Goal: Information Seeking & Learning: Learn about a topic

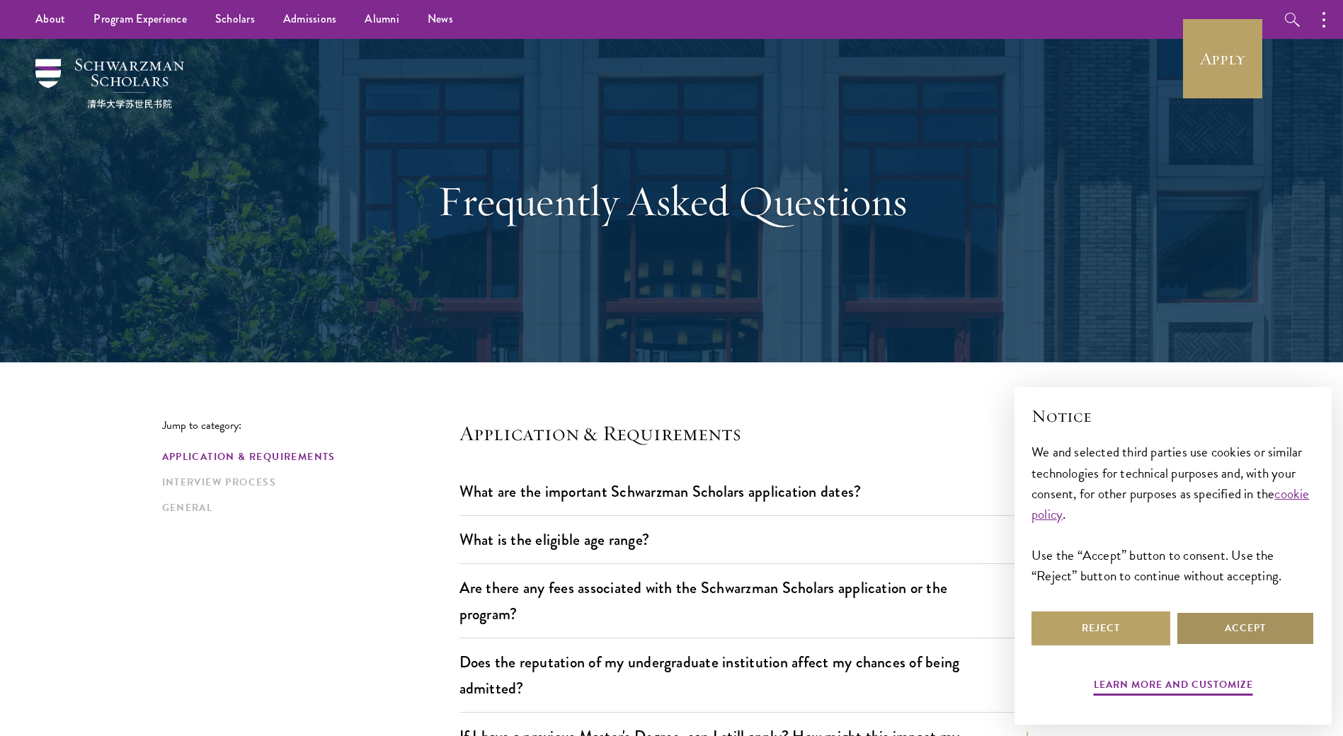
click at [1262, 620] on button "Accept" at bounding box center [1244, 628] width 139 height 34
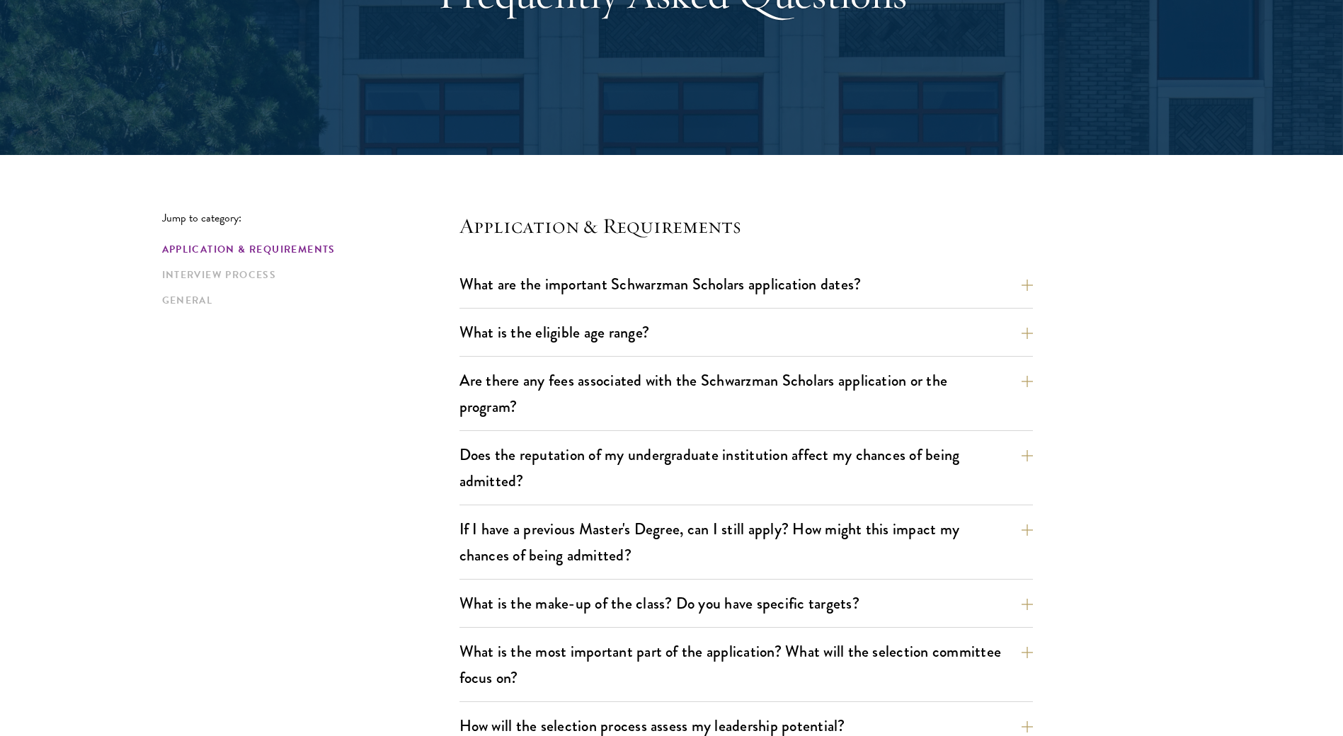
scroll to position [354, 0]
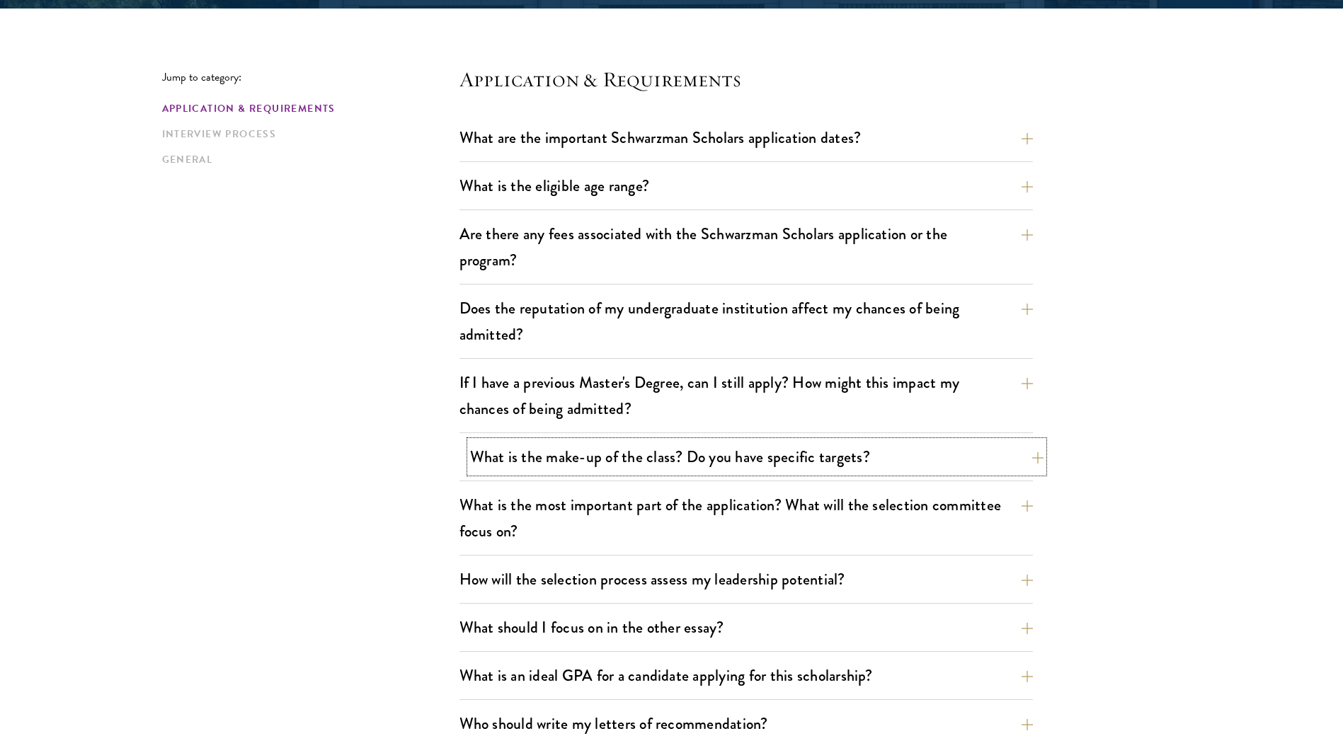
click at [832, 454] on button "What is the make-up of the class? Do you have specific targets?" at bounding box center [756, 457] width 573 height 32
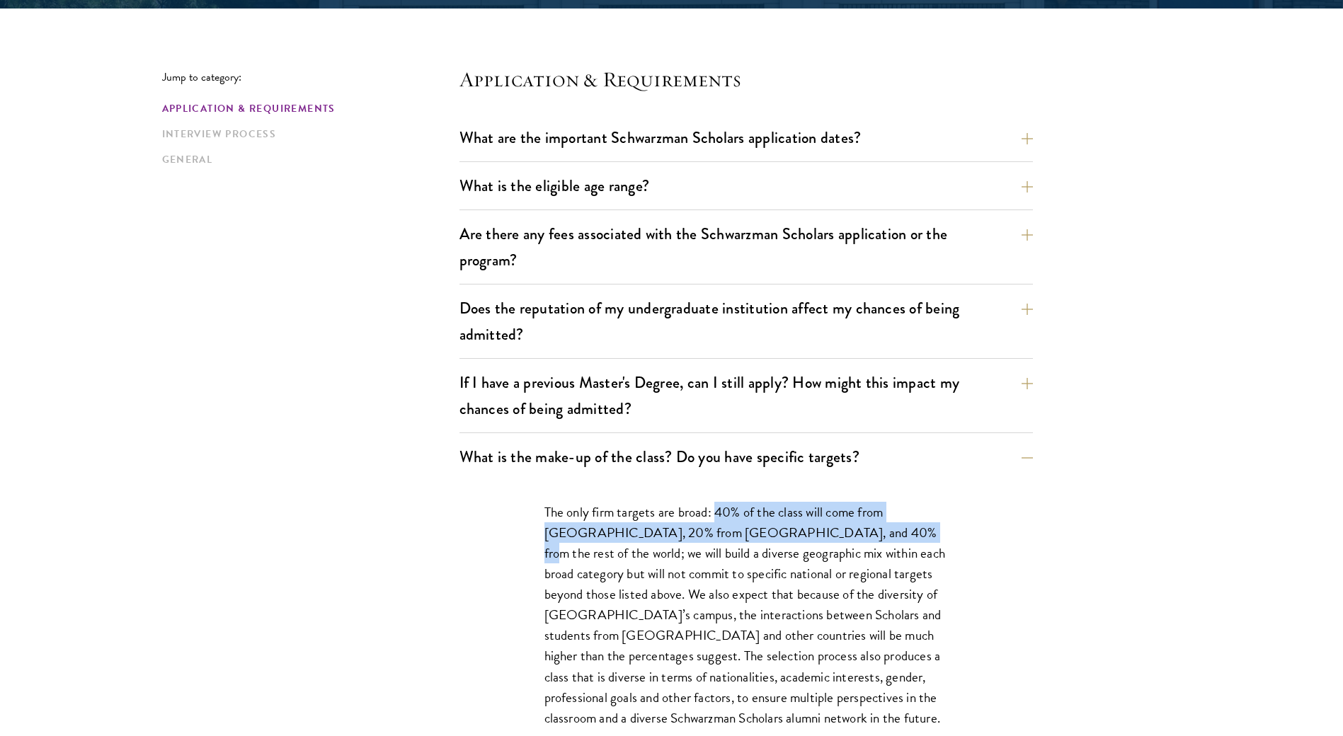
drag, startPoint x: 715, startPoint y: 511, endPoint x: 851, endPoint y: 531, distance: 138.0
click at [851, 531] on p "The only firm targets are broad: 40% of the class will come from the United Sta…" at bounding box center [745, 615] width 403 height 226
drag, startPoint x: 735, startPoint y: 513, endPoint x: 973, endPoint y: 550, distance: 240.6
click at [973, 550] on div "The only firm targets are broad: 40% of the class will come from the United Sta…" at bounding box center [746, 622] width 488 height 283
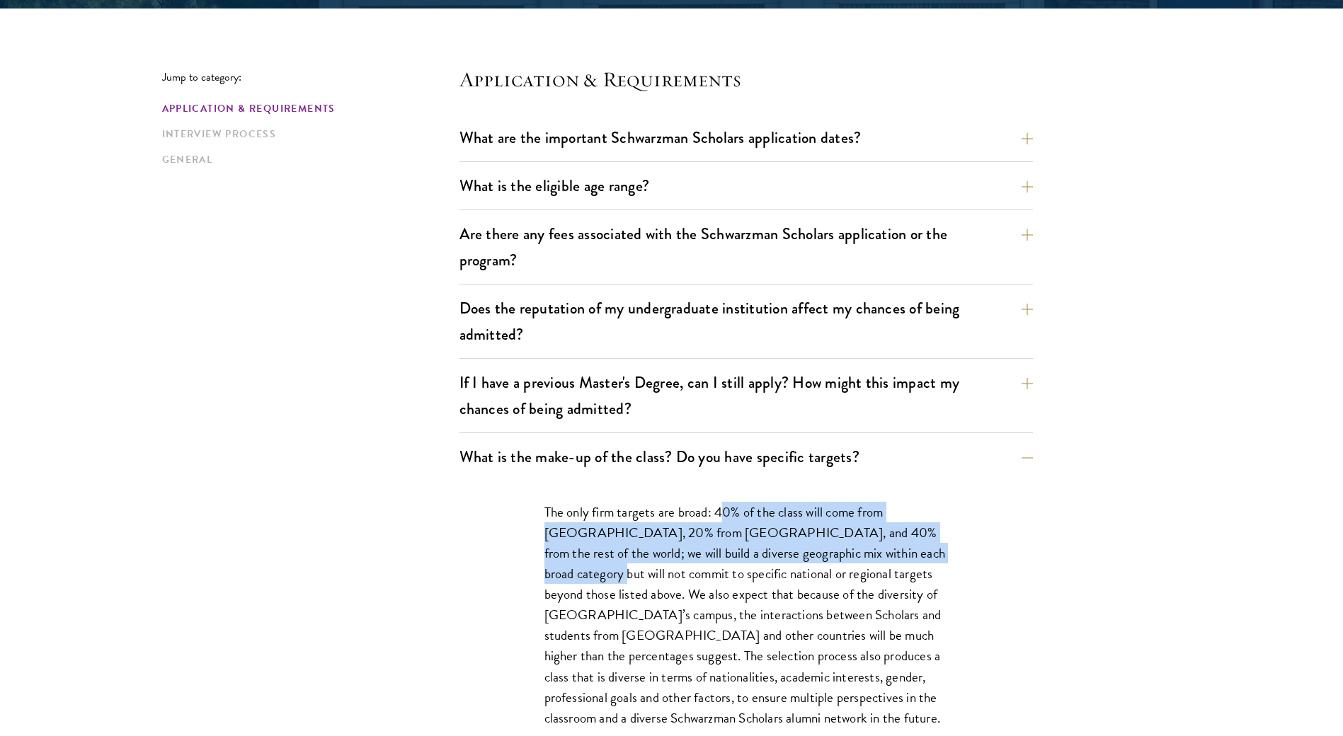
drag, startPoint x: 973, startPoint y: 550, endPoint x: 994, endPoint y: 552, distance: 21.3
click at [994, 552] on div "The only firm targets are broad: 40% of the class will come from the United Sta…" at bounding box center [745, 622] width 573 height 283
click at [899, 542] on p "The only firm targets are broad: 40% of the class will come from the United Sta…" at bounding box center [745, 615] width 403 height 226
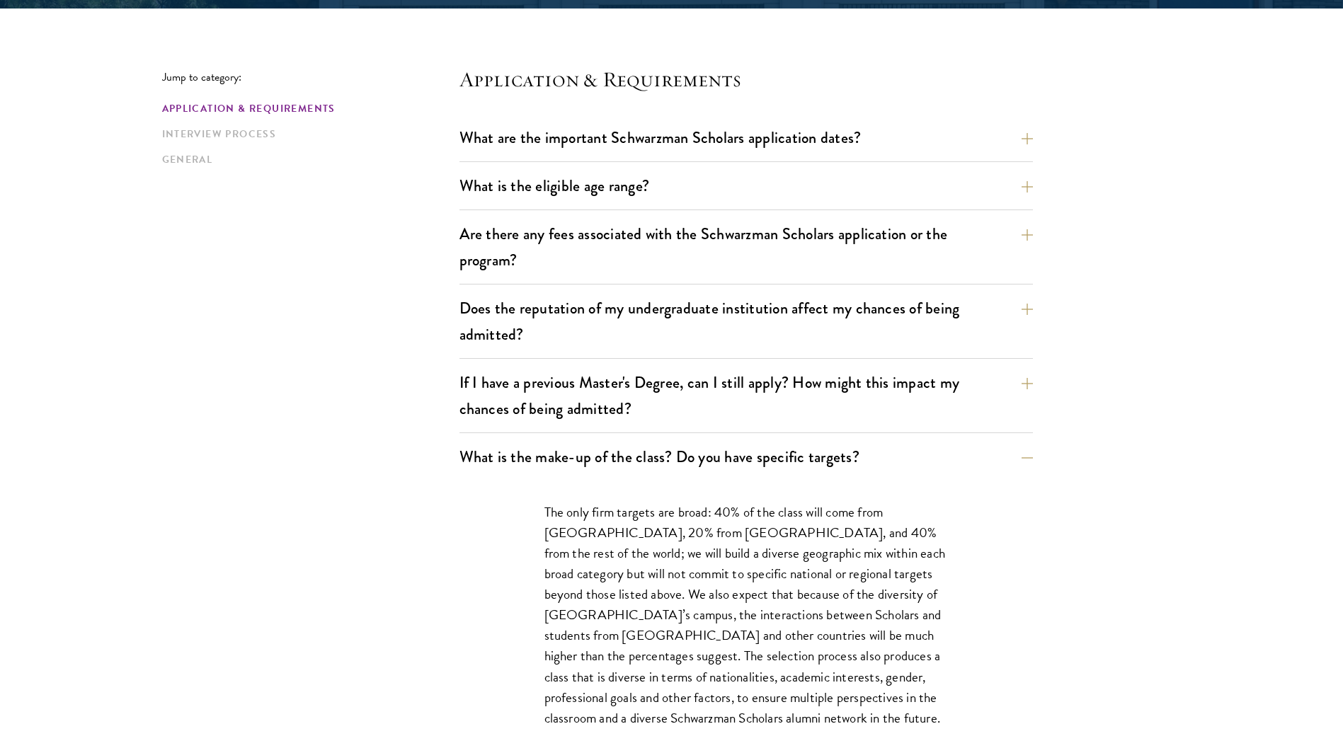
scroll to position [495, 0]
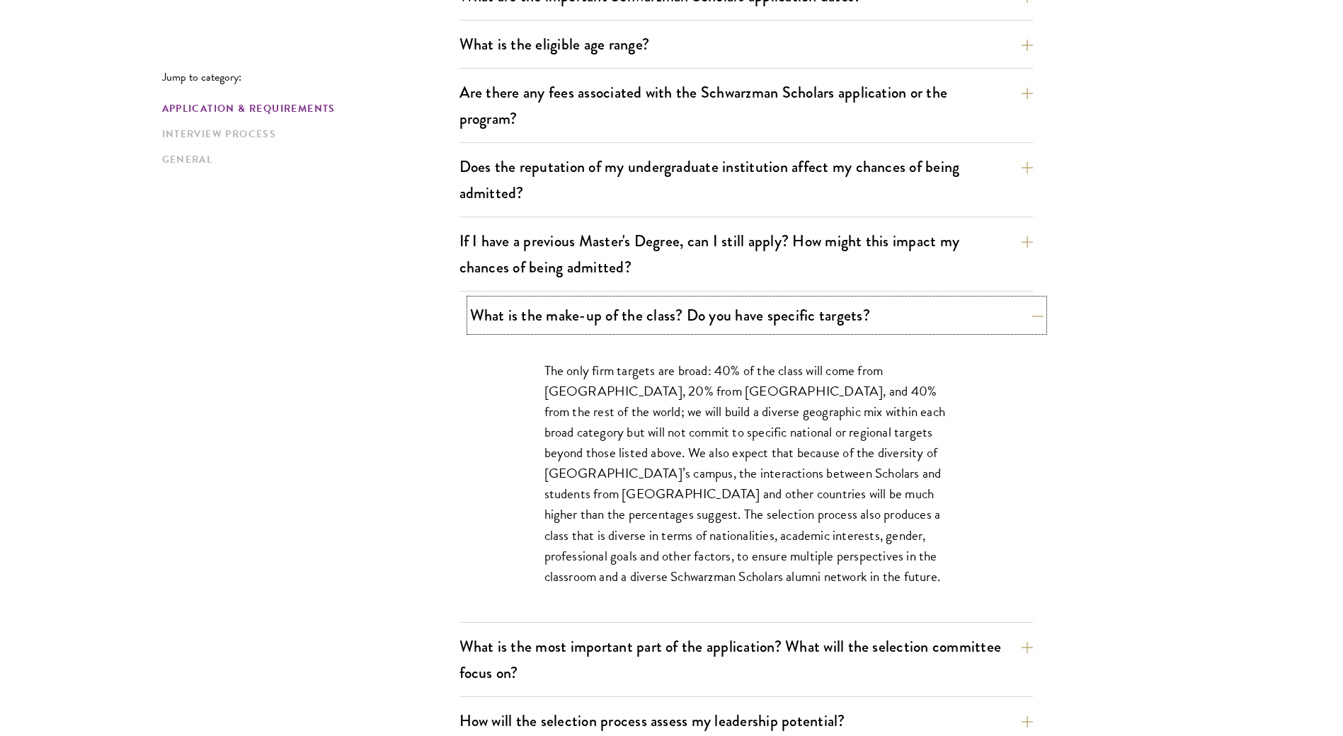
click at [754, 303] on button "What is the make-up of the class? Do you have specific targets?" at bounding box center [756, 315] width 573 height 32
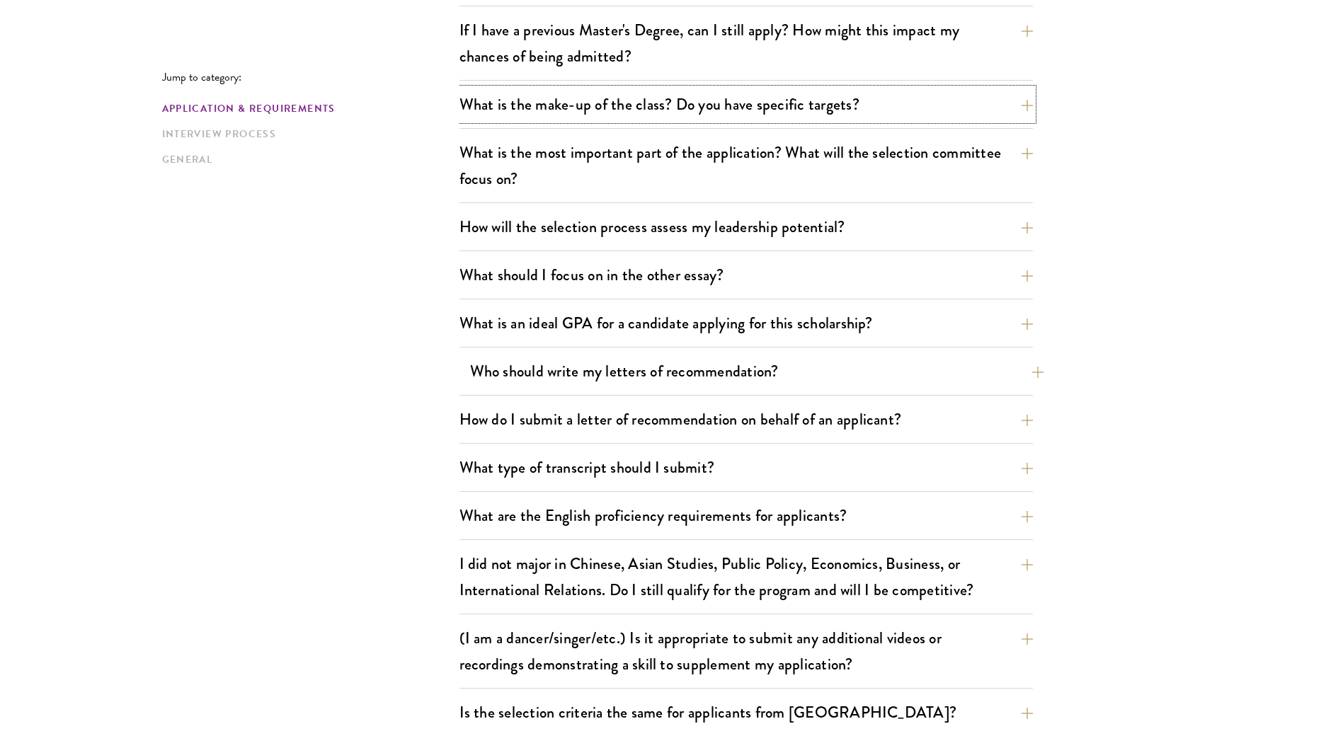
scroll to position [708, 0]
click at [704, 324] on button "What is an ideal GPA for a candidate applying for this scholarship?" at bounding box center [756, 322] width 573 height 32
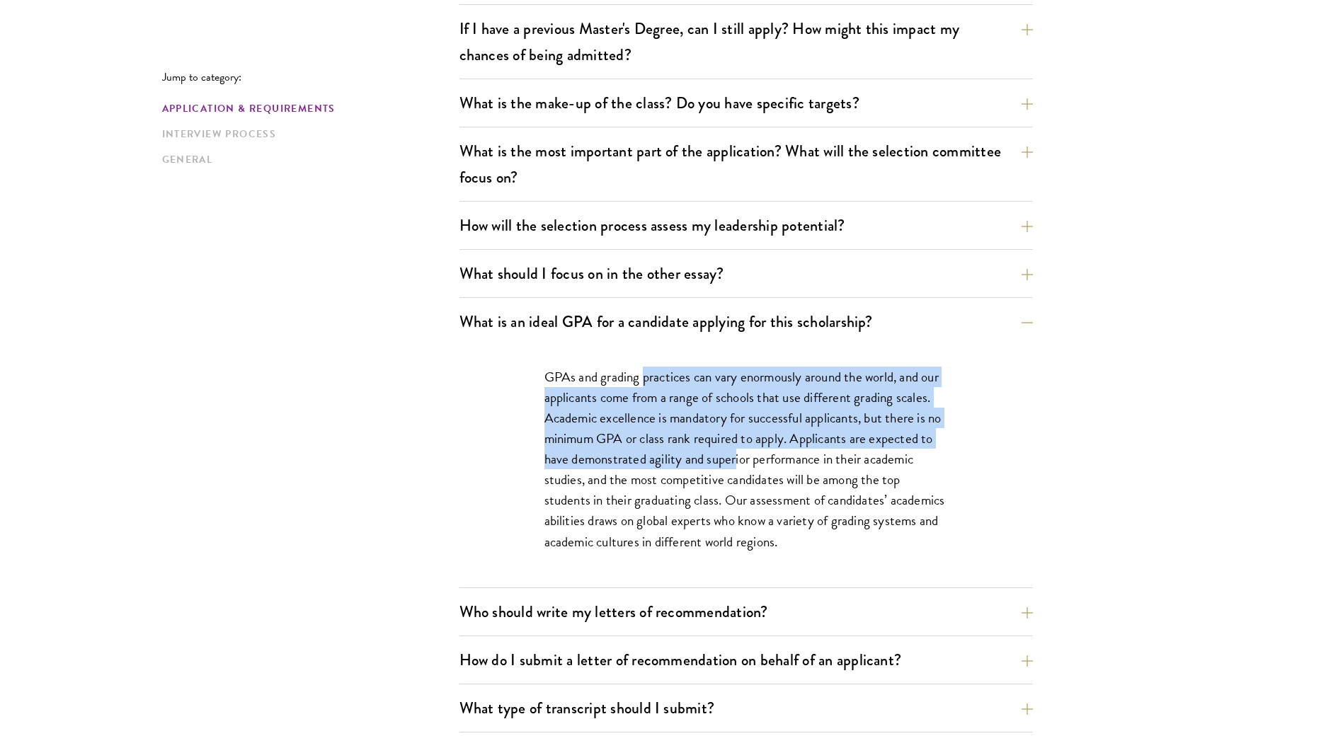
drag, startPoint x: 656, startPoint y: 386, endPoint x: 758, endPoint y: 486, distance: 142.6
click at [758, 486] on p "GPAs and grading practices can vary enormously around the world, and our applic…" at bounding box center [745, 459] width 403 height 185
drag, startPoint x: 758, startPoint y: 486, endPoint x: 660, endPoint y: 415, distance: 121.0
click at [660, 415] on p "GPAs and grading practices can vary enormously around the world, and our applic…" at bounding box center [745, 459] width 403 height 185
click at [651, 400] on p "GPAs and grading practices can vary enormously around the world, and our applic…" at bounding box center [745, 459] width 403 height 185
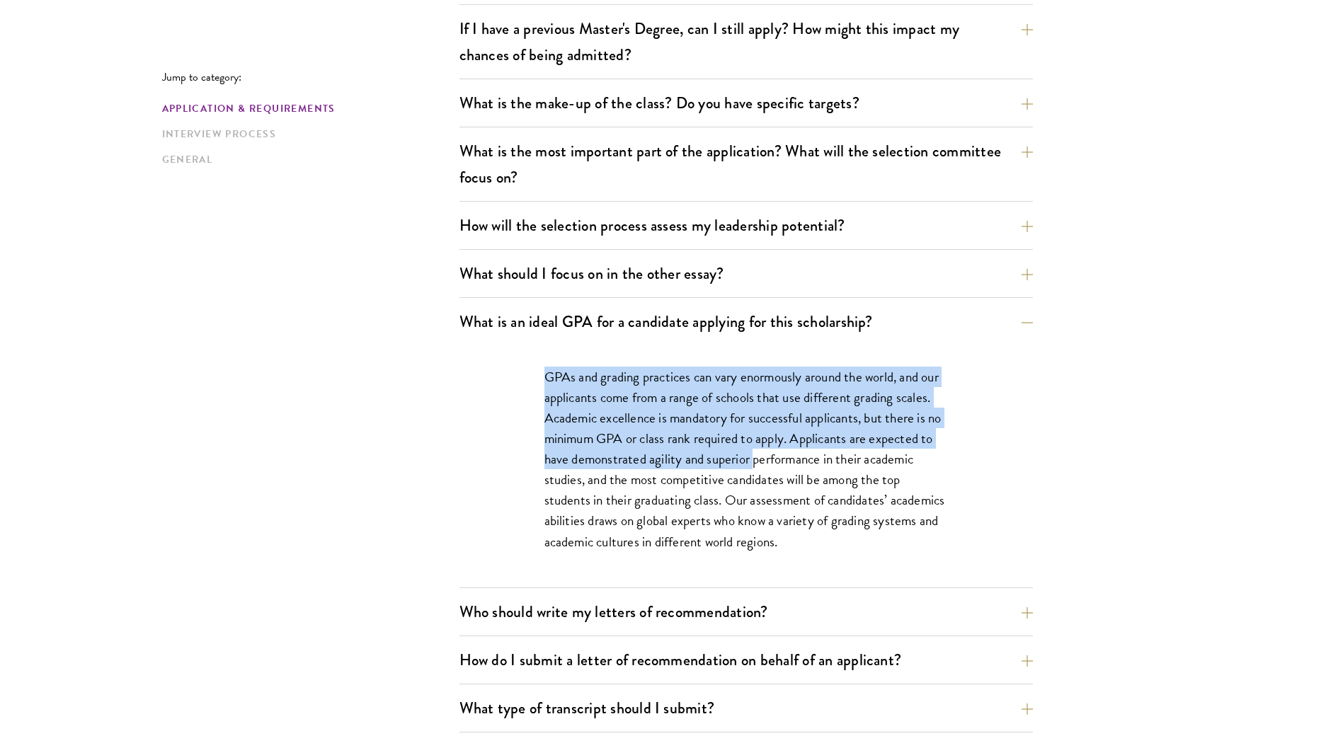
drag, startPoint x: 530, startPoint y: 381, endPoint x: 752, endPoint y: 466, distance: 238.1
click at [752, 466] on div "GPAs and grading practices can vary enormously around the world, and our applic…" at bounding box center [746, 466] width 488 height 242
drag, startPoint x: 752, startPoint y: 466, endPoint x: 954, endPoint y: 440, distance: 203.4
click at [954, 440] on div "GPAs and grading practices can vary enormously around the world, and our applic…" at bounding box center [746, 466] width 488 height 242
click at [951, 439] on div "GPAs and grading practices can vary enormously around the world, and our applic…" at bounding box center [746, 466] width 488 height 242
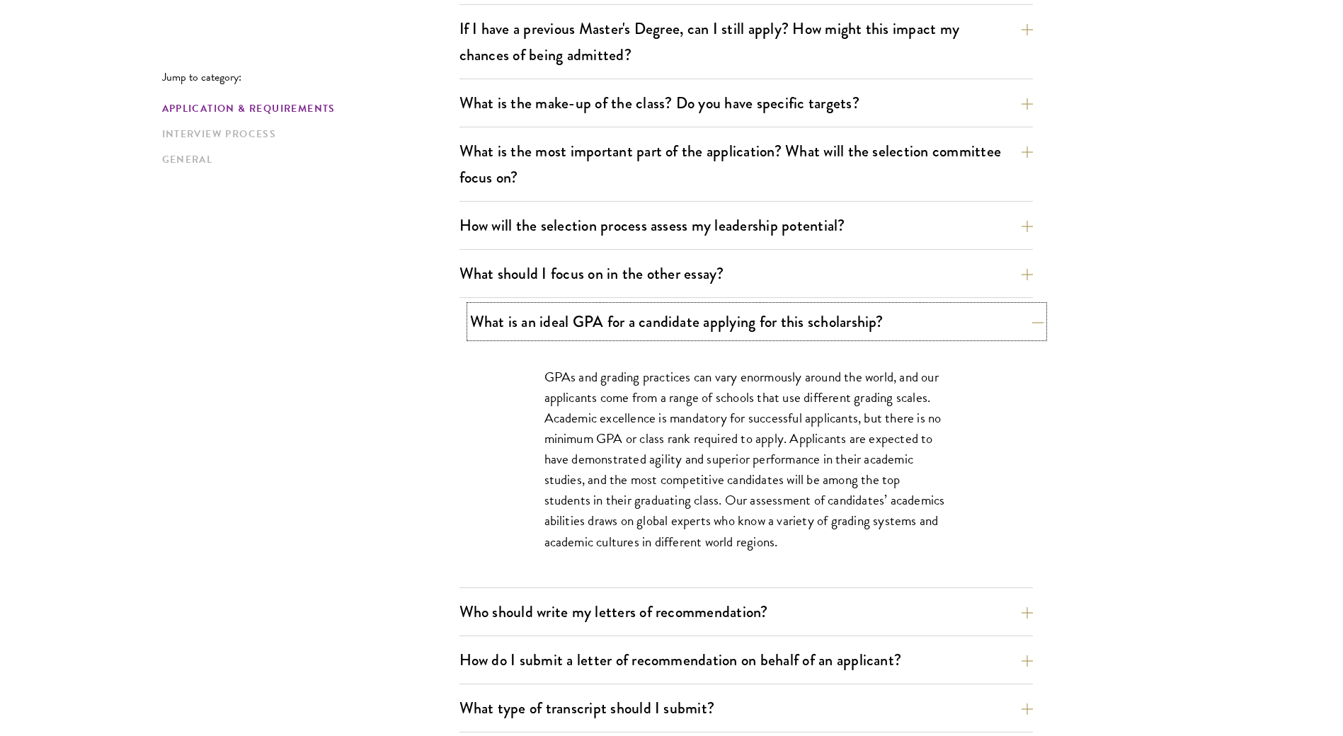
click at [712, 317] on button "What is an ideal GPA for a candidate applying for this scholarship?" at bounding box center [756, 322] width 573 height 32
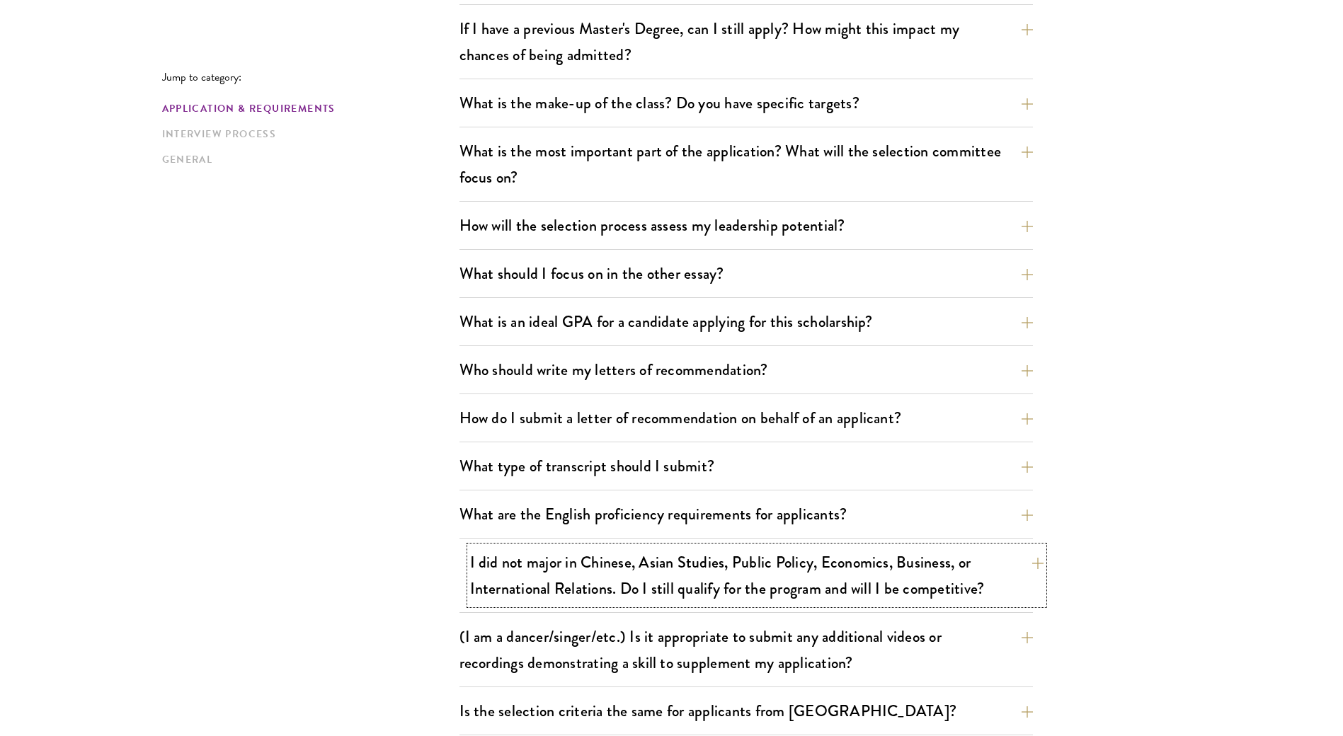
click at [762, 578] on button "I did not major in Chinese, Asian Studies, Public Policy, Economics, Business, …" at bounding box center [756, 575] width 573 height 58
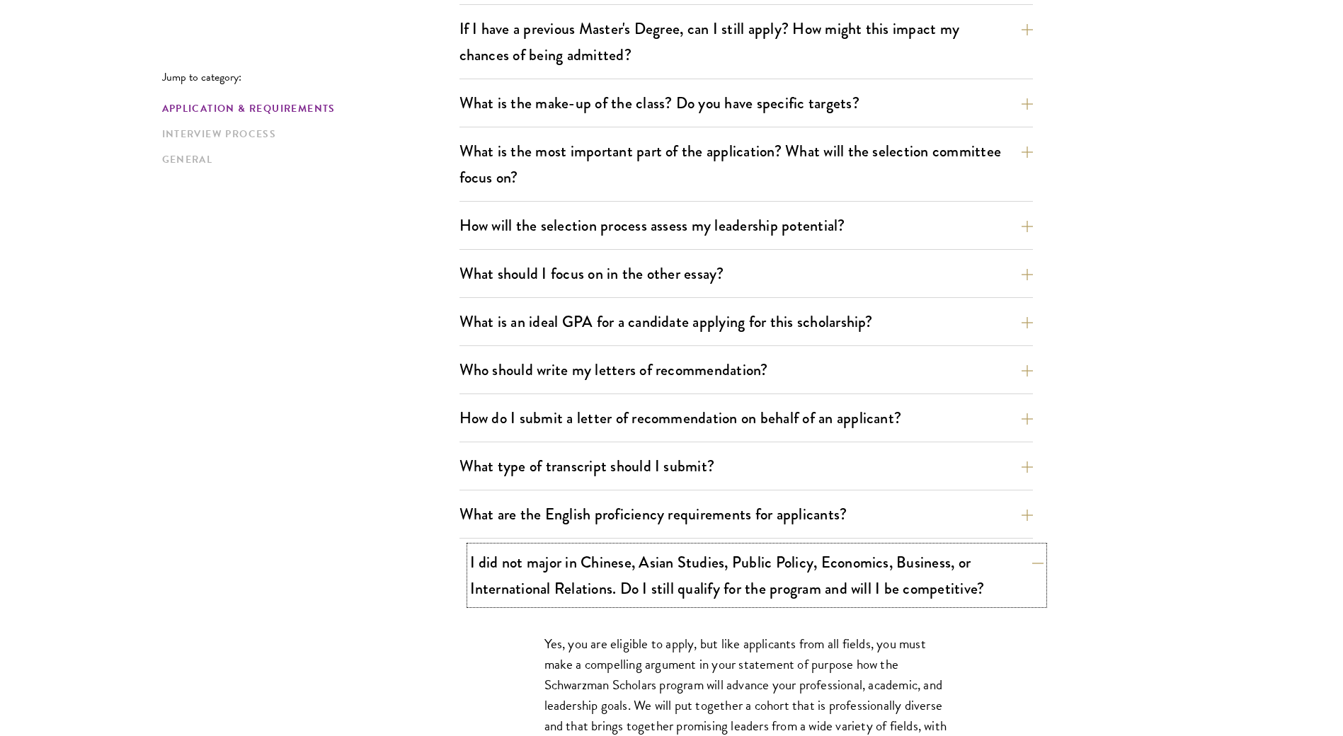
click at [791, 559] on button "I did not major in Chinese, Asian Studies, Public Policy, Economics, Business, …" at bounding box center [756, 575] width 573 height 58
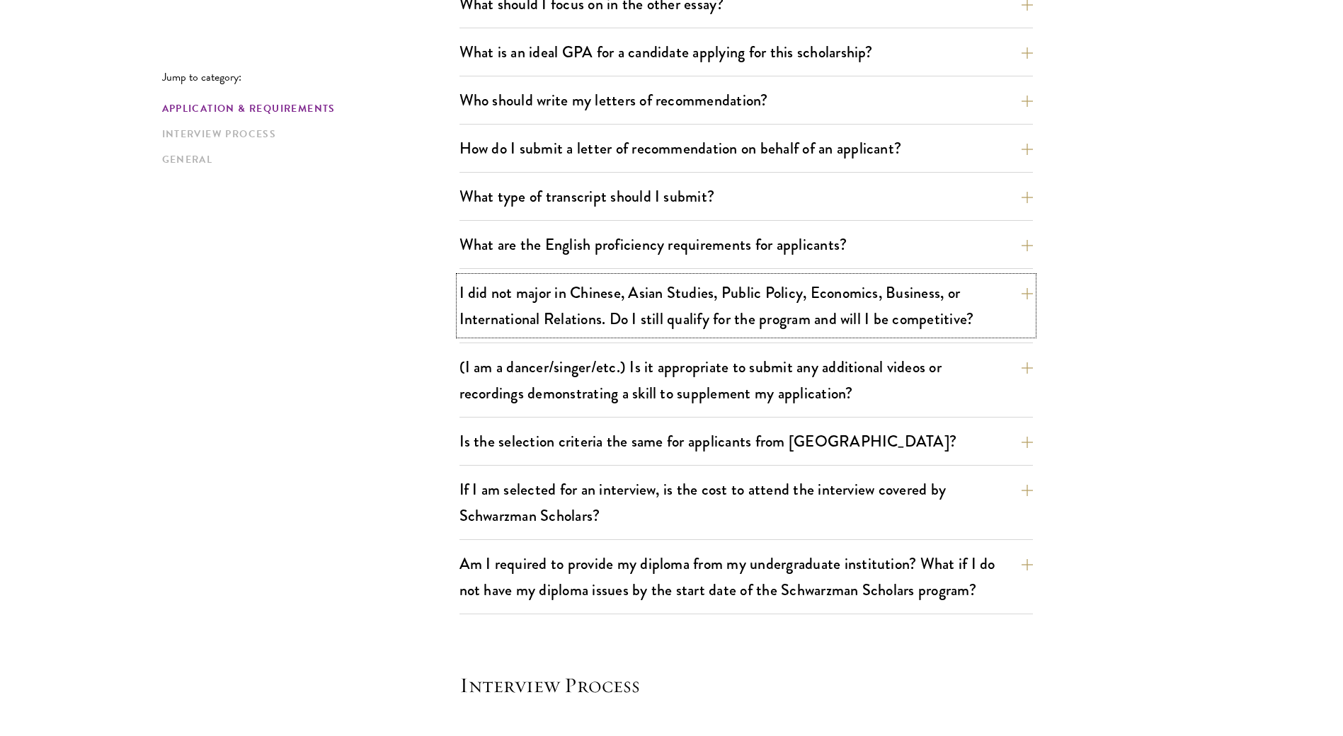
scroll to position [1062, 0]
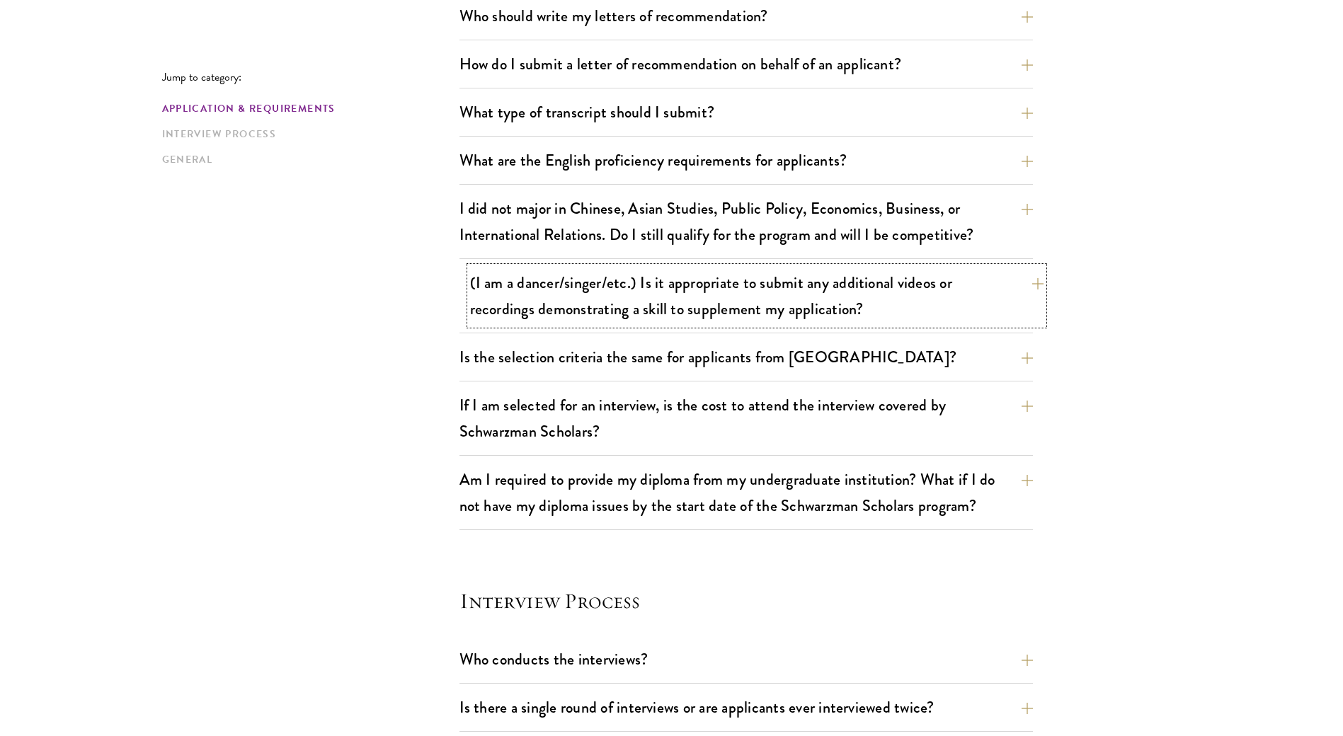
click at [721, 316] on button "(I am a dancer/singer/etc.) Is it appropriate to submit any additional videos o…" at bounding box center [756, 296] width 573 height 58
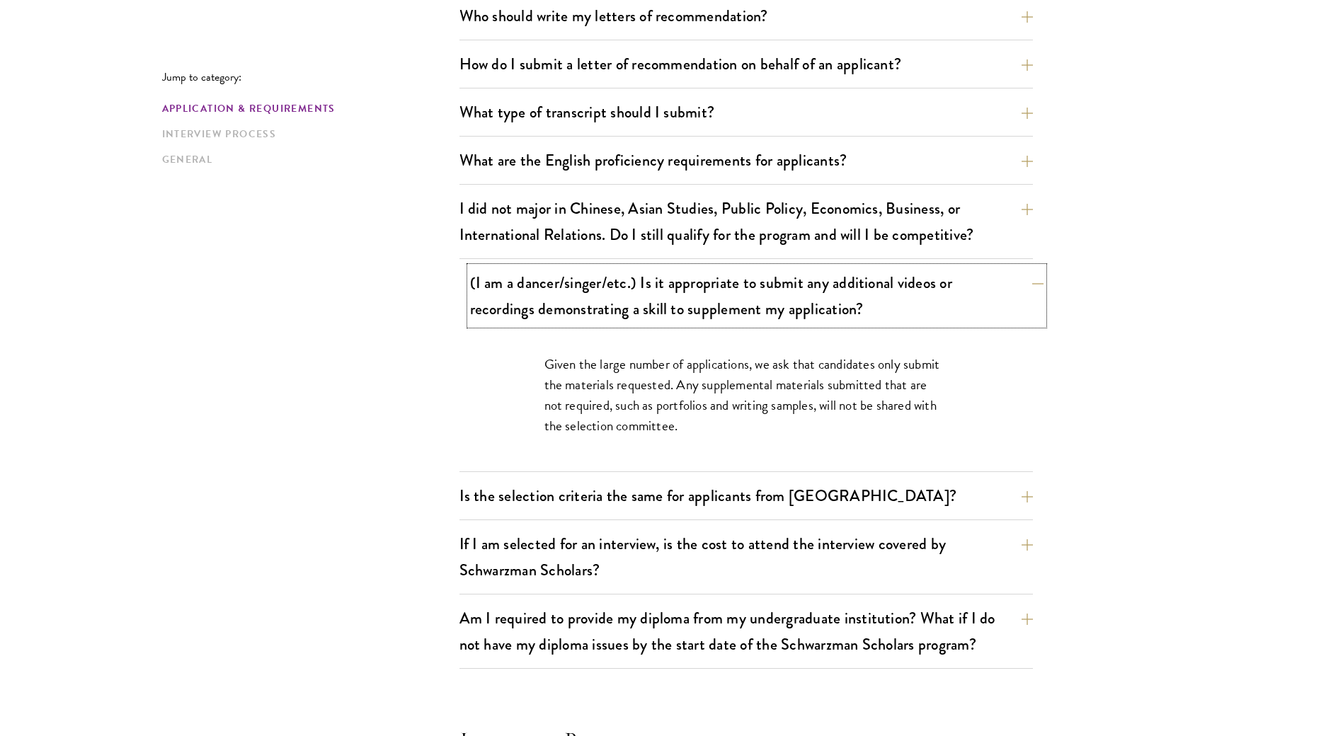
click at [751, 289] on button "(I am a dancer/singer/etc.) Is it appropriate to submit any additional videos o…" at bounding box center [756, 296] width 573 height 58
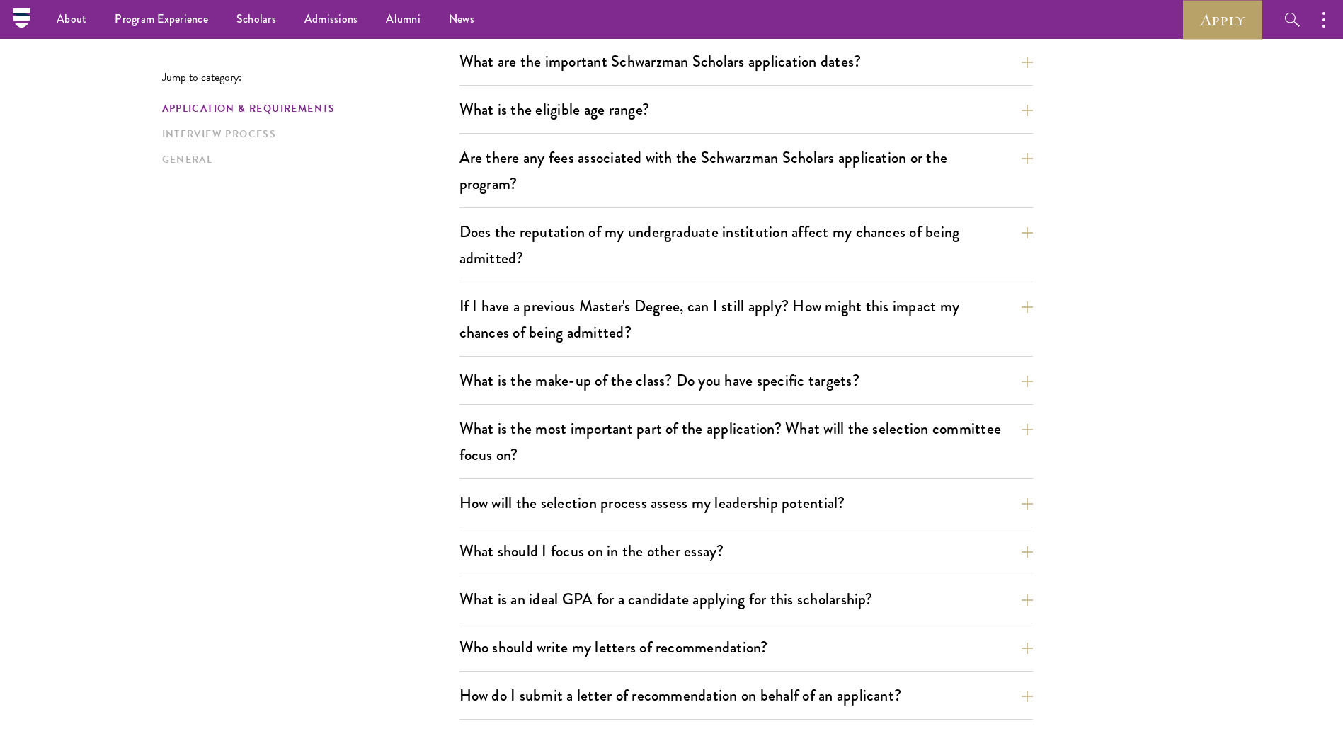
scroll to position [354, 0]
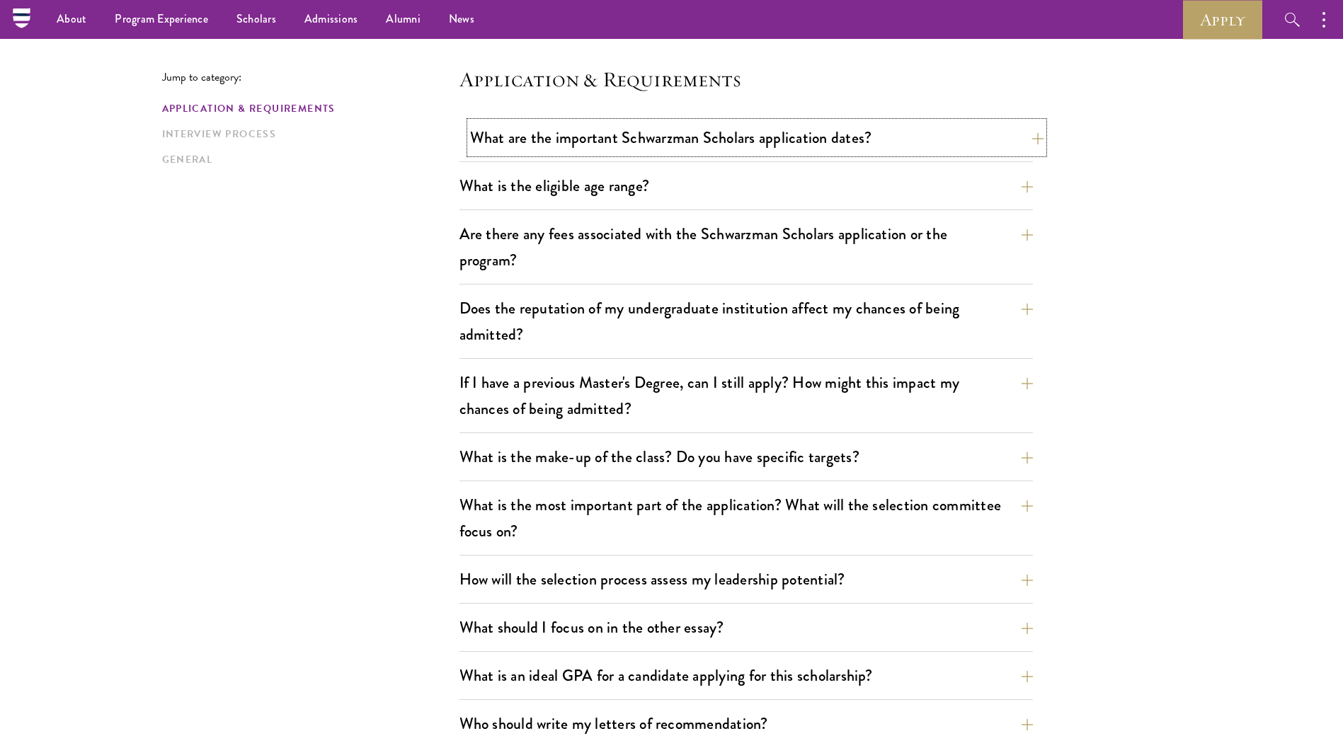
click at [841, 128] on button "What are the important Schwarzman Scholars application dates?" at bounding box center [756, 138] width 573 height 32
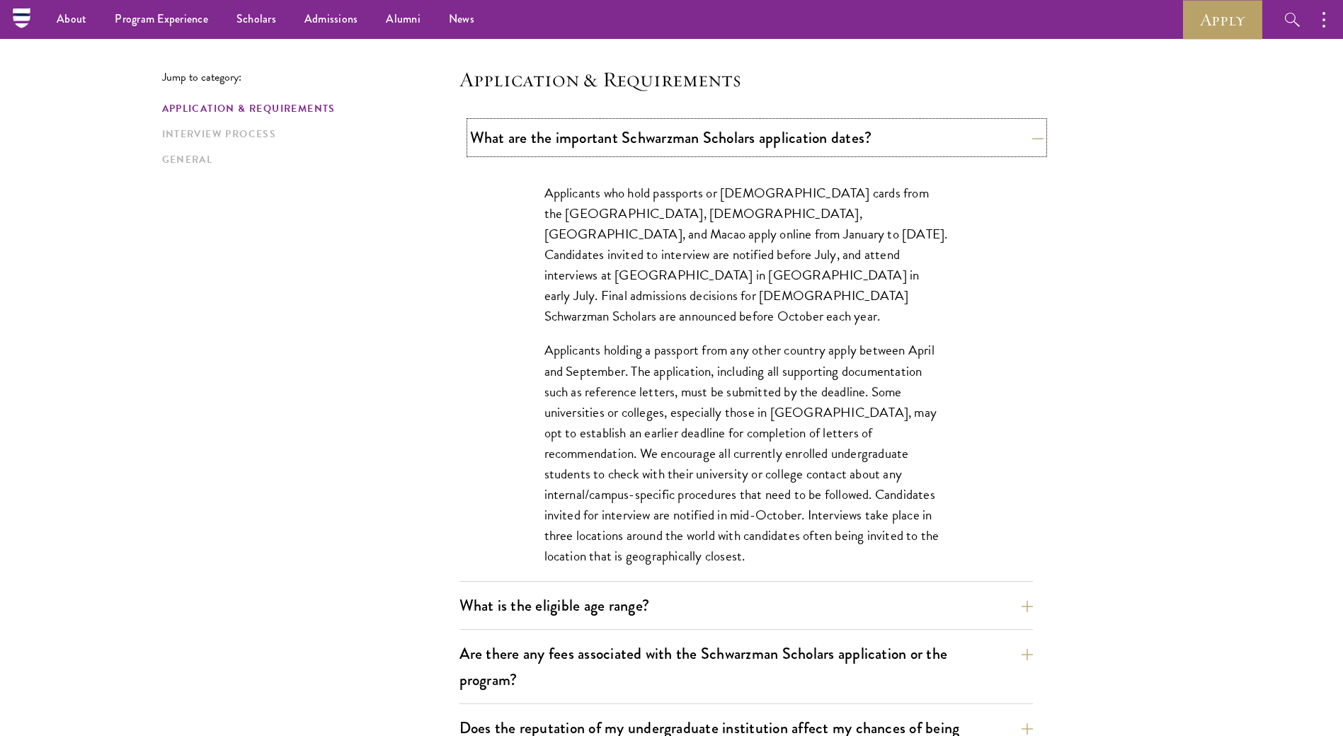
click at [834, 126] on button "What are the important Schwarzman Scholars application dates?" at bounding box center [756, 138] width 573 height 32
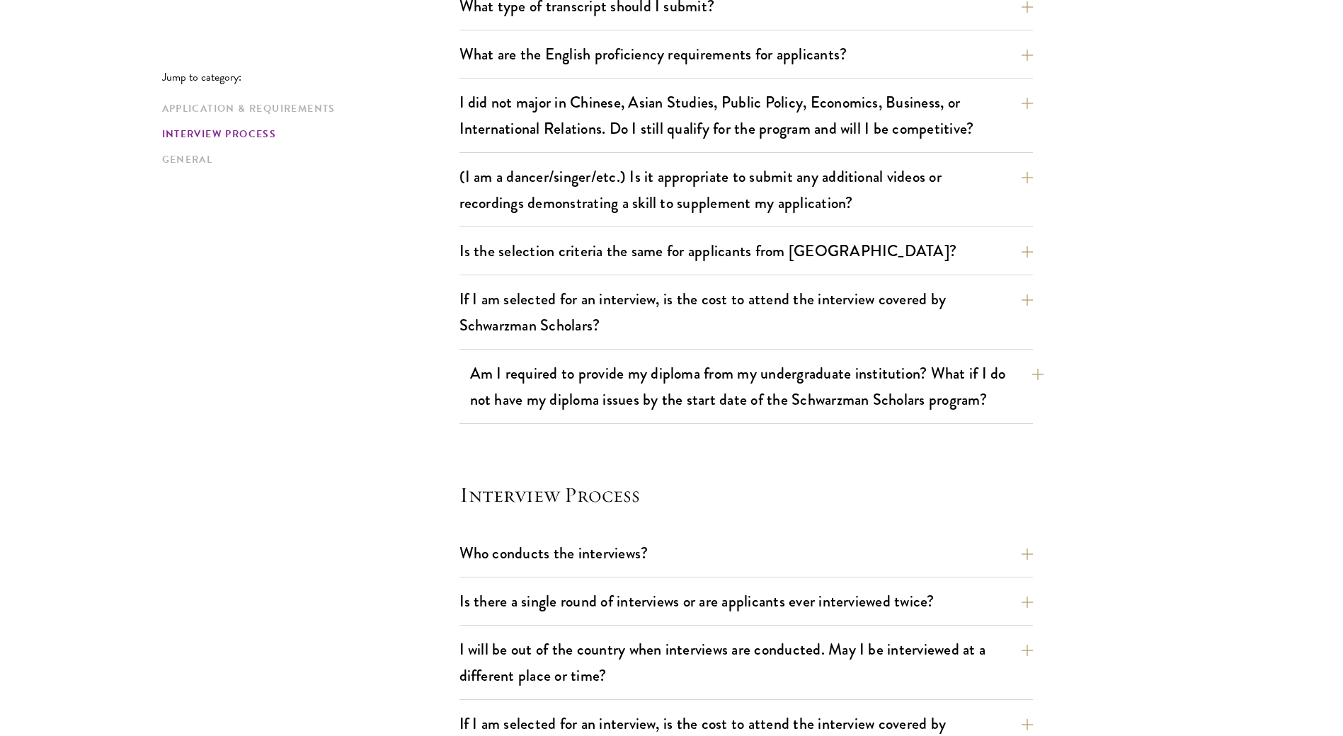
scroll to position [1345, 0]
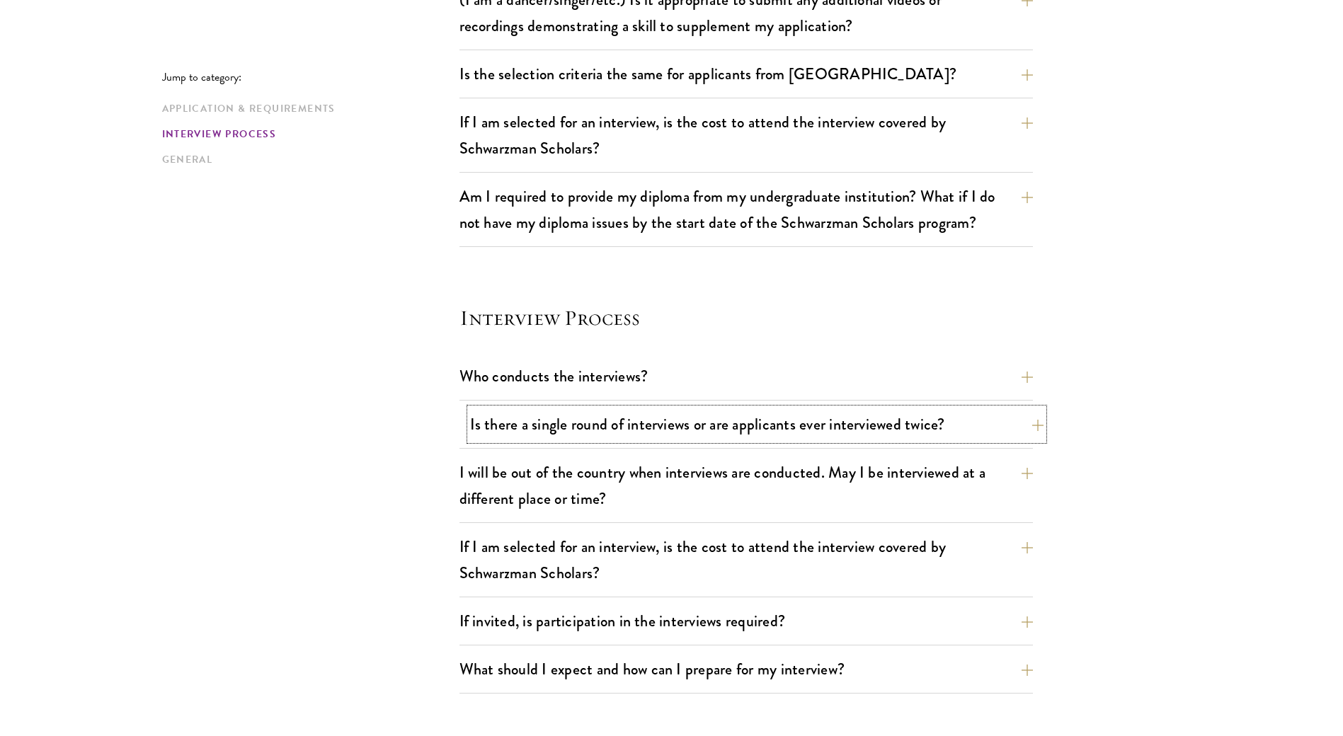
click at [812, 439] on button "Is there a single round of interviews or are applicants ever interviewed twice?" at bounding box center [756, 424] width 573 height 32
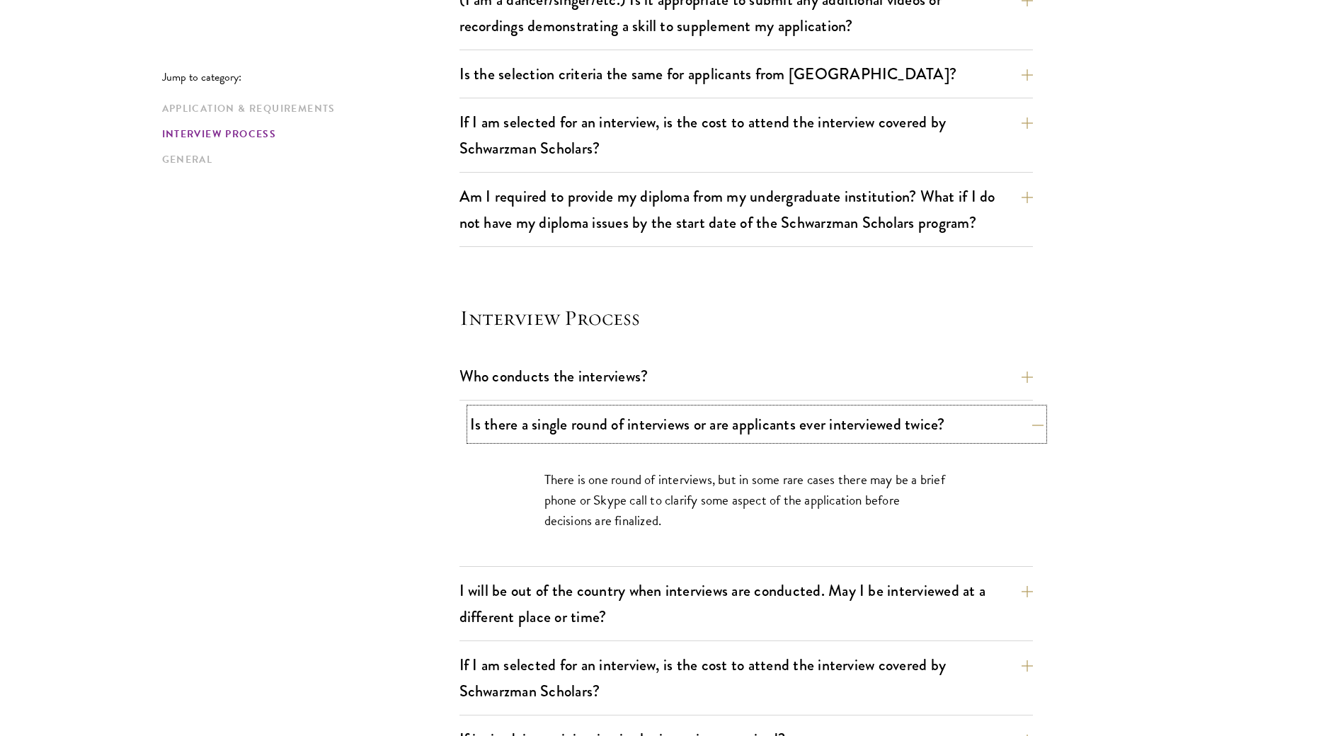
click at [813, 439] on button "Is there a single round of interviews or are applicants ever interviewed twice?" at bounding box center [756, 424] width 573 height 32
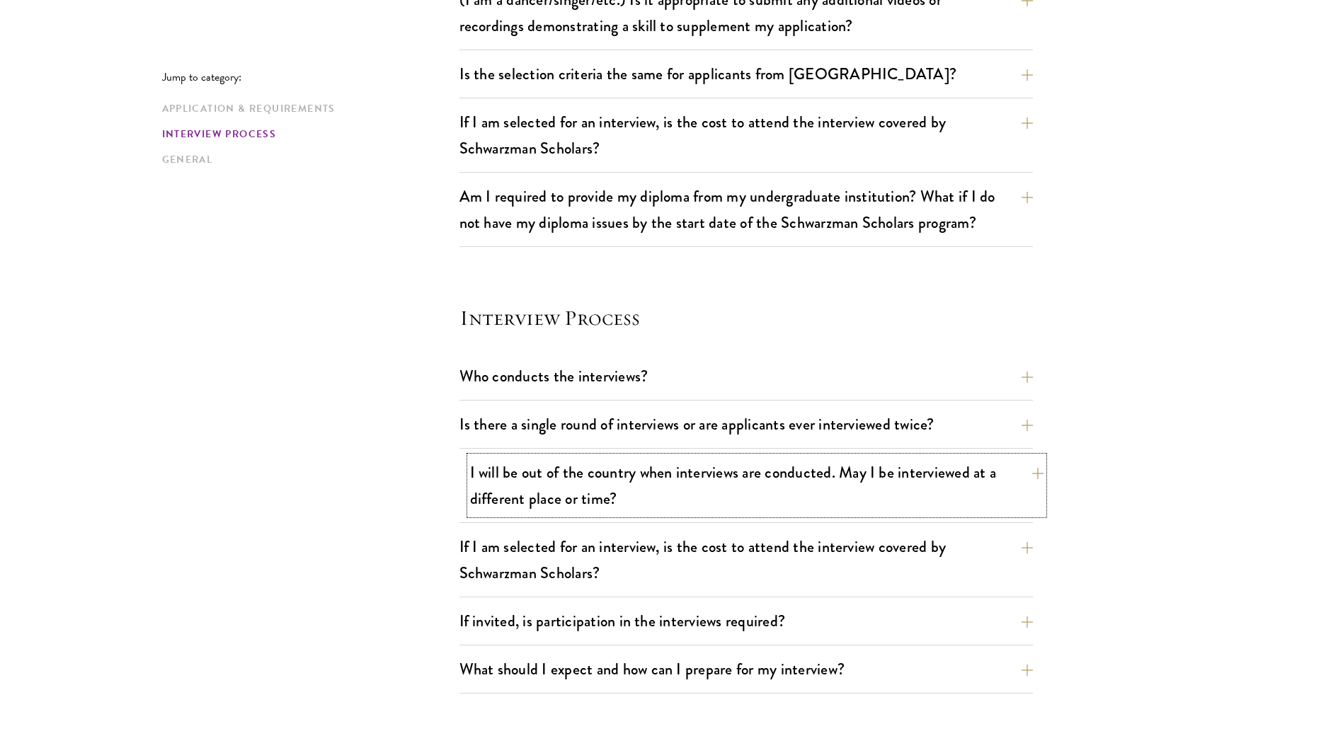
click at [775, 496] on button "I will be out of the country when interviews are conducted. May I be interviewe…" at bounding box center [756, 485] width 573 height 58
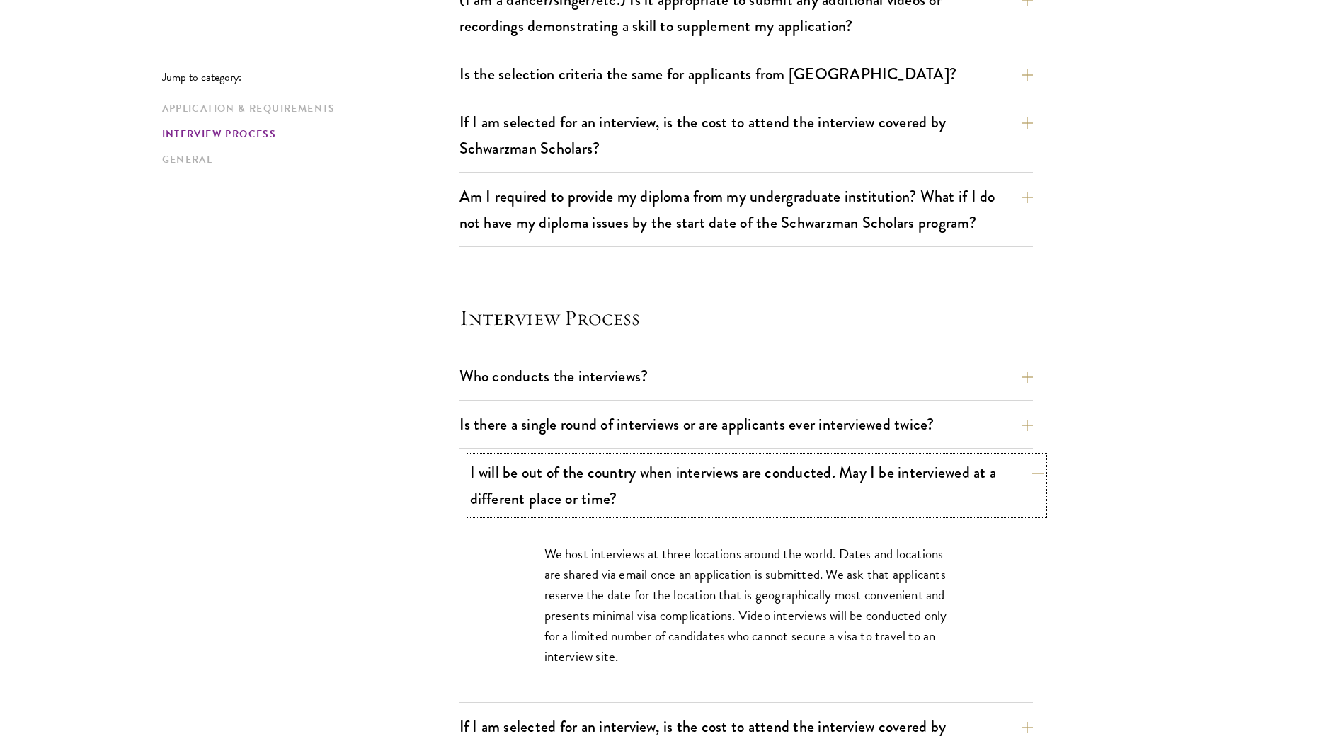
click at [774, 495] on button "I will be out of the country when interviews are conducted. May I be interviewe…" at bounding box center [756, 485] width 573 height 58
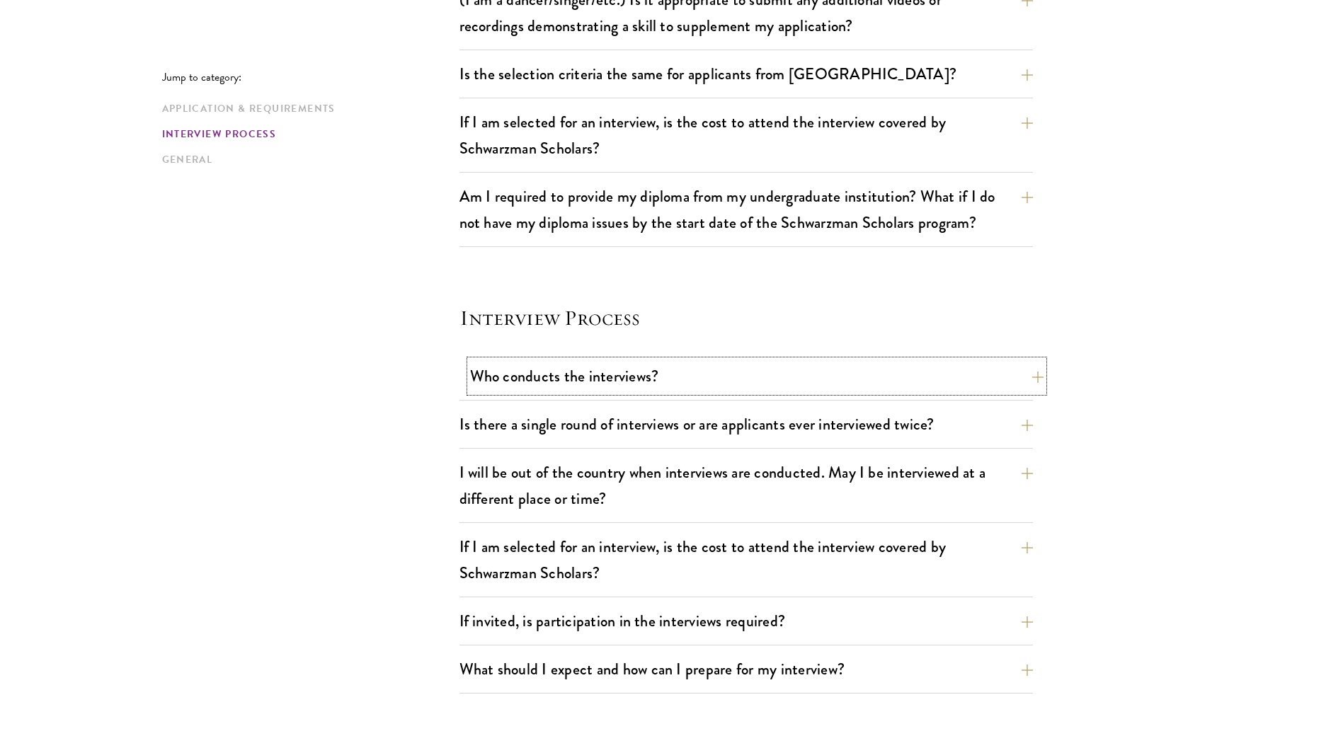
click at [718, 386] on button "Who conducts the interviews?" at bounding box center [756, 376] width 573 height 32
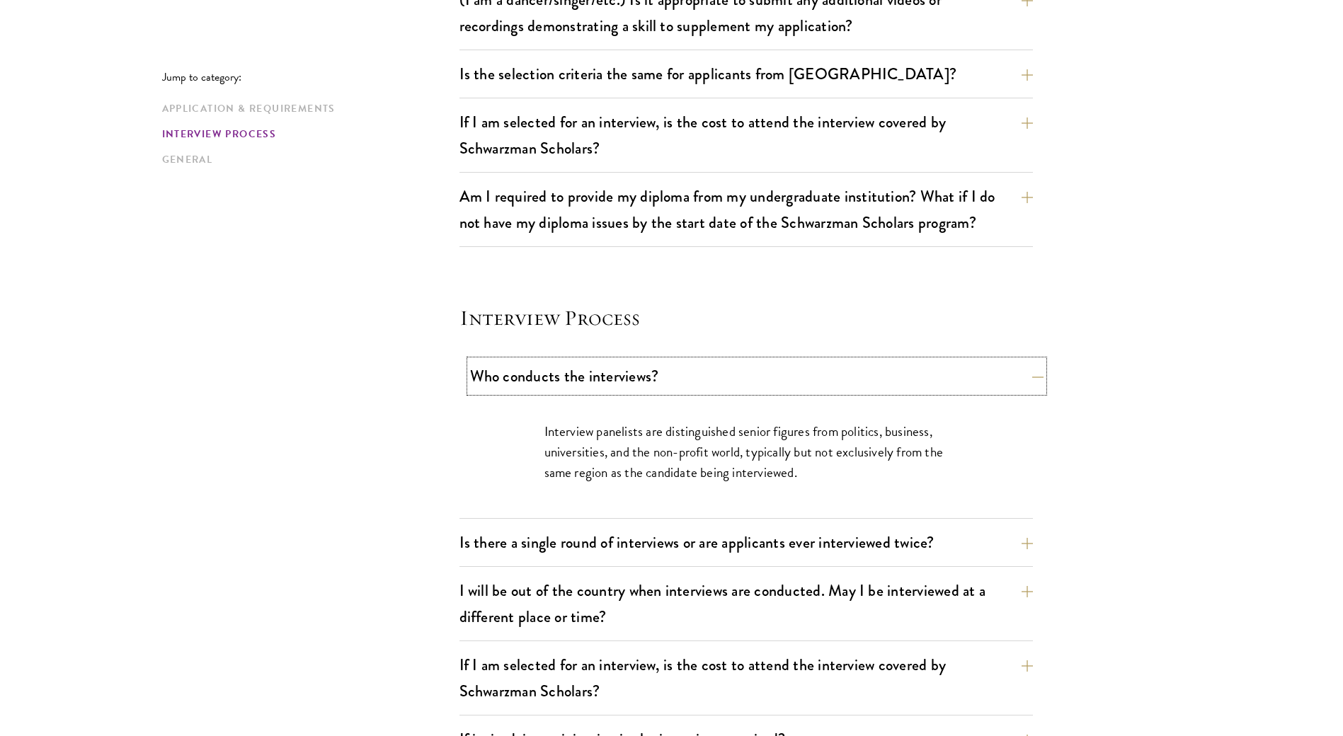
click at [718, 386] on button "Who conducts the interviews?" at bounding box center [756, 376] width 573 height 32
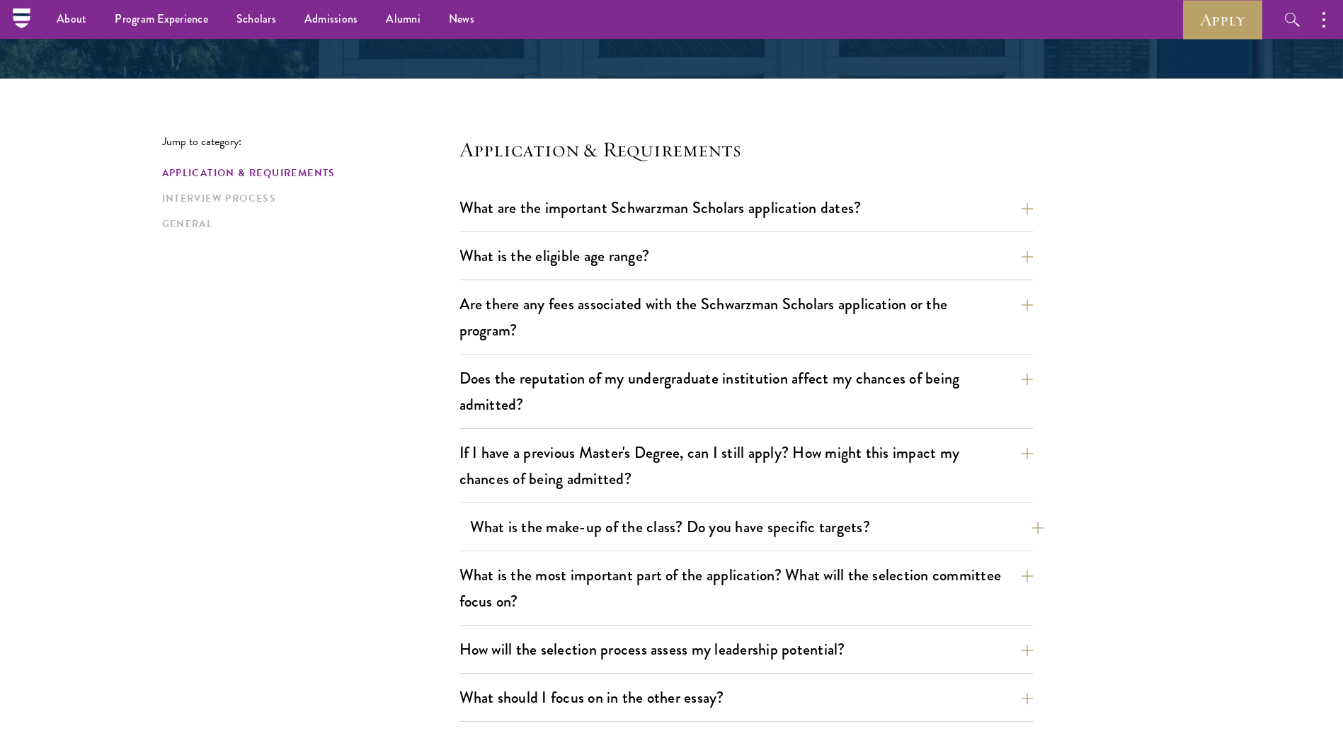
scroll to position [283, 0]
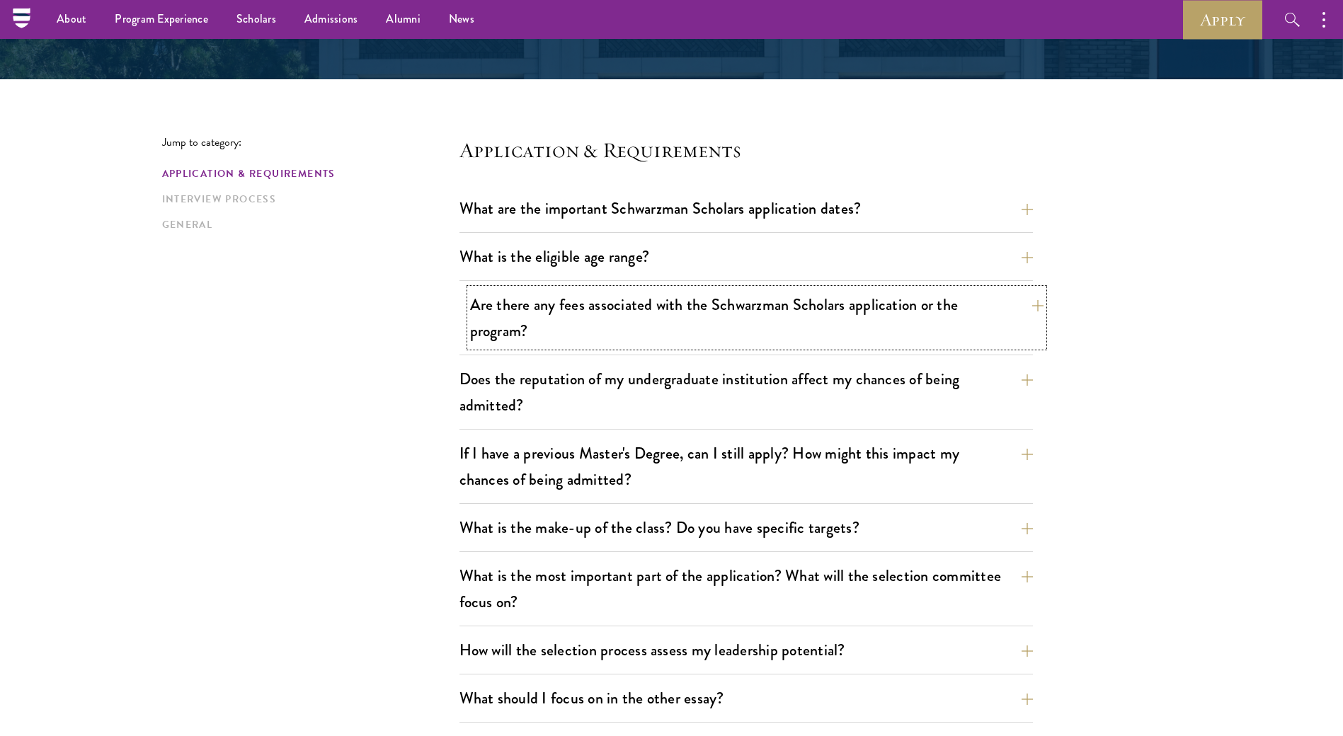
click at [690, 315] on button "Are there any fees associated with the Schwarzman Scholars application or the p…" at bounding box center [756, 318] width 573 height 58
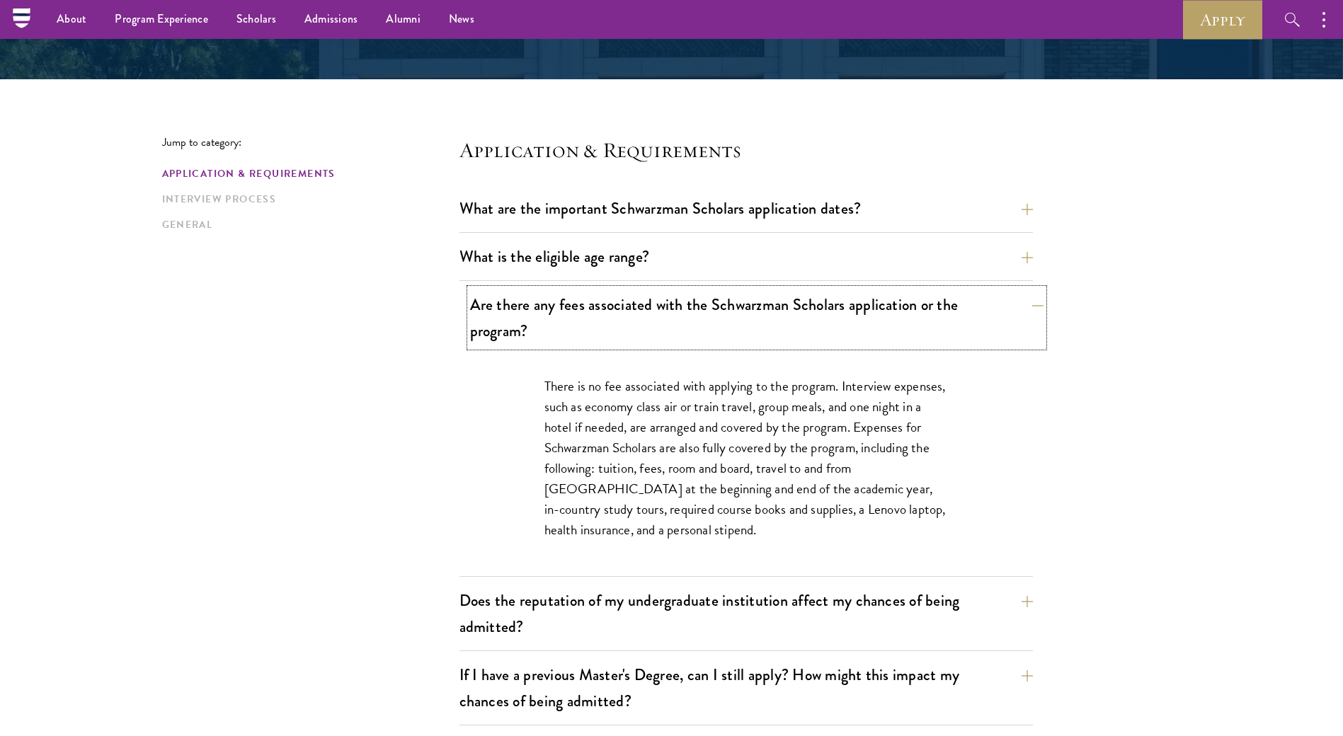
click at [689, 321] on button "Are there any fees associated with the Schwarzman Scholars application or the p…" at bounding box center [756, 318] width 573 height 58
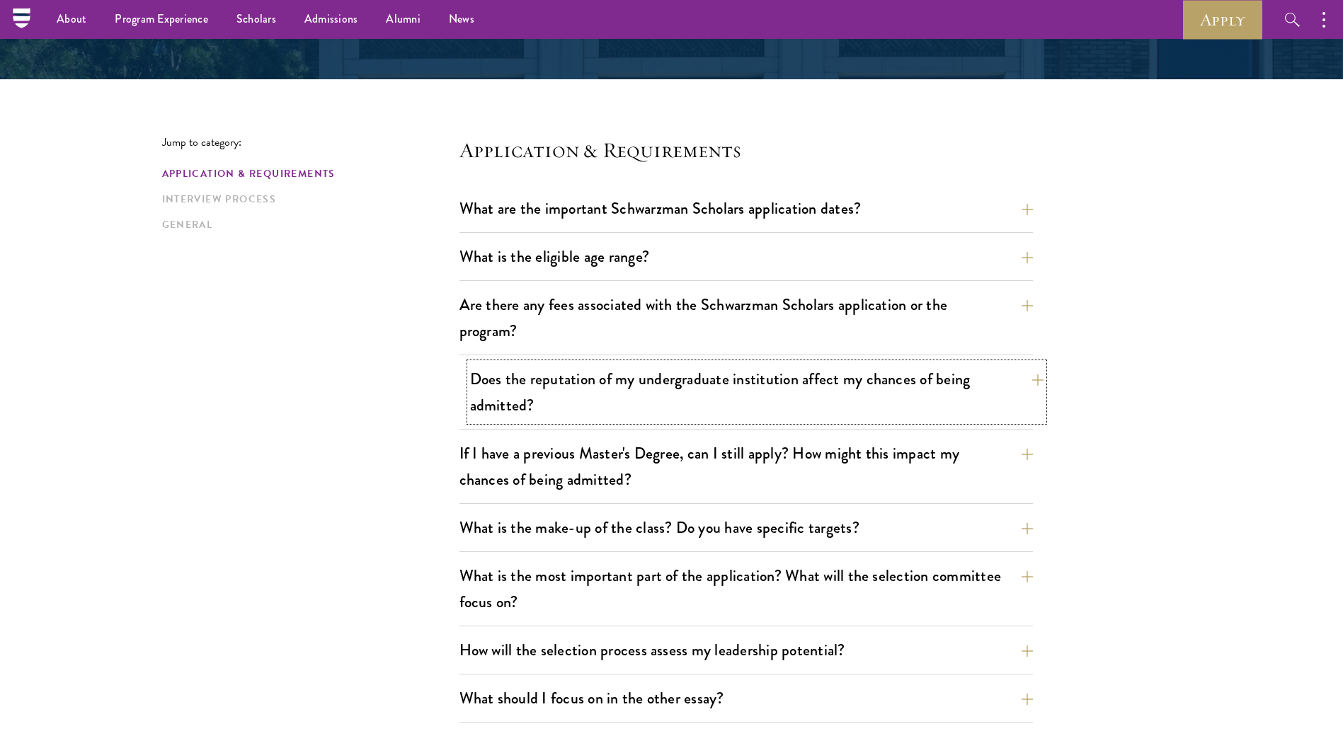
click at [686, 410] on button "Does the reputation of my undergraduate institution affect my chances of being …" at bounding box center [756, 392] width 573 height 58
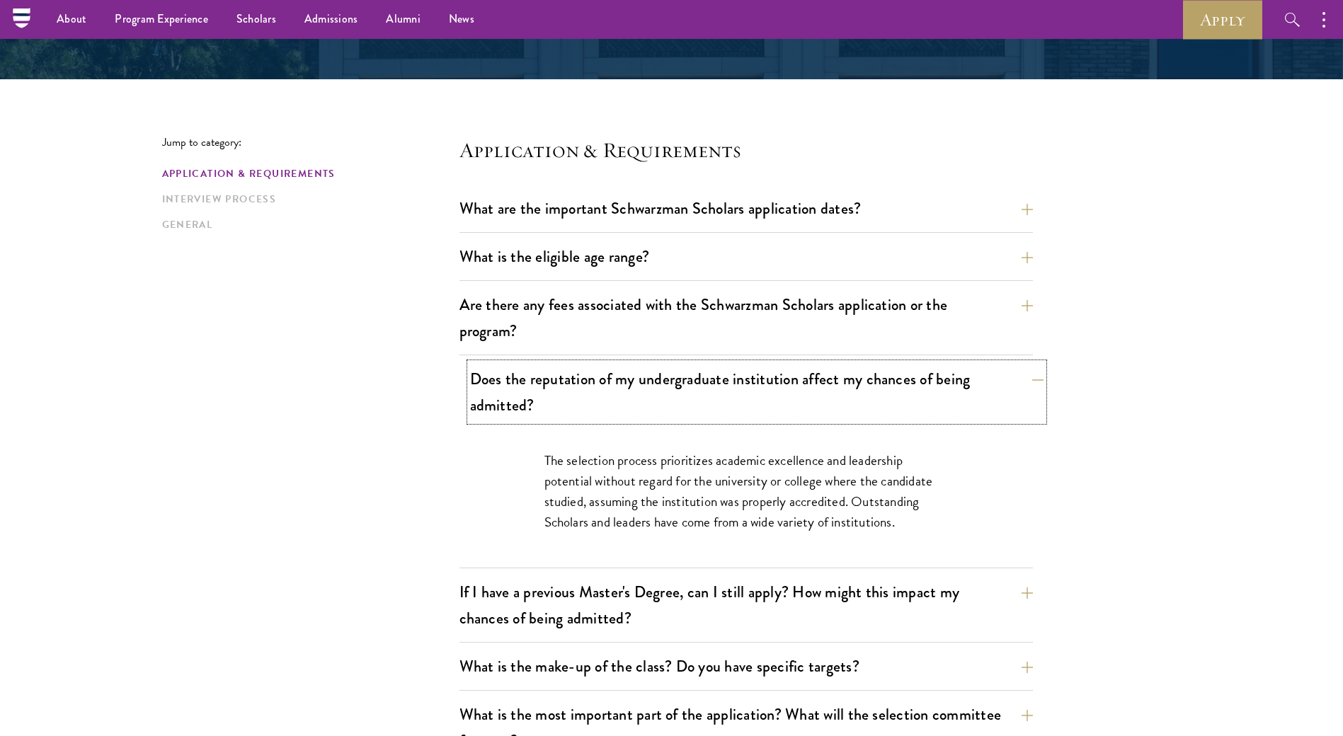
click at [686, 410] on button "Does the reputation of my undergraduate institution affect my chances of being …" at bounding box center [756, 392] width 573 height 58
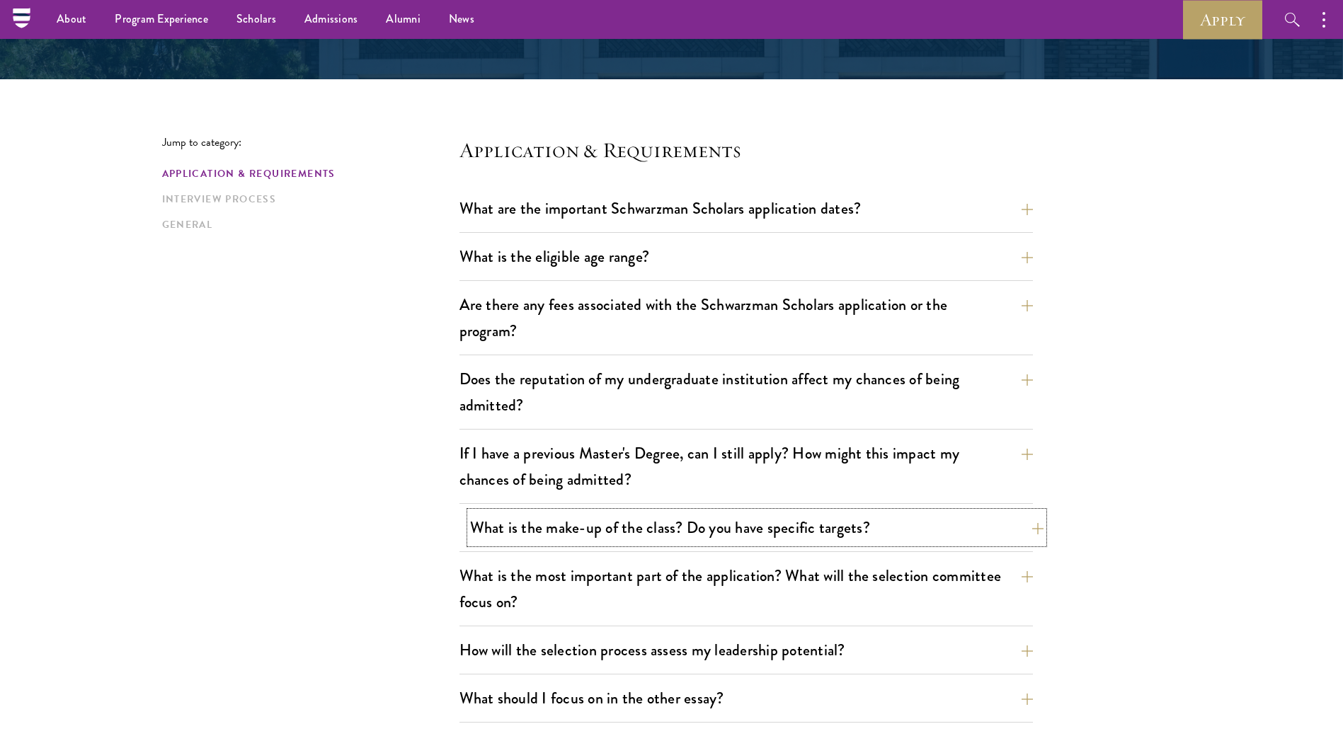
click at [827, 528] on button "What is the make-up of the class? Do you have specific targets?" at bounding box center [756, 528] width 573 height 32
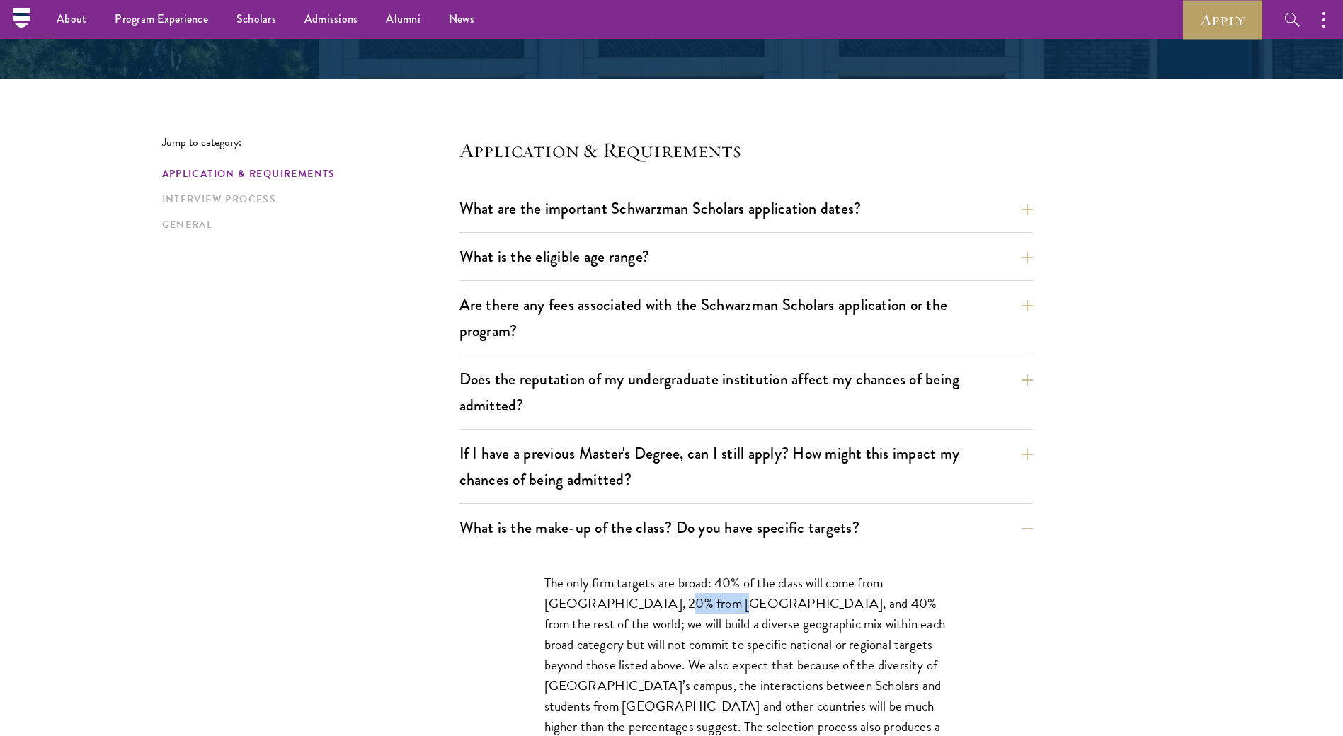
drag, startPoint x: 628, startPoint y: 604, endPoint x: 699, endPoint y: 606, distance: 71.5
click at [699, 606] on p "The only firm targets are broad: 40% of the class will come from the United Sta…" at bounding box center [745, 686] width 403 height 226
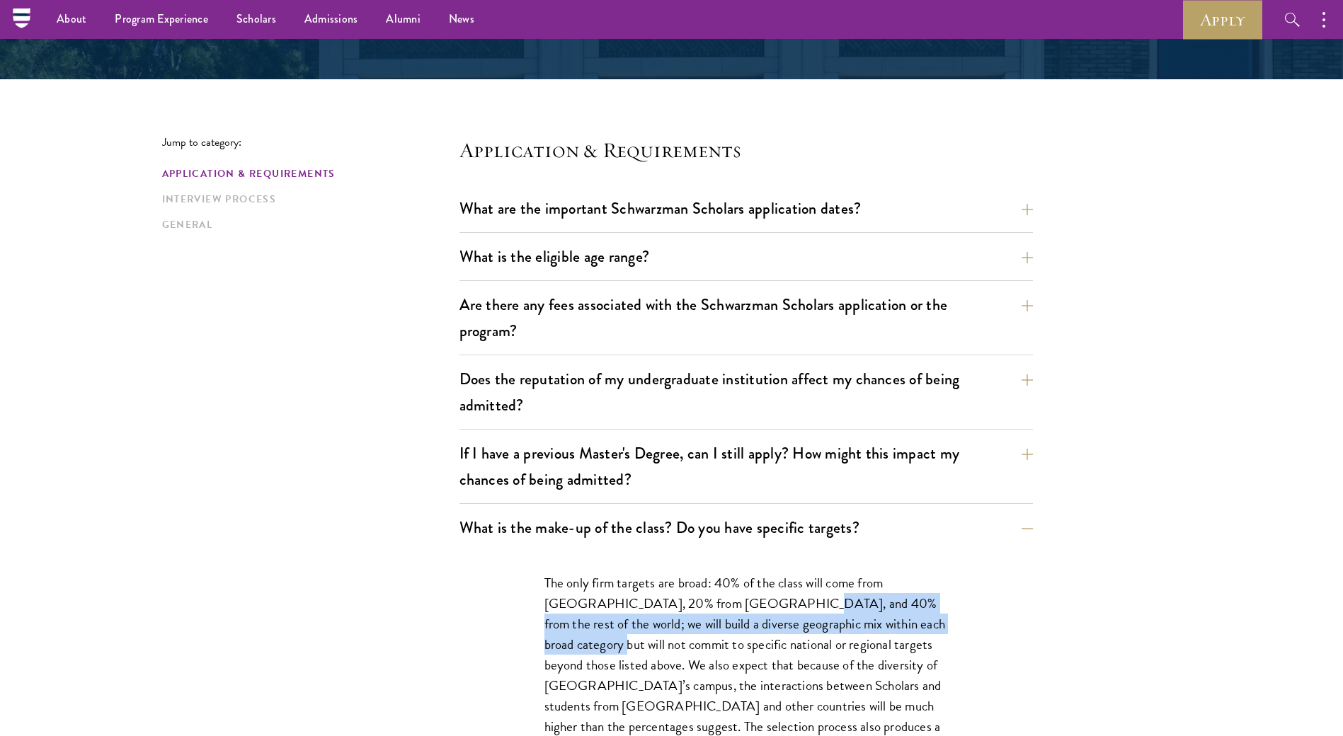
drag, startPoint x: 699, startPoint y: 606, endPoint x: 965, endPoint y: 630, distance: 266.5
click at [965, 630] on div "The only firm targets are broad: 40% of the class will come from the United Sta…" at bounding box center [746, 692] width 488 height 283
drag, startPoint x: 965, startPoint y: 630, endPoint x: 946, endPoint y: 625, distance: 19.1
click at [946, 625] on p "The only firm targets are broad: 40% of the class will come from the United Sta…" at bounding box center [745, 686] width 403 height 226
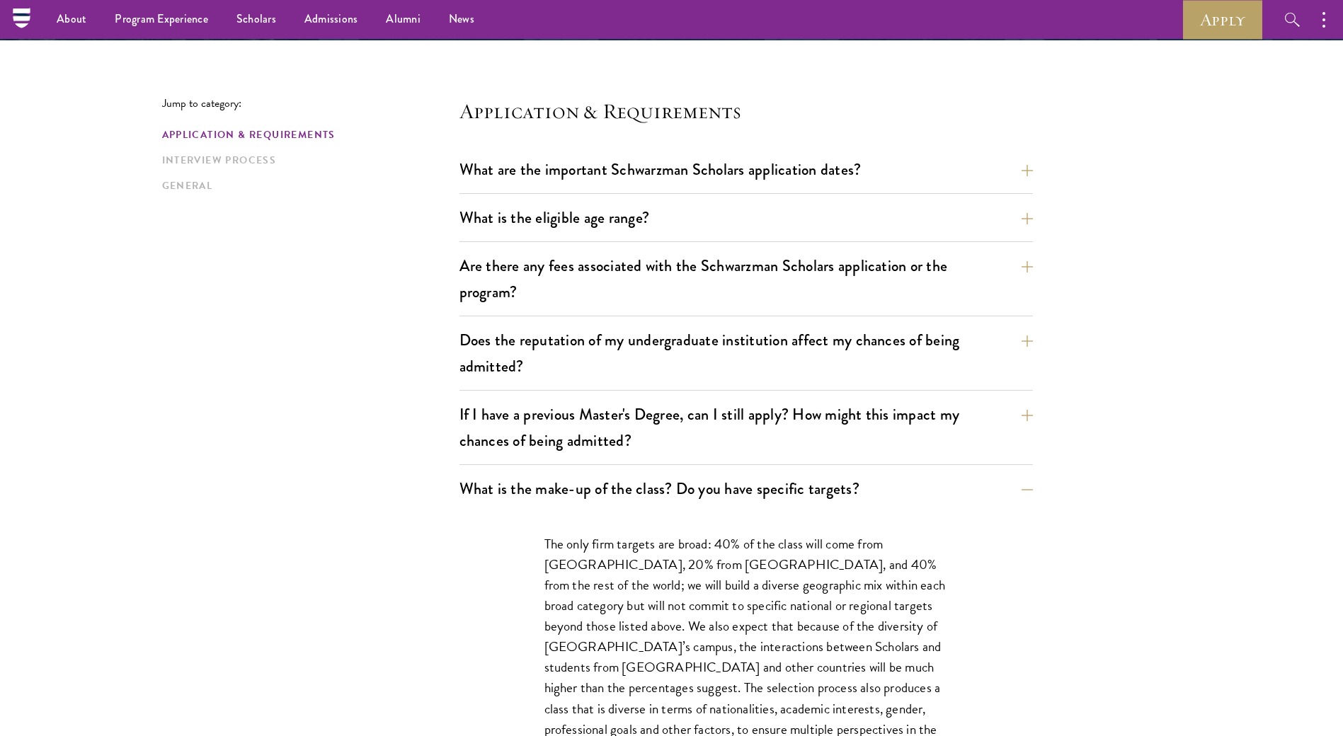
scroll to position [354, 0]
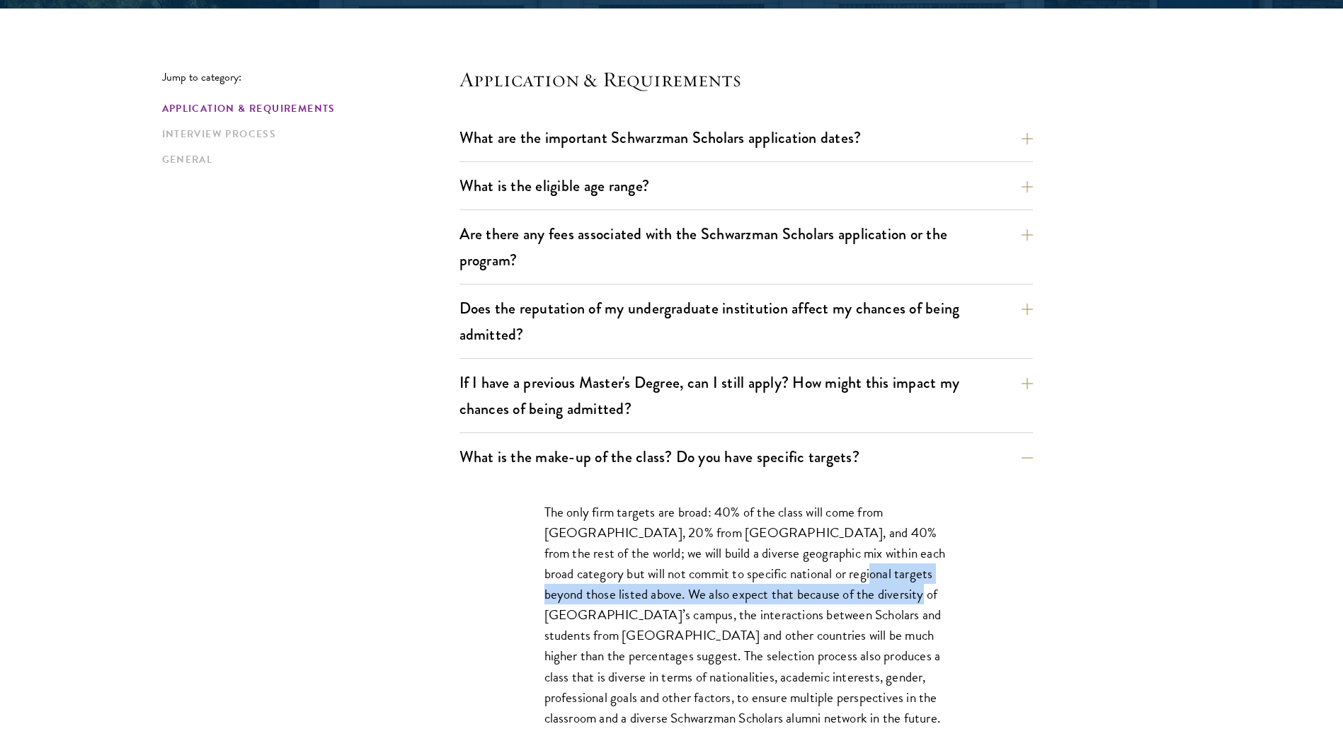
click at [866, 616] on p "The only firm targets are broad: 40% of the class will come from the United Sta…" at bounding box center [745, 615] width 403 height 226
click at [869, 617] on p "The only firm targets are broad: 40% of the class will come from the United Sta…" at bounding box center [745, 615] width 403 height 226
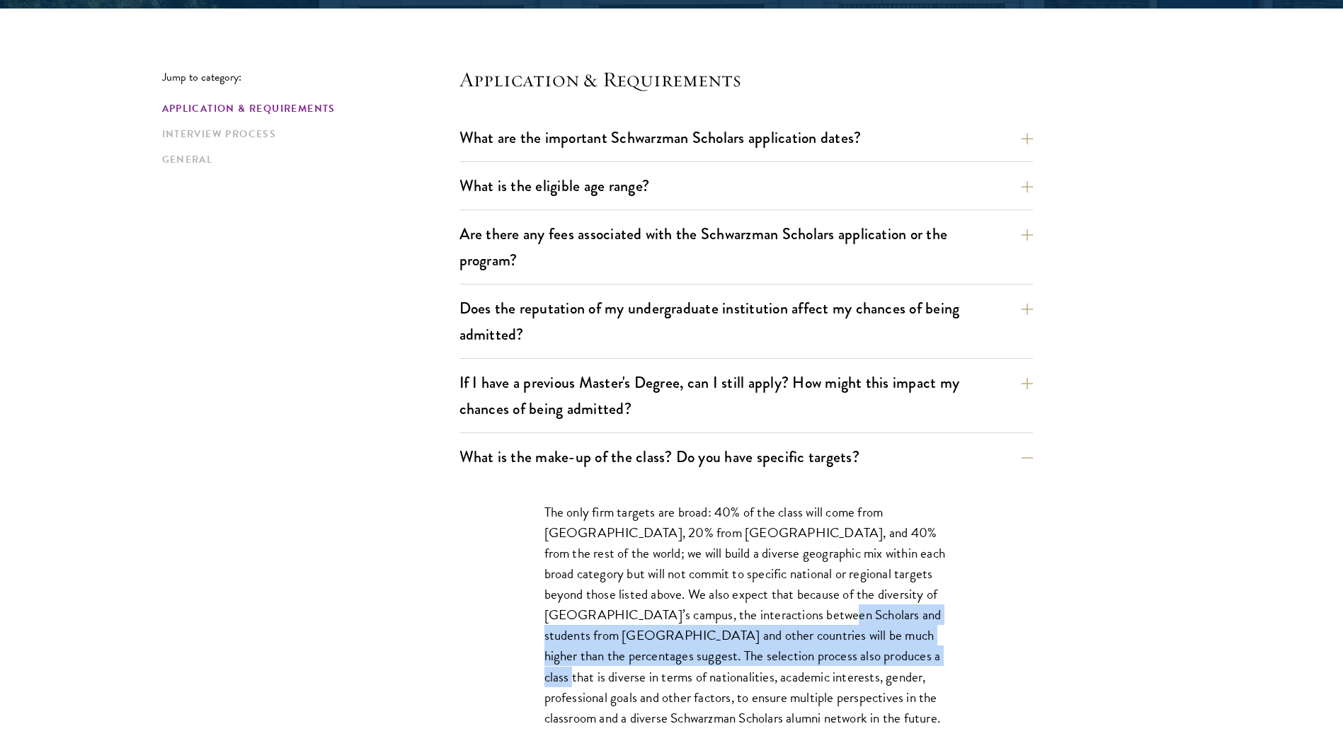
drag, startPoint x: 759, startPoint y: 606, endPoint x: 847, endPoint y: 671, distance: 109.3
click at [847, 671] on p "The only firm targets are broad: 40% of the class will come from the United Sta…" at bounding box center [745, 615] width 403 height 226
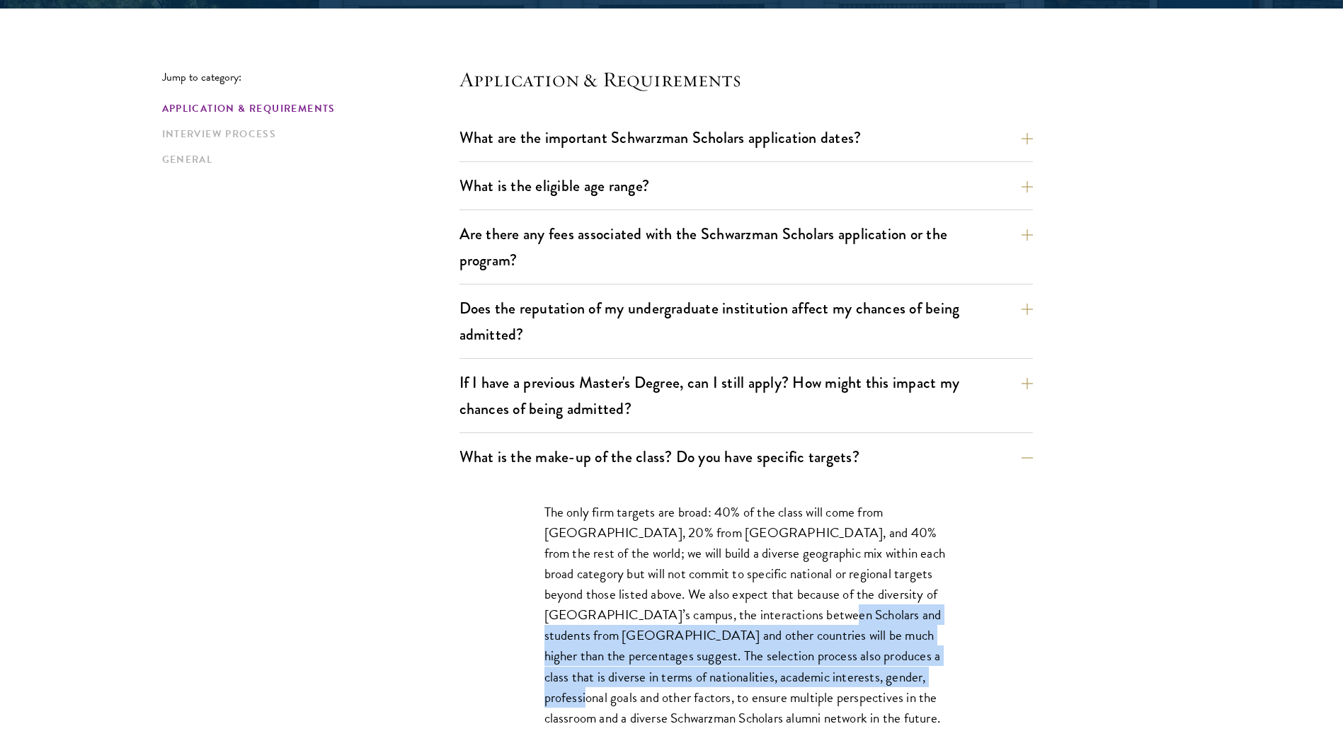
click at [849, 672] on p "The only firm targets are broad: 40% of the class will come from the United Sta…" at bounding box center [745, 615] width 403 height 226
click at [817, 638] on p "The only firm targets are broad: 40% of the class will come from the United Sta…" at bounding box center [745, 615] width 403 height 226
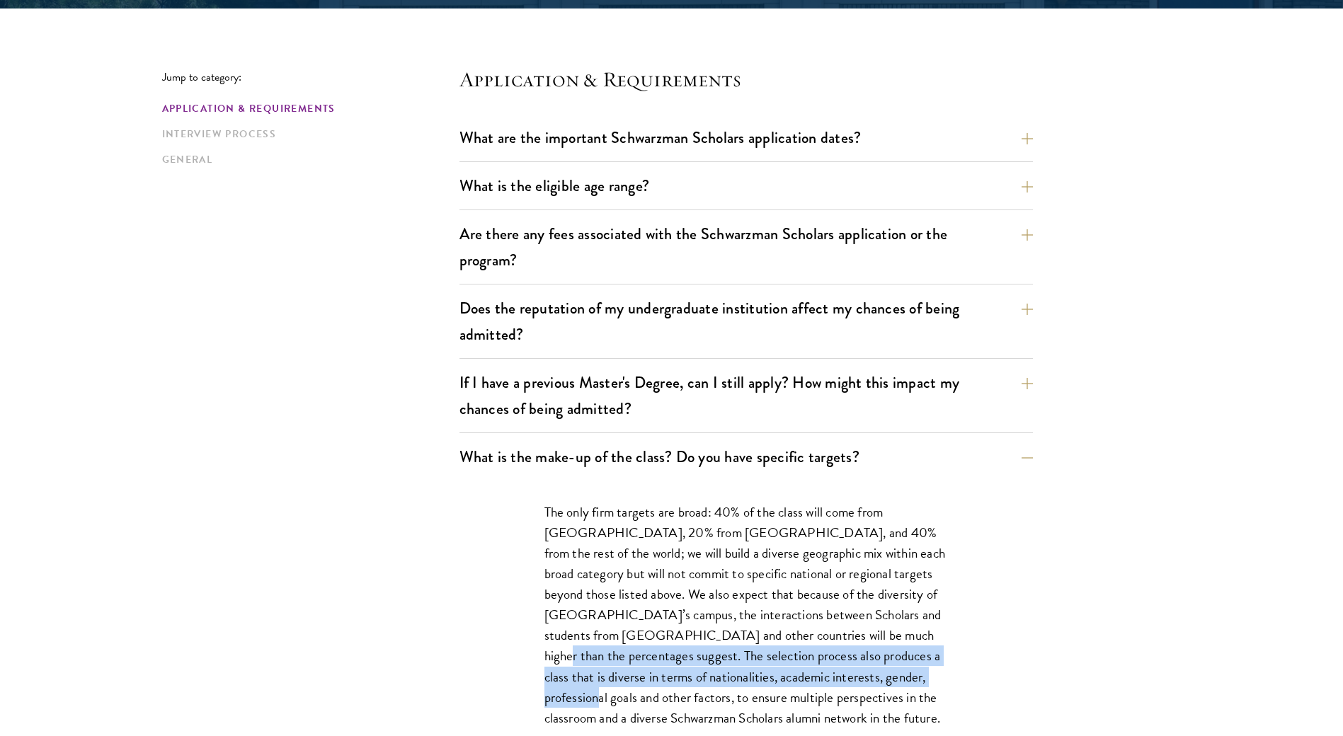
drag, startPoint x: 818, startPoint y: 628, endPoint x: 883, endPoint y: 697, distance: 95.1
click at [883, 697] on p "The only firm targets are broad: 40% of the class will come from the United Sta…" at bounding box center [745, 615] width 403 height 226
click at [885, 699] on p "The only firm targets are broad: 40% of the class will come from the United Sta…" at bounding box center [745, 615] width 403 height 226
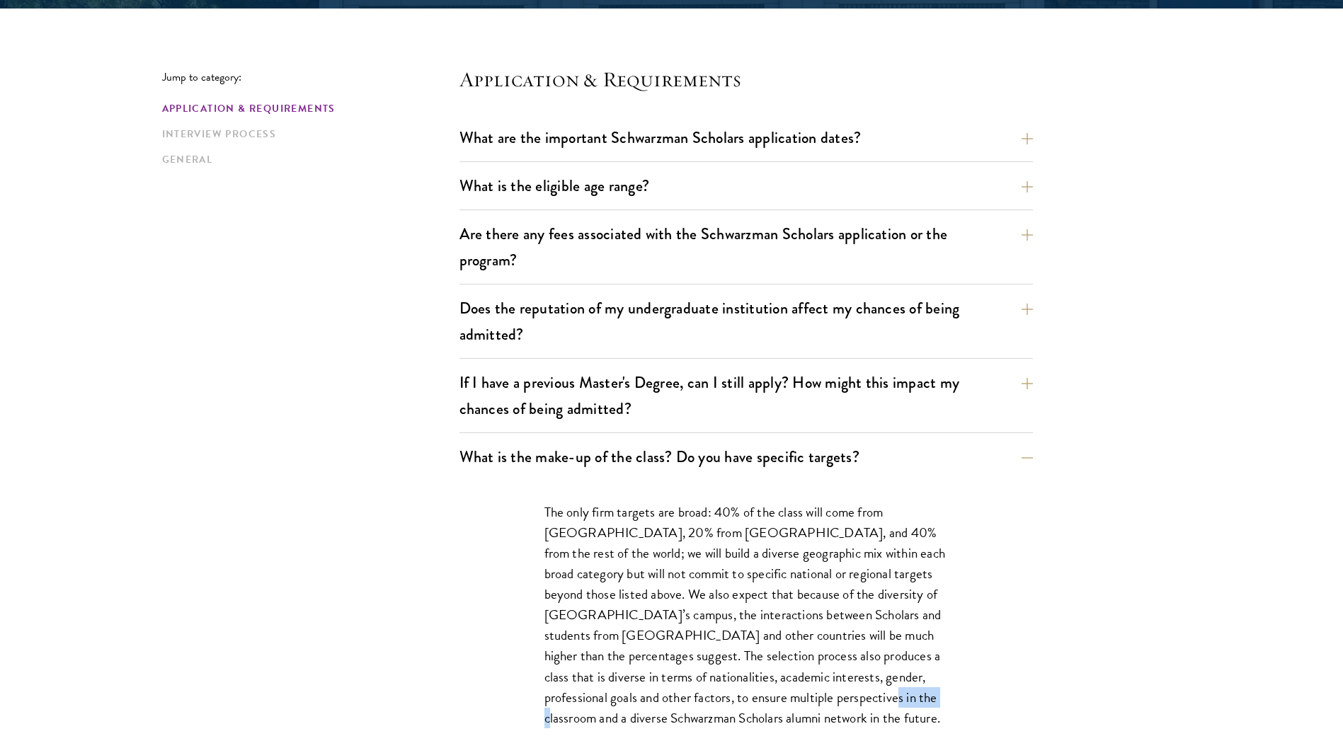
drag, startPoint x: 774, startPoint y: 696, endPoint x: 840, endPoint y: 693, distance: 65.9
click at [840, 693] on p "The only firm targets are broad: 40% of the class will come from the United Sta…" at bounding box center [745, 615] width 403 height 226
drag, startPoint x: 836, startPoint y: 693, endPoint x: 1246, endPoint y: 287, distance: 577.5
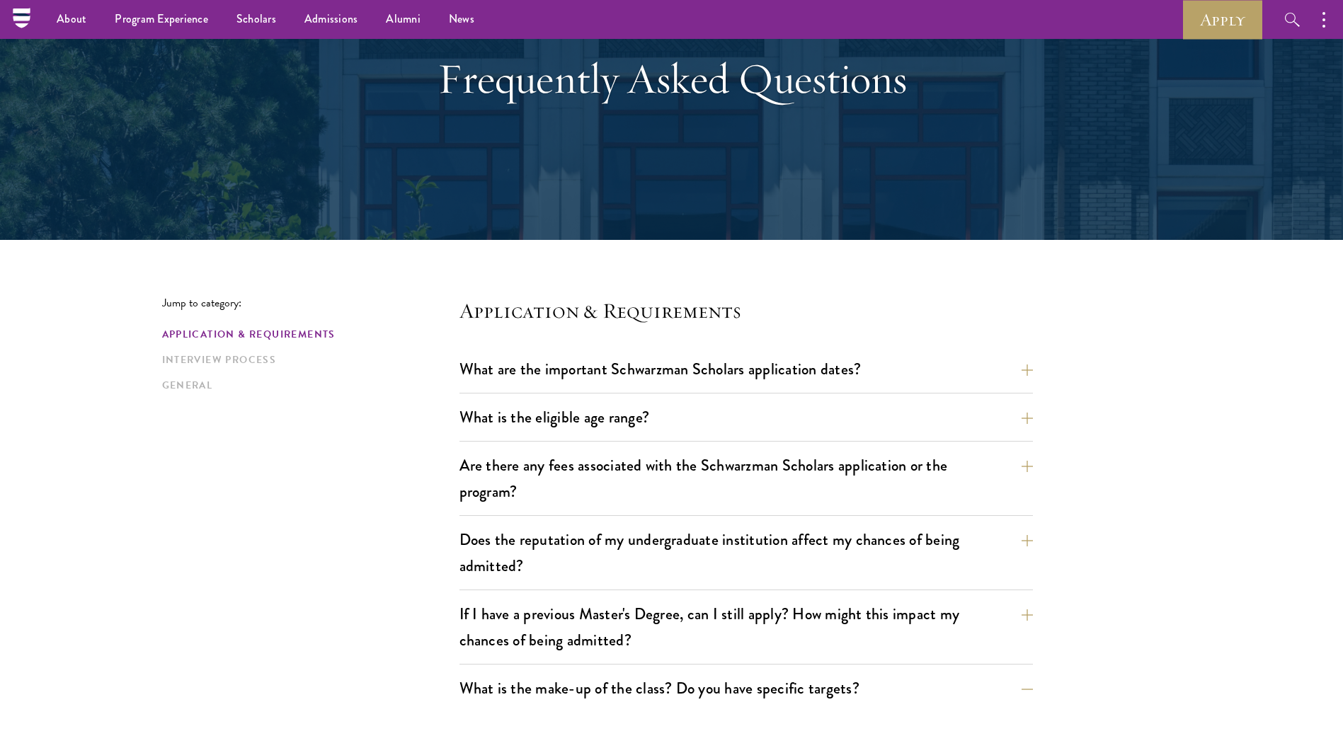
scroll to position [0, 0]
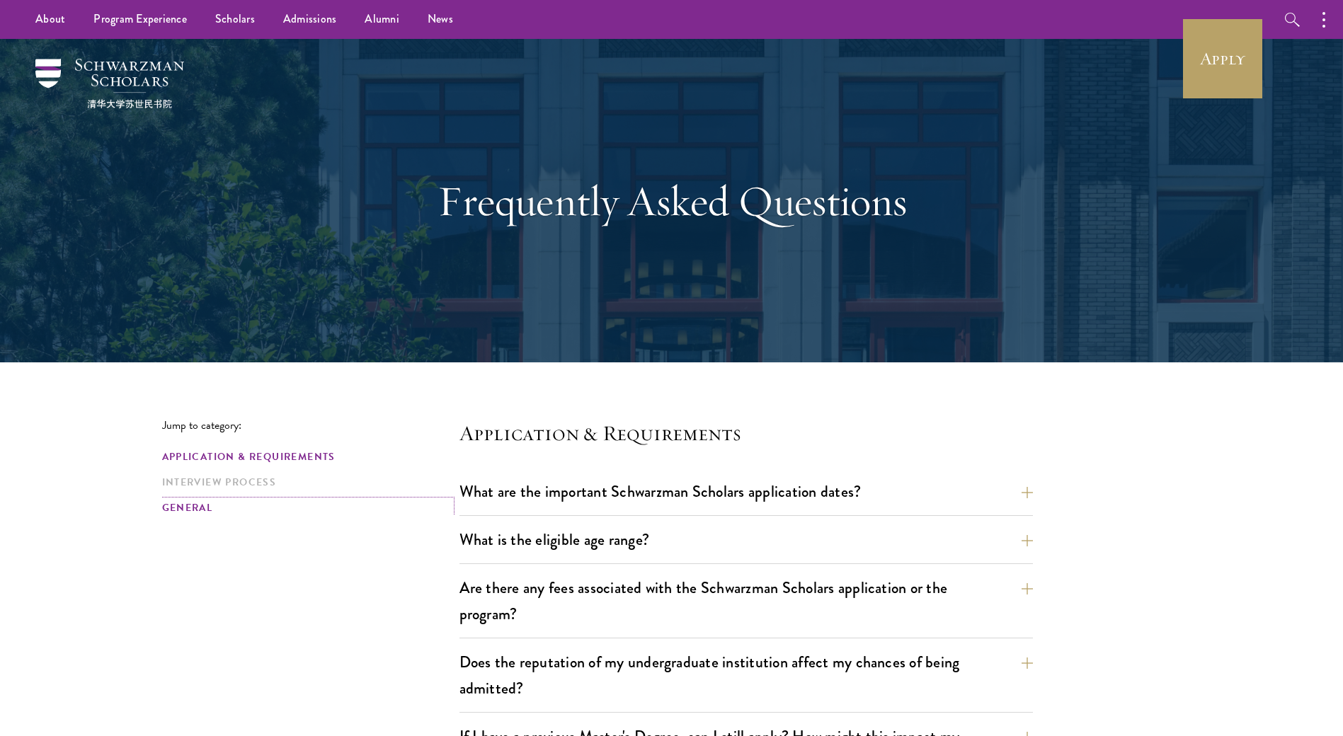
click at [204, 511] on link "General" at bounding box center [306, 507] width 289 height 15
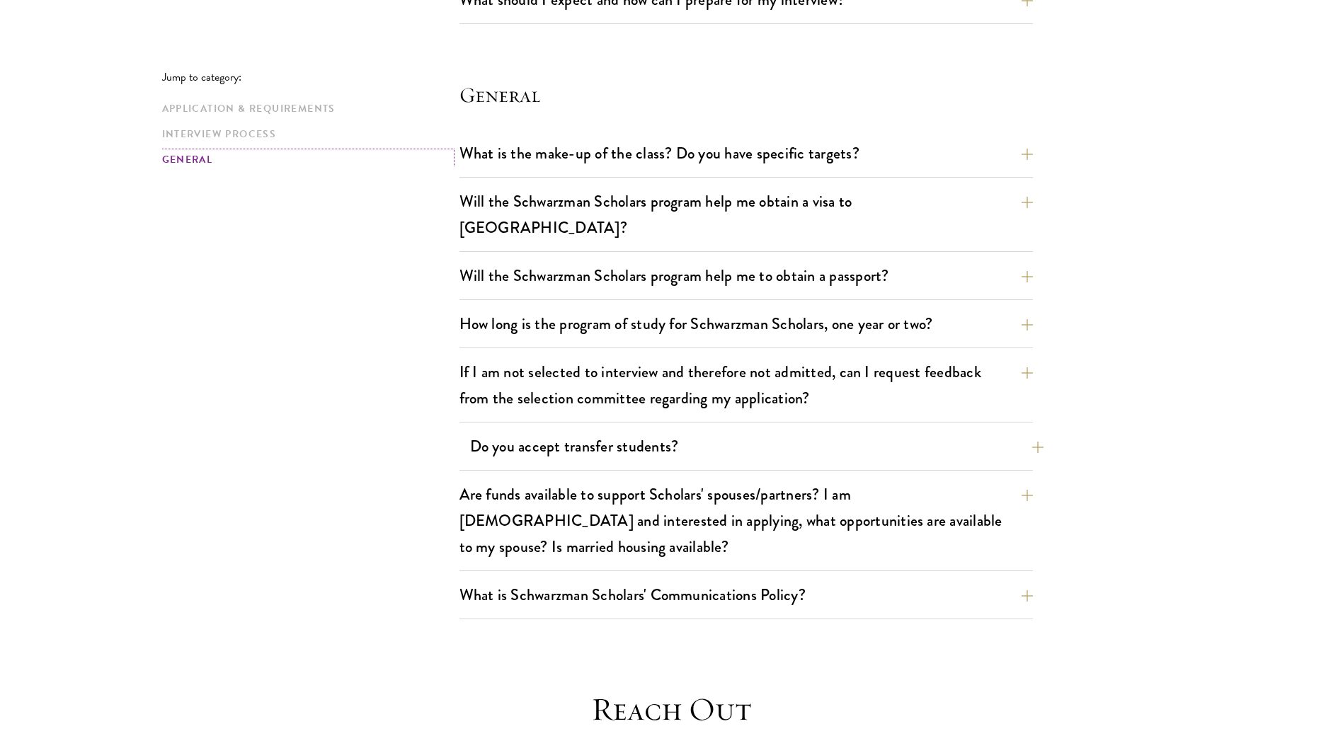
scroll to position [2307, 0]
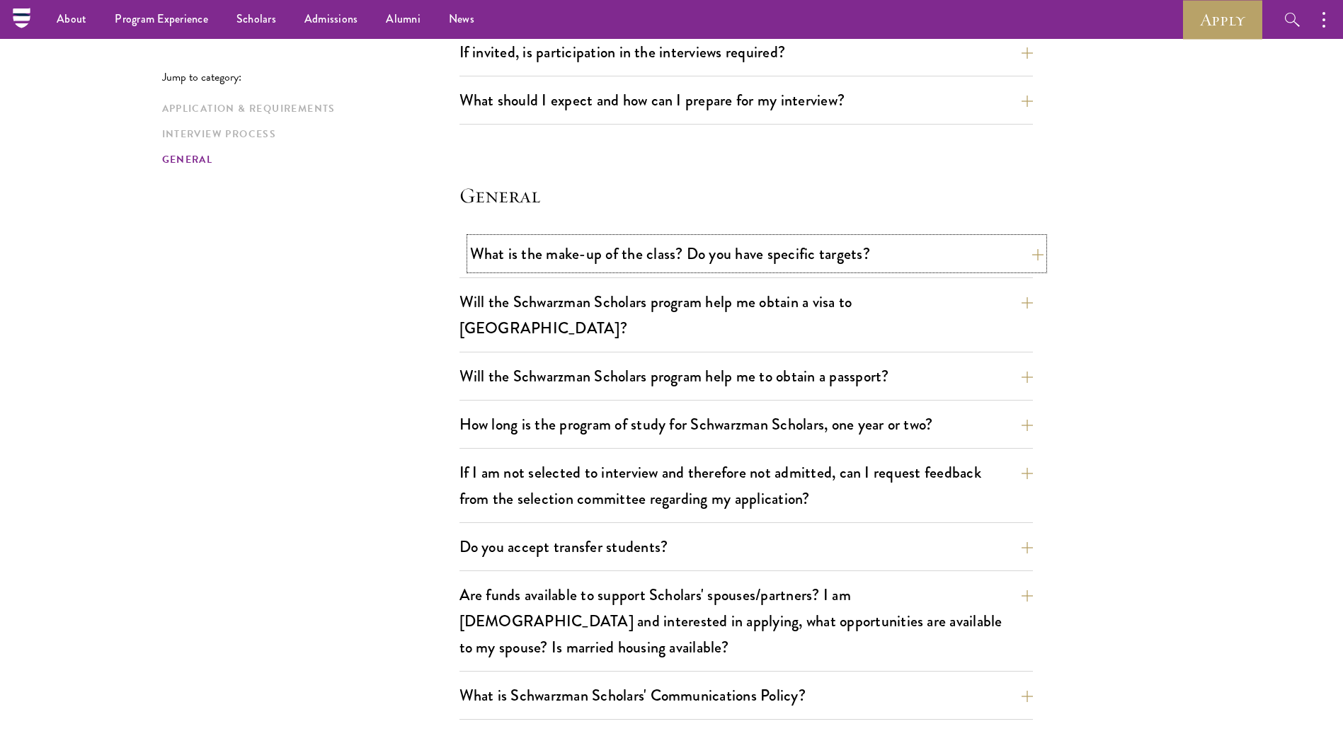
click at [696, 262] on button "What is the make-up of the class? Do you have specific targets?" at bounding box center [756, 254] width 573 height 32
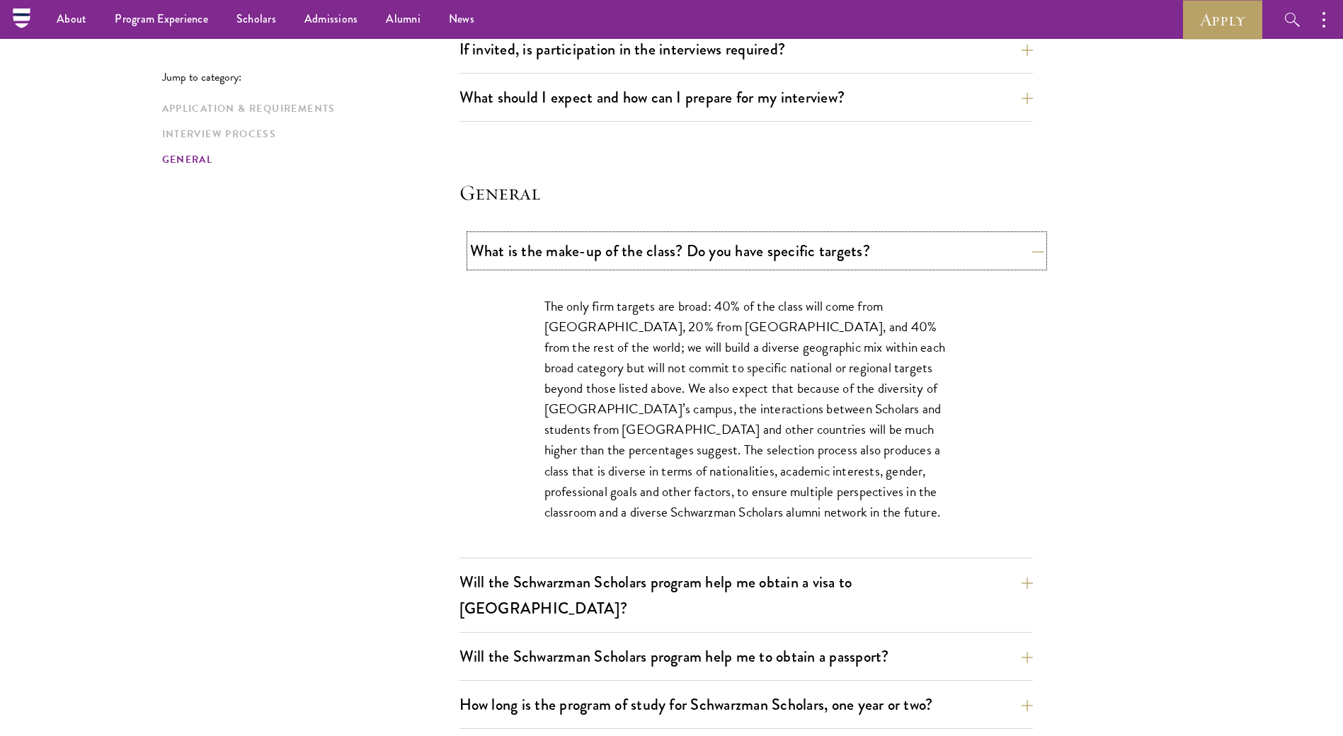
scroll to position [1914, 0]
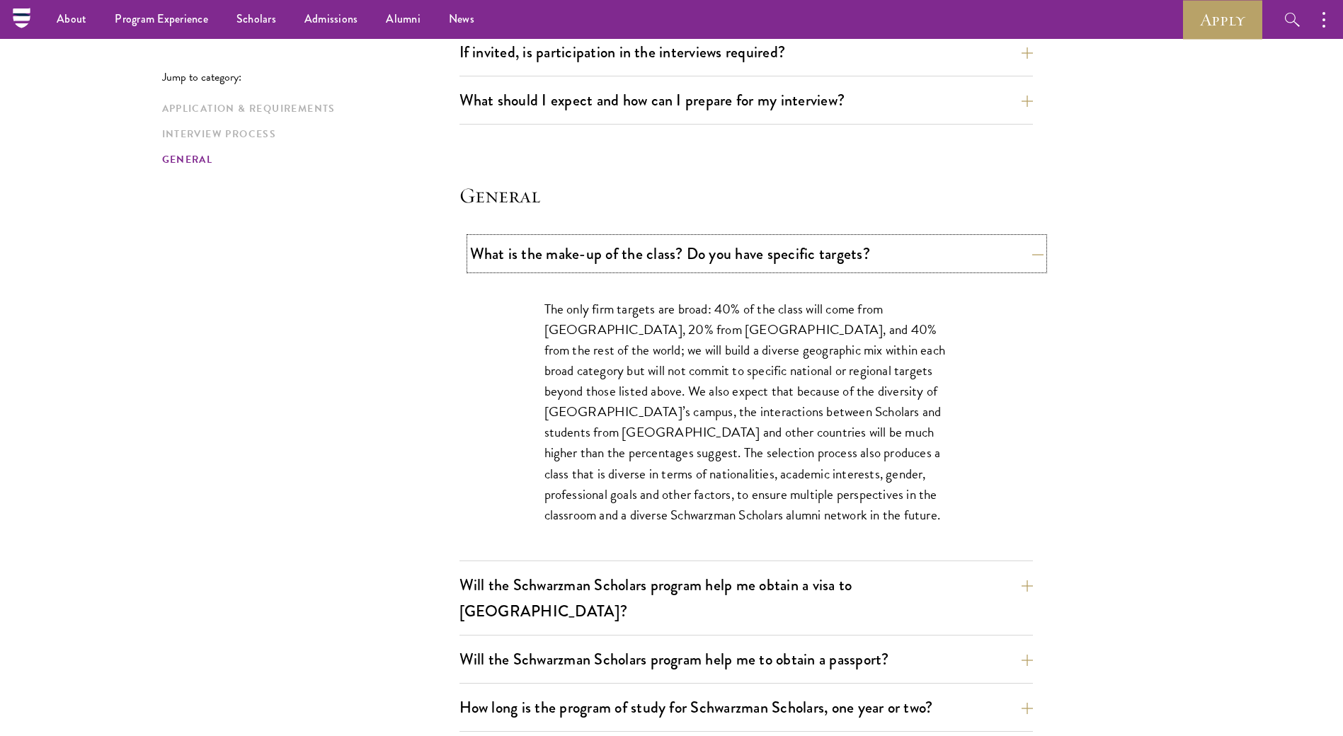
click at [700, 260] on button "What is the make-up of the class? Do you have specific targets?" at bounding box center [756, 254] width 573 height 32
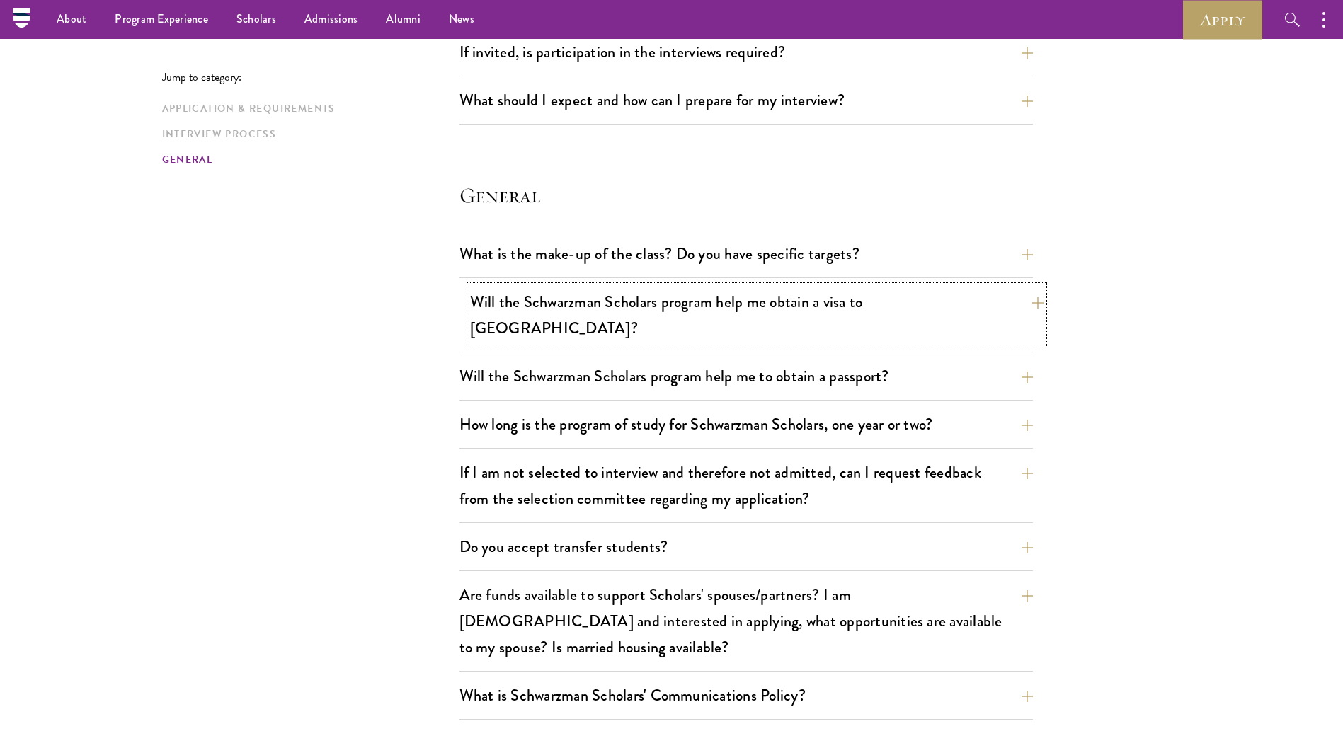
click at [789, 299] on button "Will the Schwarzman Scholars program help me obtain a visa to China?" at bounding box center [756, 315] width 573 height 58
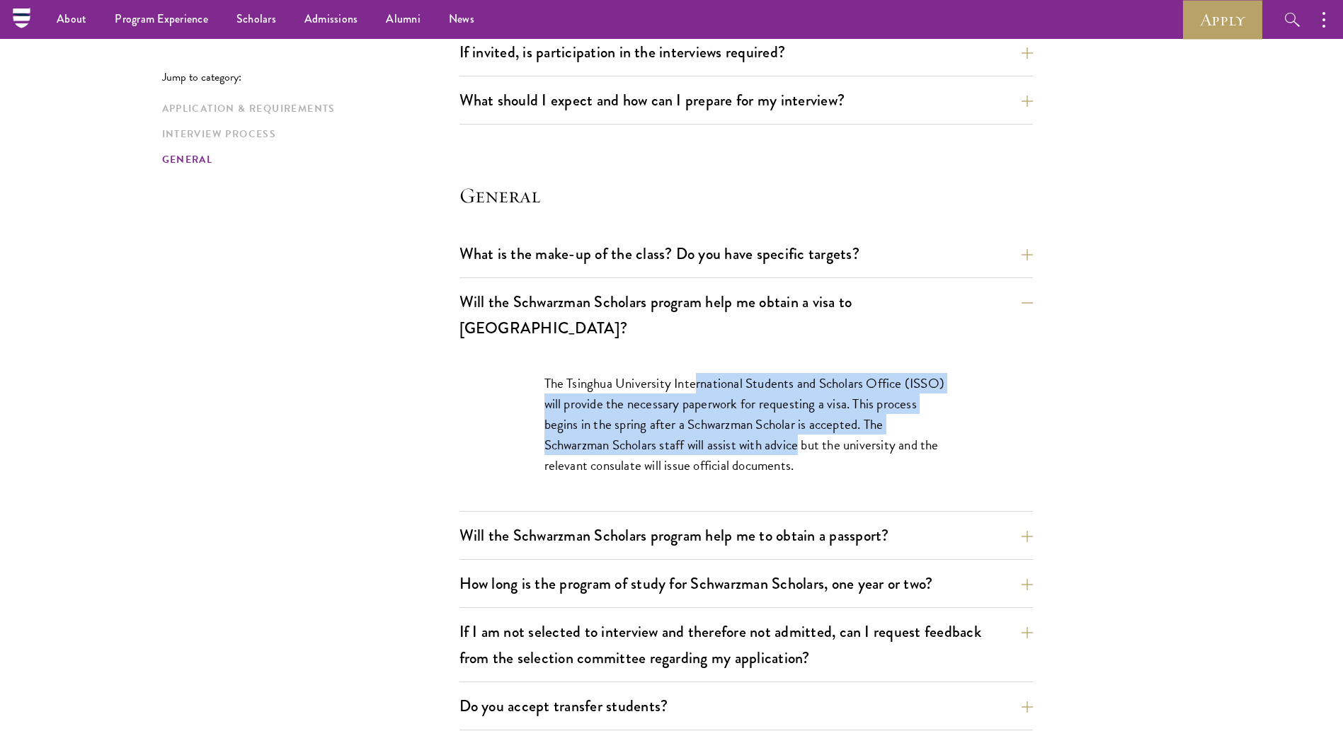
drag, startPoint x: 695, startPoint y: 358, endPoint x: 859, endPoint y: 442, distance: 184.2
click at [859, 442] on p "The Tsinghua University International Students and Scholars Office (ISSO) will …" at bounding box center [745, 424] width 403 height 103
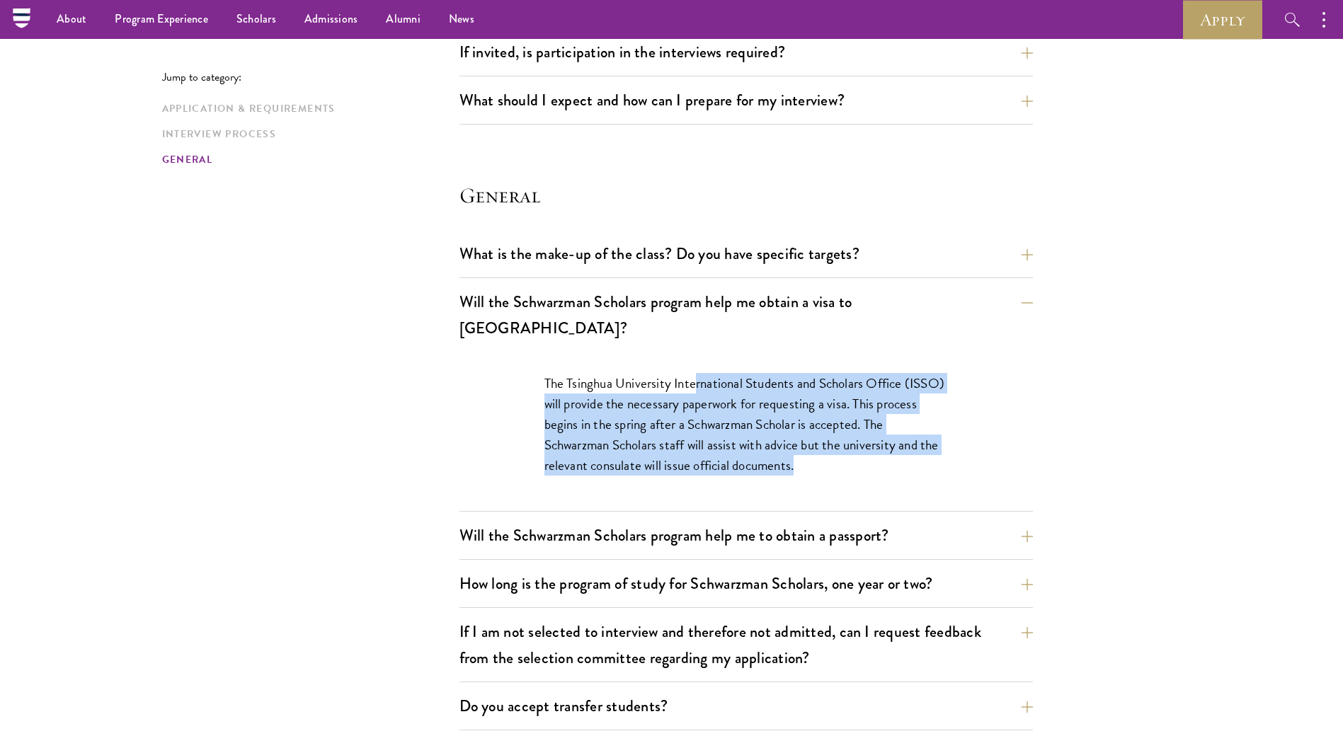
click at [863, 440] on p "The Tsinghua University International Students and Scholars Office (ISSO) will …" at bounding box center [745, 424] width 403 height 103
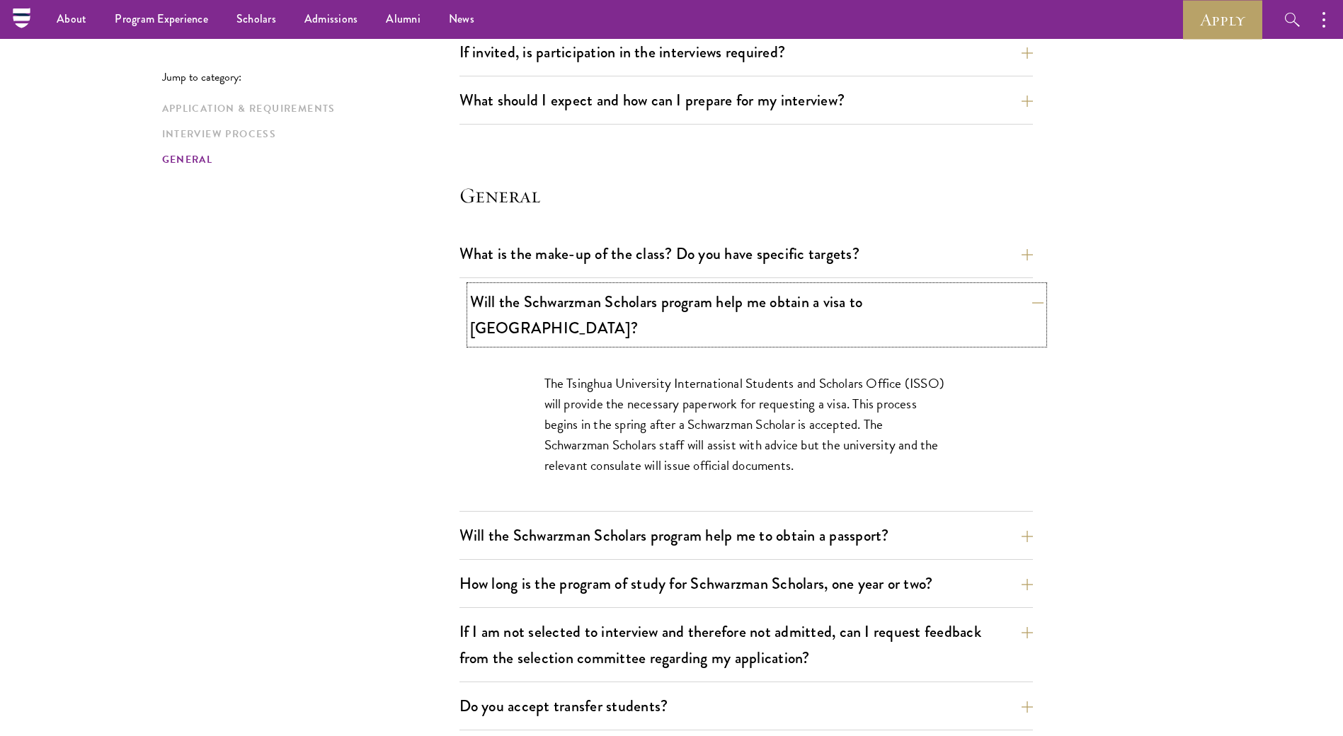
click at [792, 292] on button "Will the Schwarzman Scholars program help me obtain a visa to China?" at bounding box center [756, 315] width 573 height 58
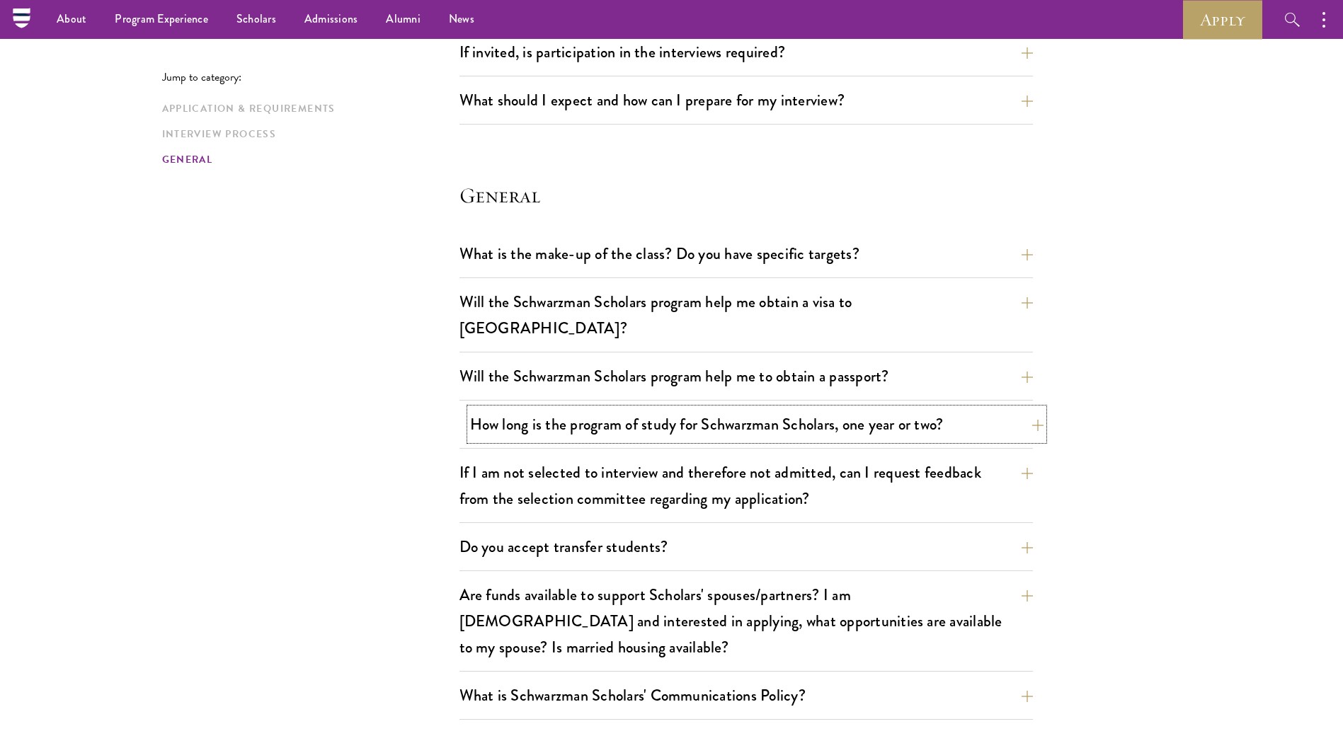
click at [912, 408] on button "How long is the program of study for Schwarzman Scholars, one year or two?" at bounding box center [756, 424] width 573 height 32
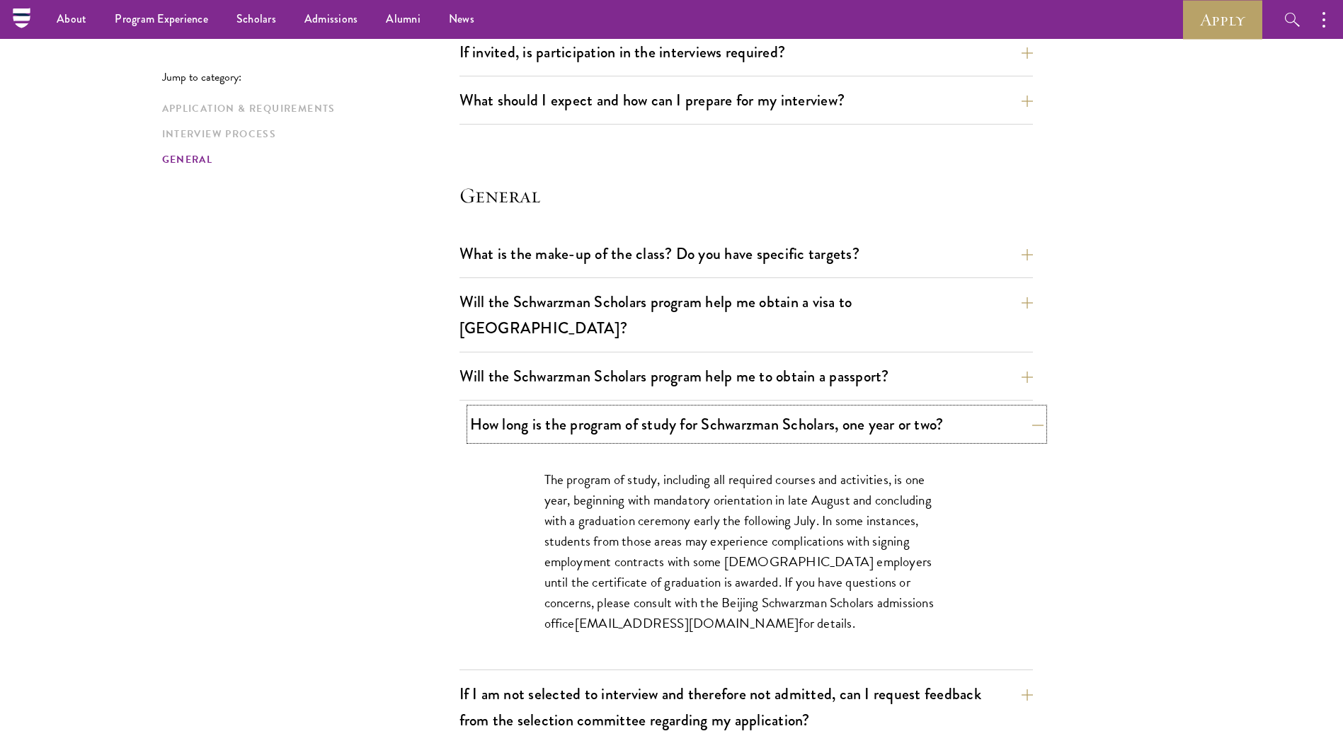
click at [912, 408] on button "How long is the program of study for Schwarzman Scholars, one year or two?" at bounding box center [756, 424] width 573 height 32
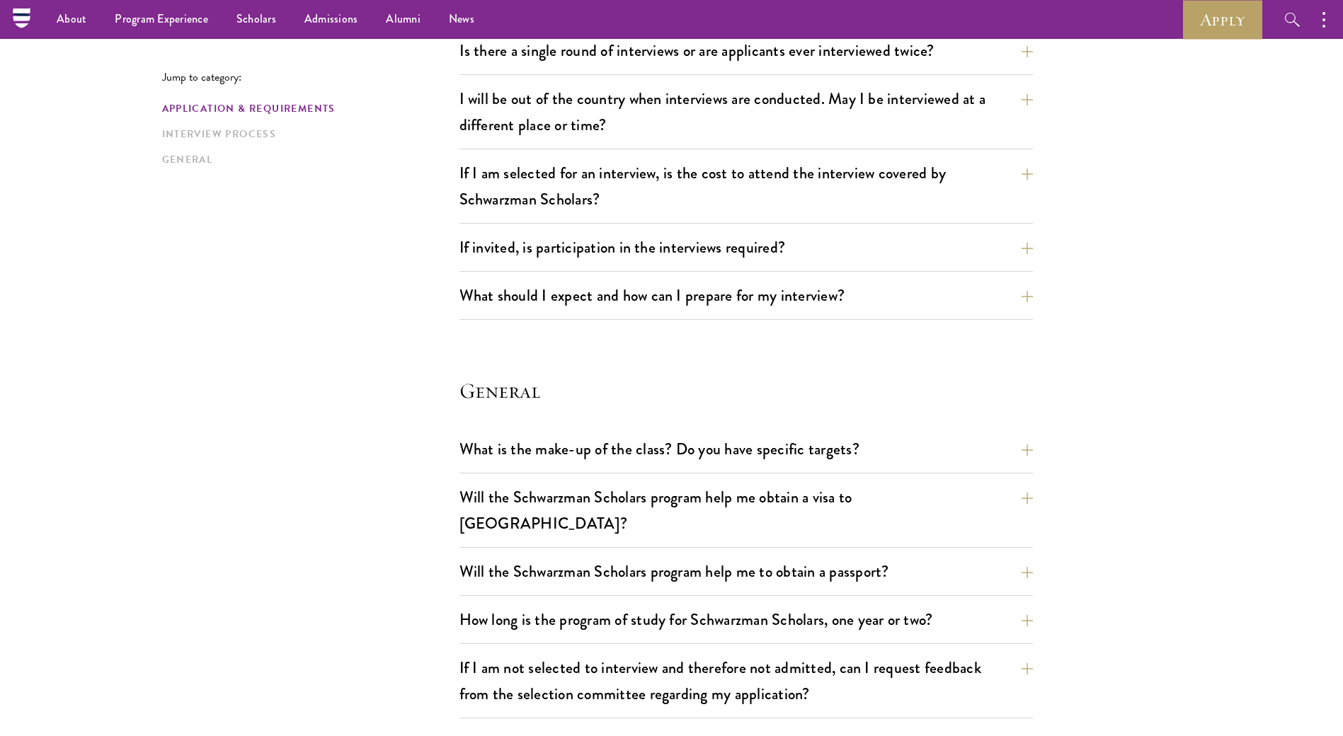
scroll to position [0, 0]
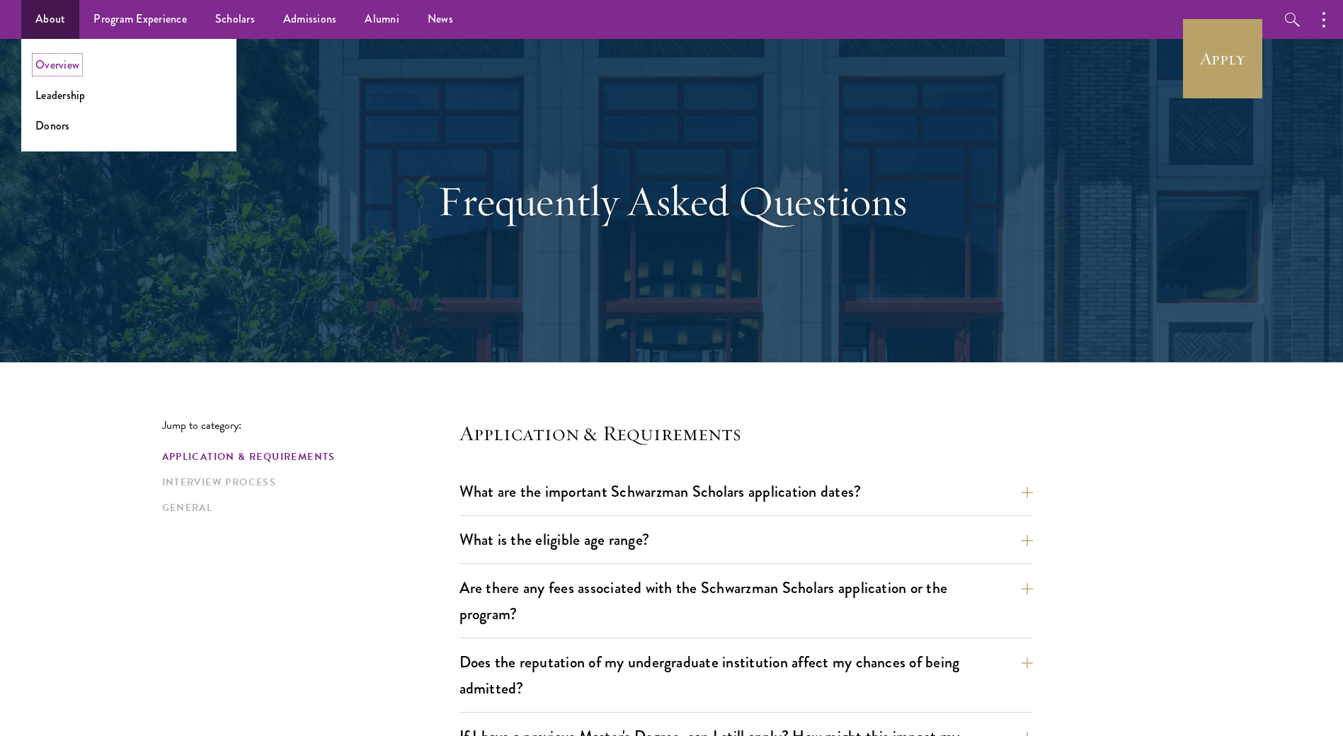
click at [57, 64] on link "Overview" at bounding box center [57, 65] width 44 height 16
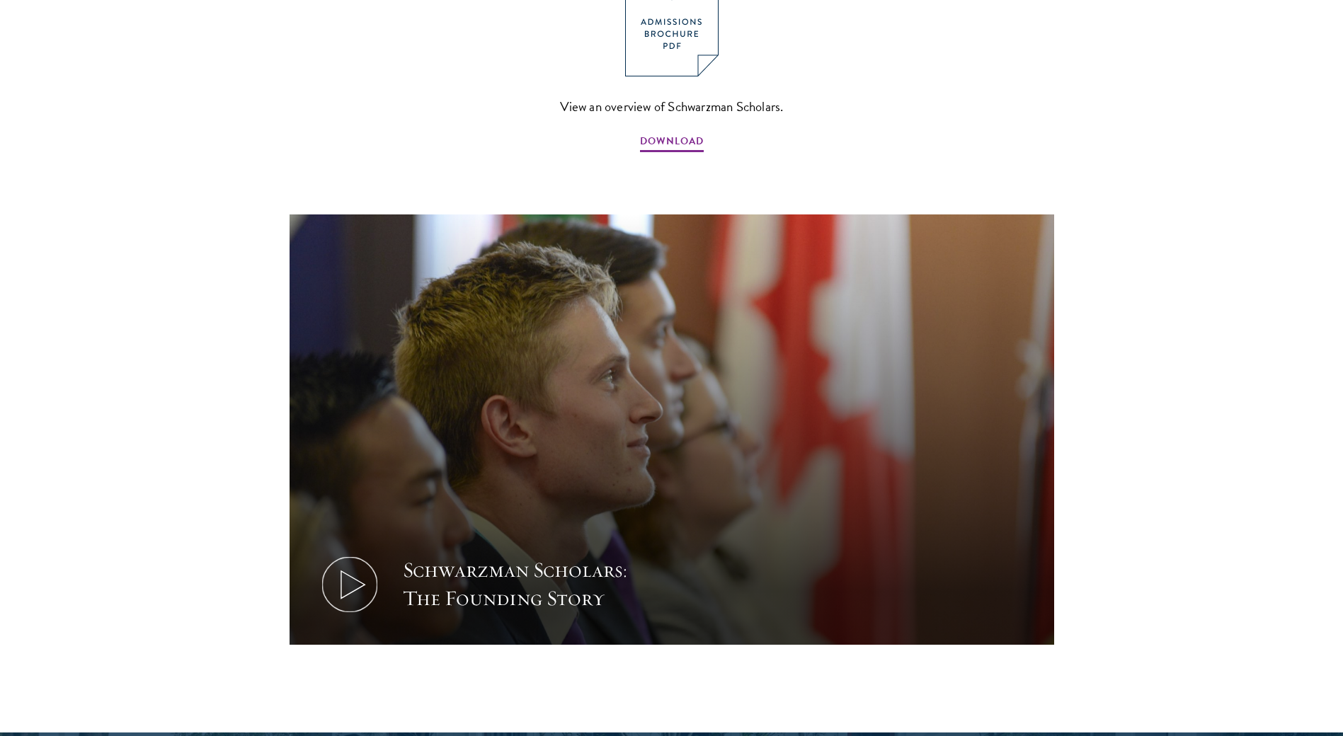
scroll to position [2194, 0]
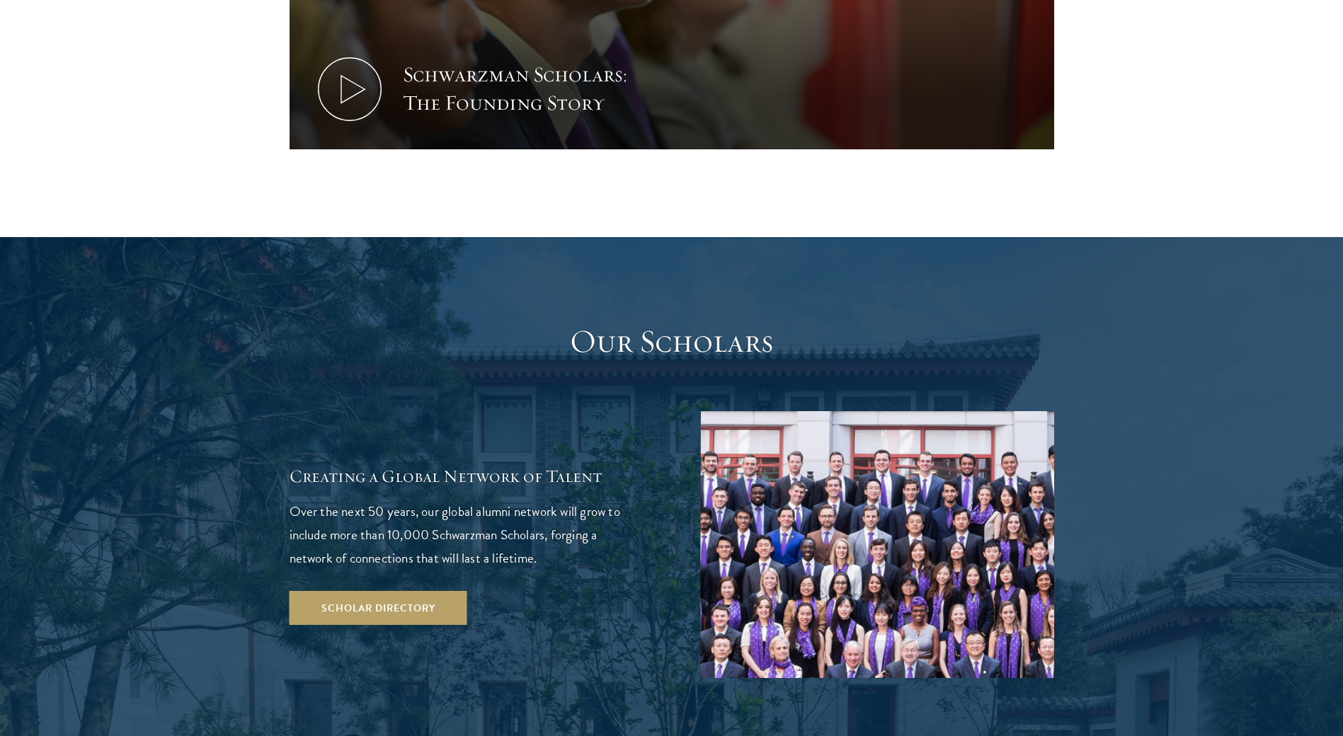
click at [904, 460] on img at bounding box center [877, 544] width 354 height 267
click at [860, 506] on img at bounding box center [877, 544] width 354 height 267
click at [381, 591] on link "Scholar Directory" at bounding box center [378, 608] width 178 height 34
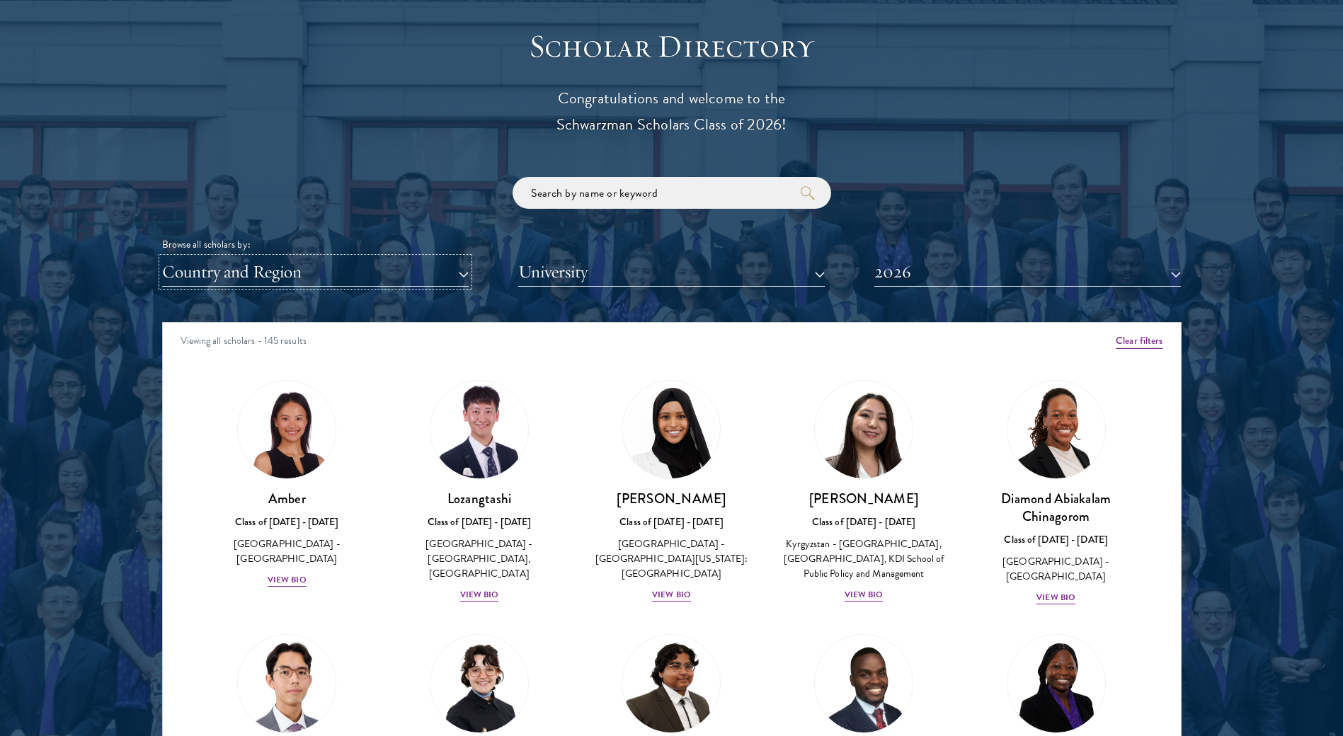
click at [388, 275] on button "Country and Region" at bounding box center [315, 272] width 306 height 29
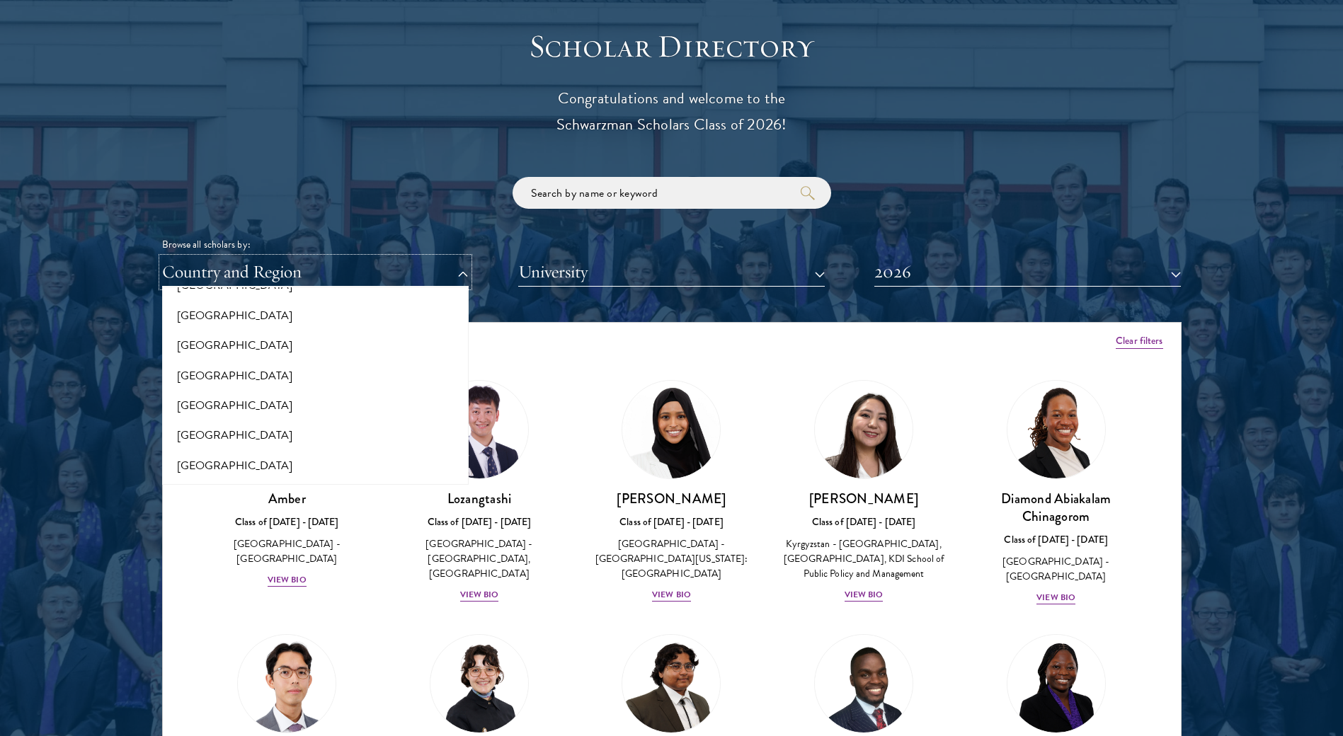
scroll to position [2877, 0]
drag, startPoint x: 289, startPoint y: 413, endPoint x: 309, endPoint y: 413, distance: 19.1
click at [289, 413] on button "[GEOGRAPHIC_DATA]" at bounding box center [315, 406] width 298 height 30
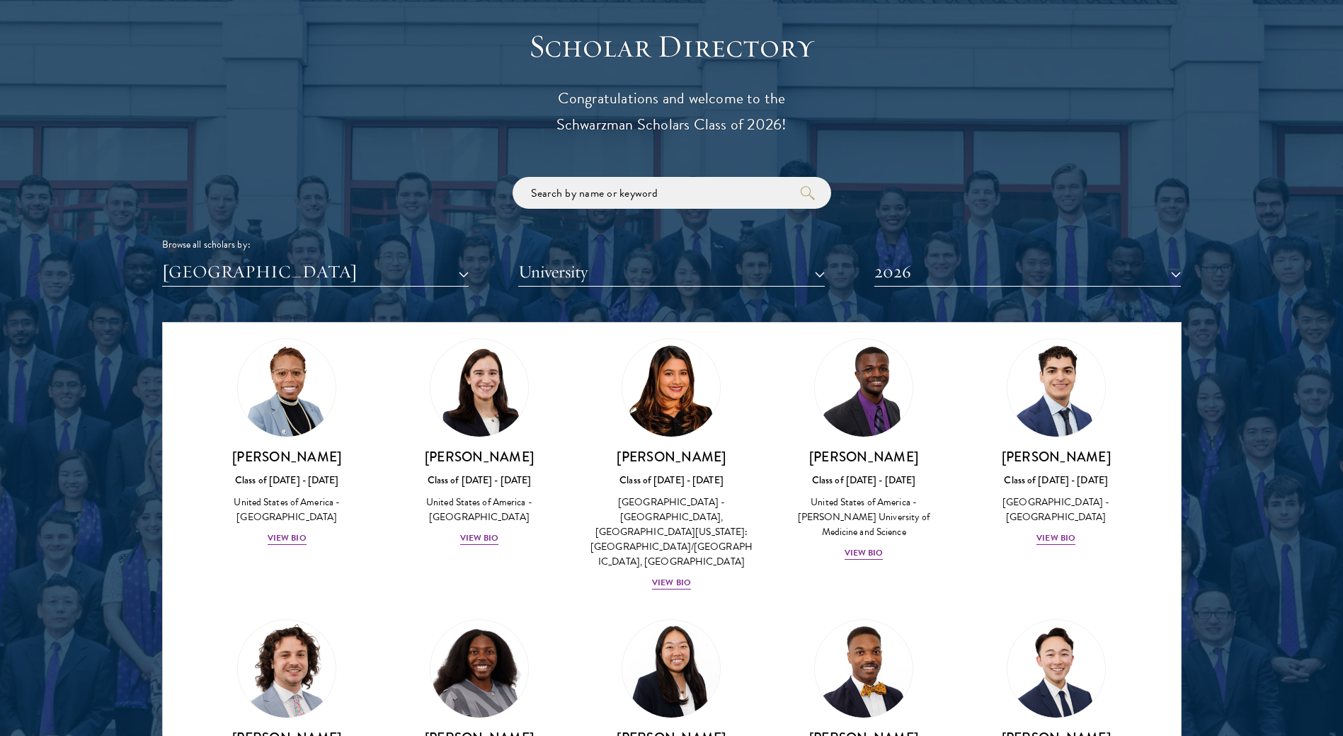
scroll to position [905, 0]
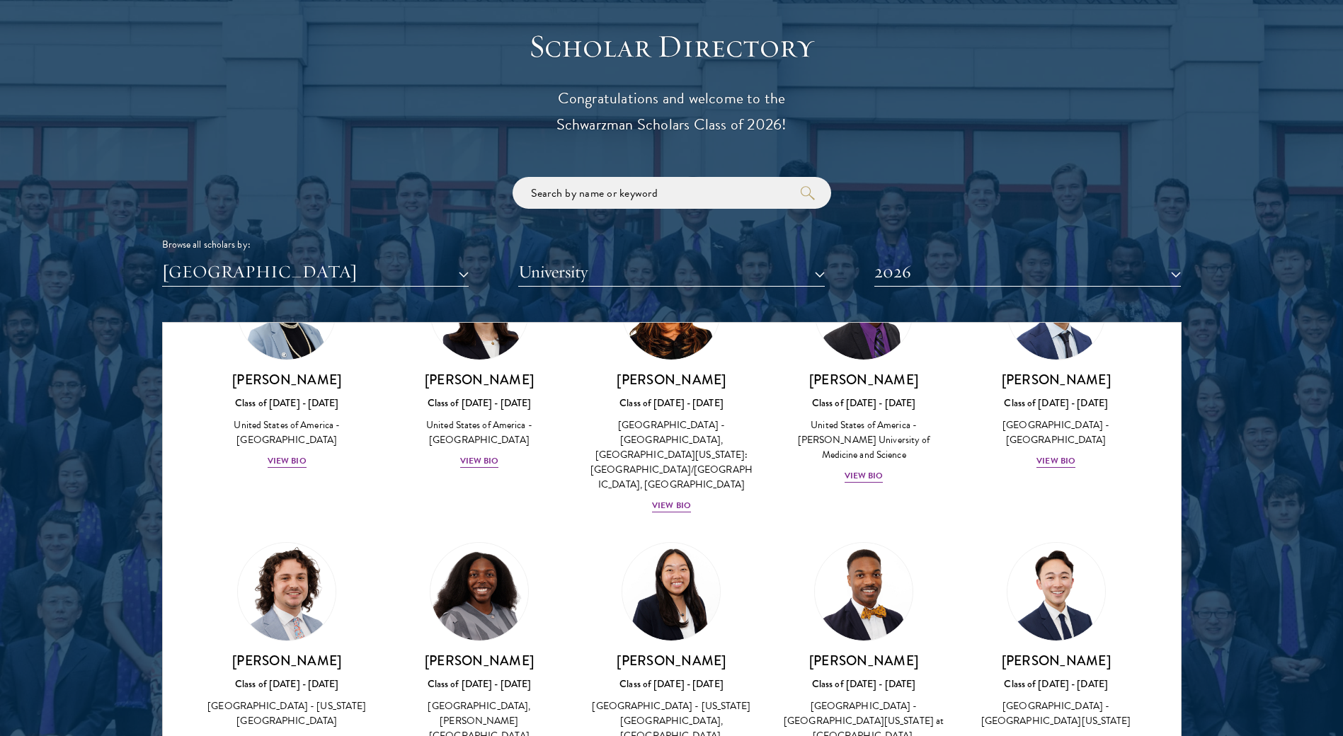
click at [737, 298] on div "Scholar Directory Congratulations and welcome to the Schwarzman Scholars Class …" at bounding box center [671, 387] width 1019 height 720
click at [747, 270] on button "University" at bounding box center [671, 272] width 306 height 29
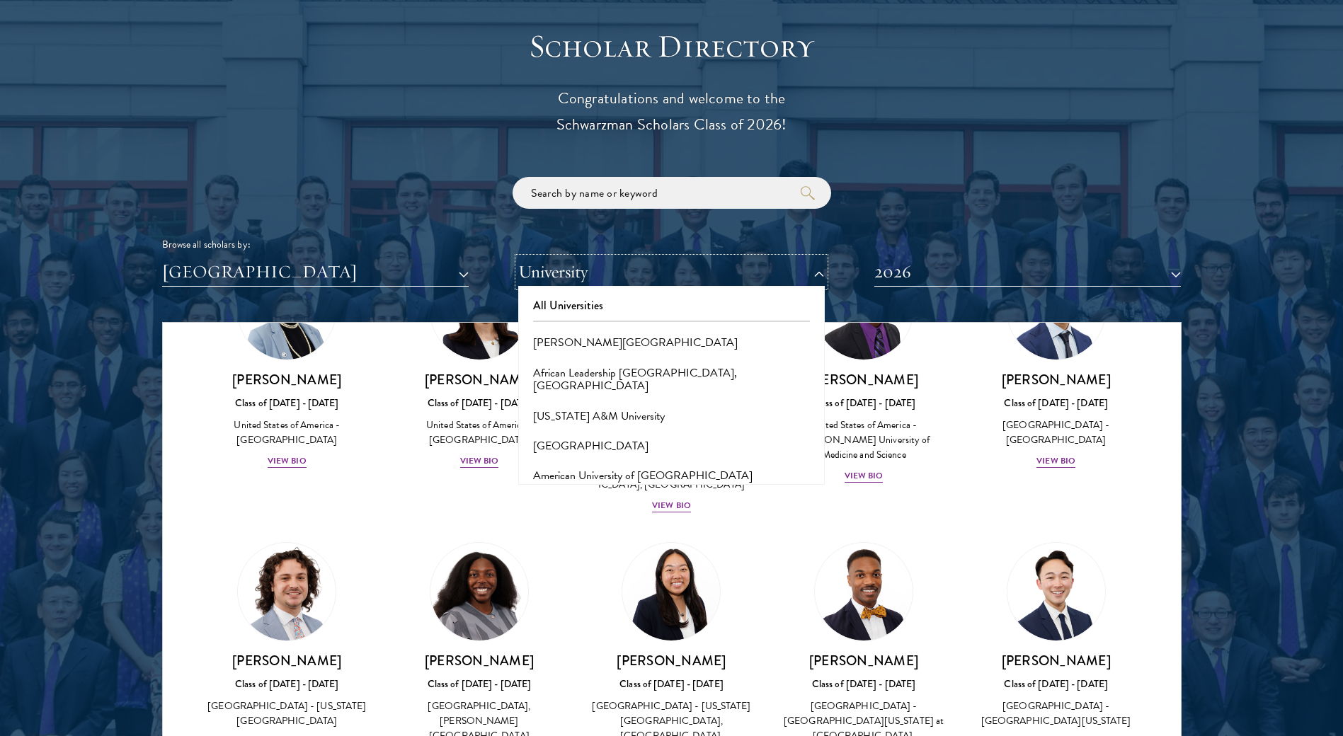
click at [747, 270] on button "University" at bounding box center [671, 272] width 306 height 29
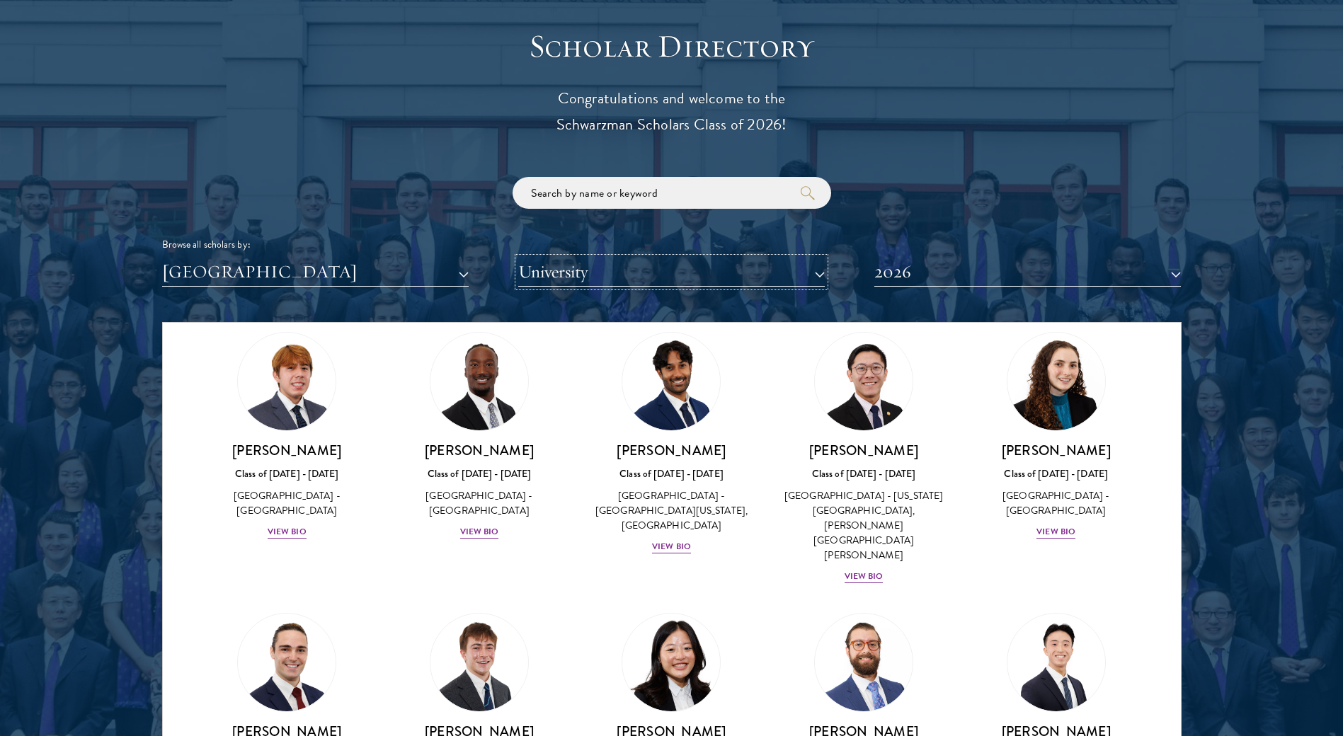
scroll to position [2052, 0]
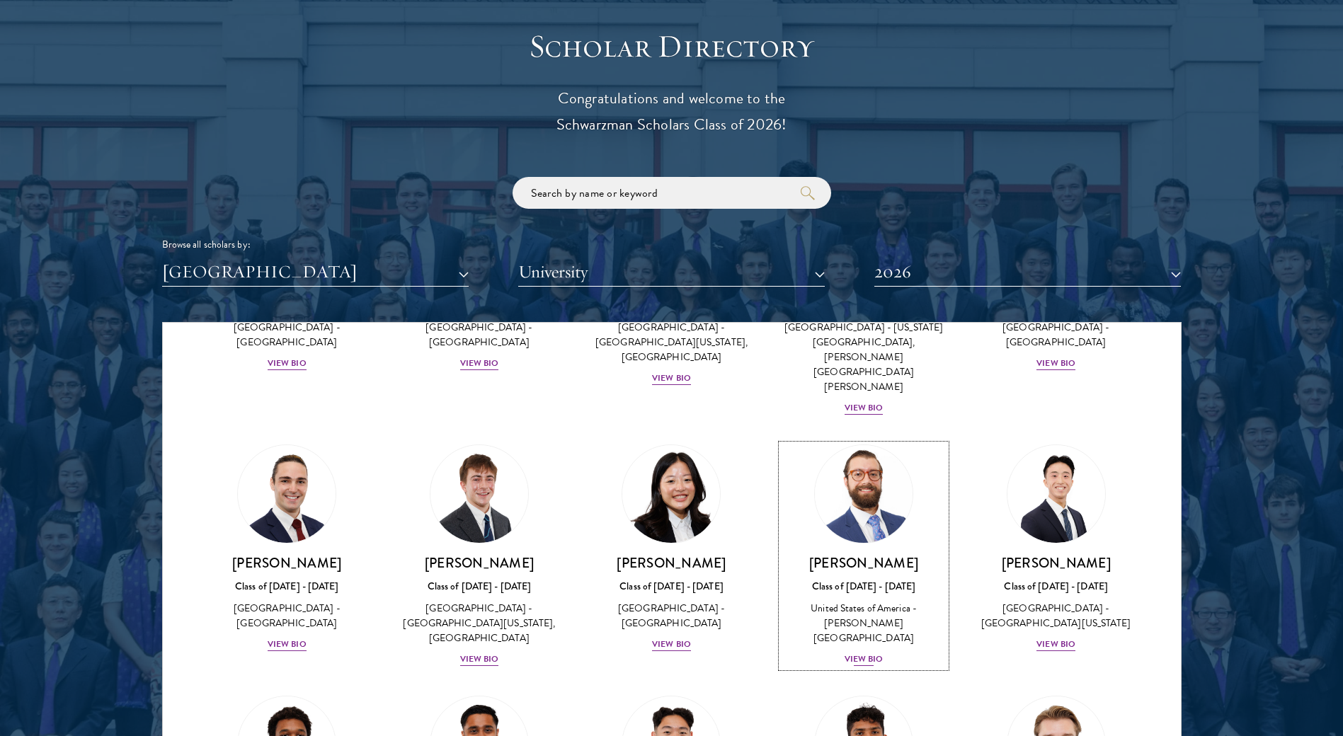
click at [861, 653] on div "View Bio" at bounding box center [863, 659] width 39 height 13
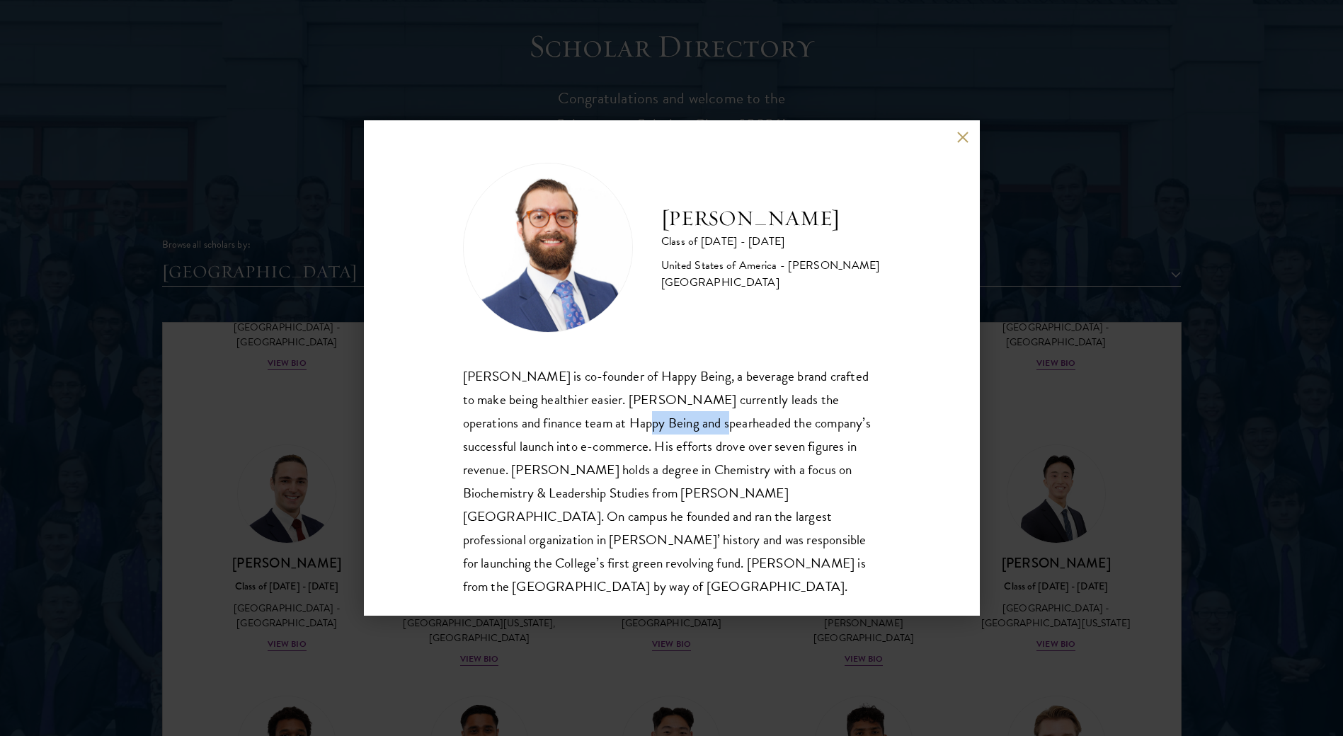
drag, startPoint x: 631, startPoint y: 415, endPoint x: 708, endPoint y: 425, distance: 77.7
click at [708, 425] on div "Josemaria Silvestrini is co-founder of Happy Being, a beverage brand crafted to…" at bounding box center [672, 481] width 418 height 234
click at [178, 488] on div "Josemaria Silvestrini Class of 2025 - 2026 United States of America - Williams …" at bounding box center [671, 368] width 1343 height 736
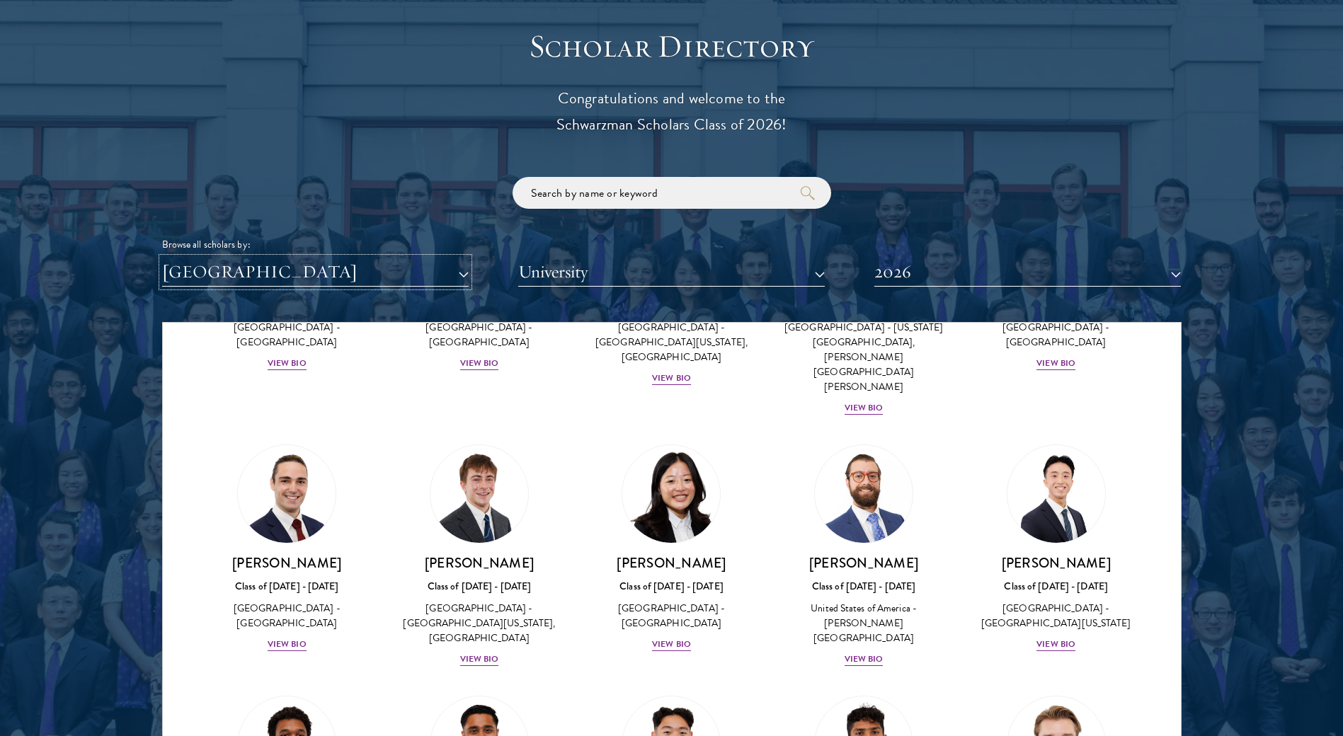
click at [355, 275] on button "[GEOGRAPHIC_DATA]" at bounding box center [315, 272] width 306 height 29
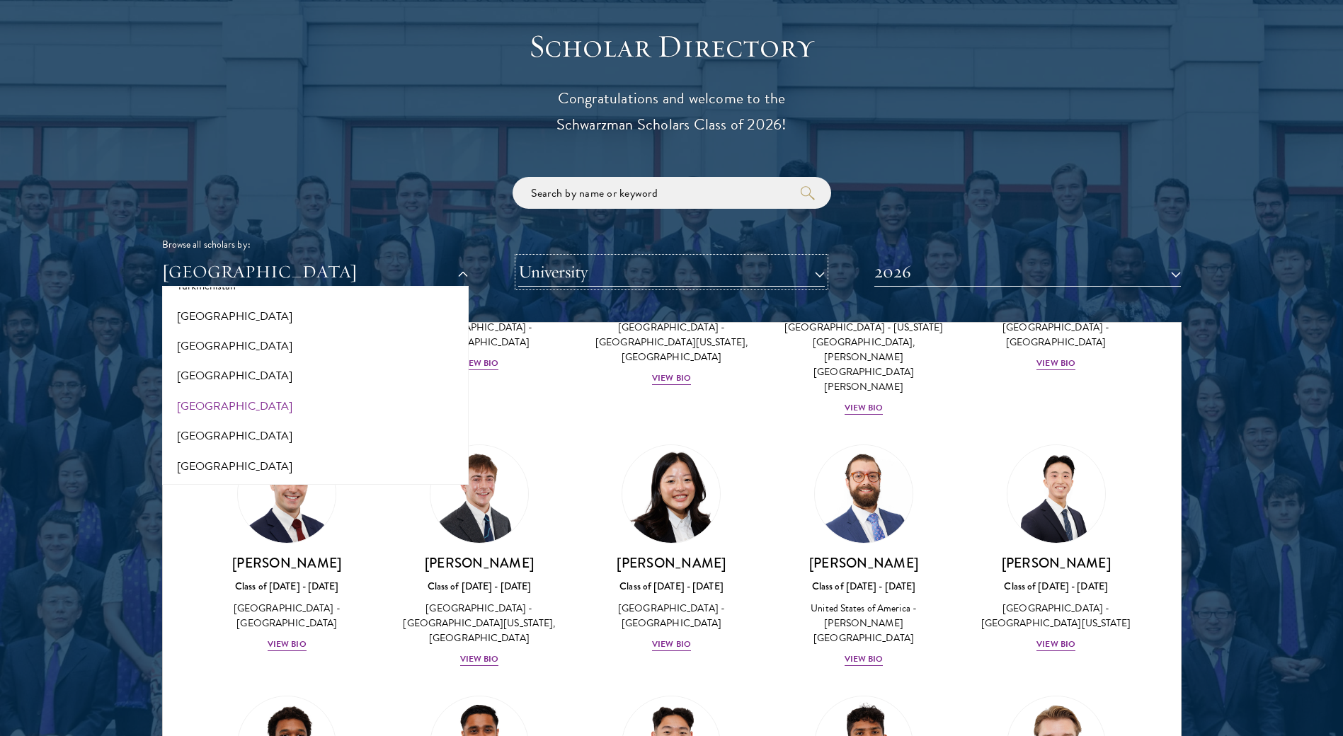
click at [585, 274] on button "University" at bounding box center [671, 272] width 306 height 29
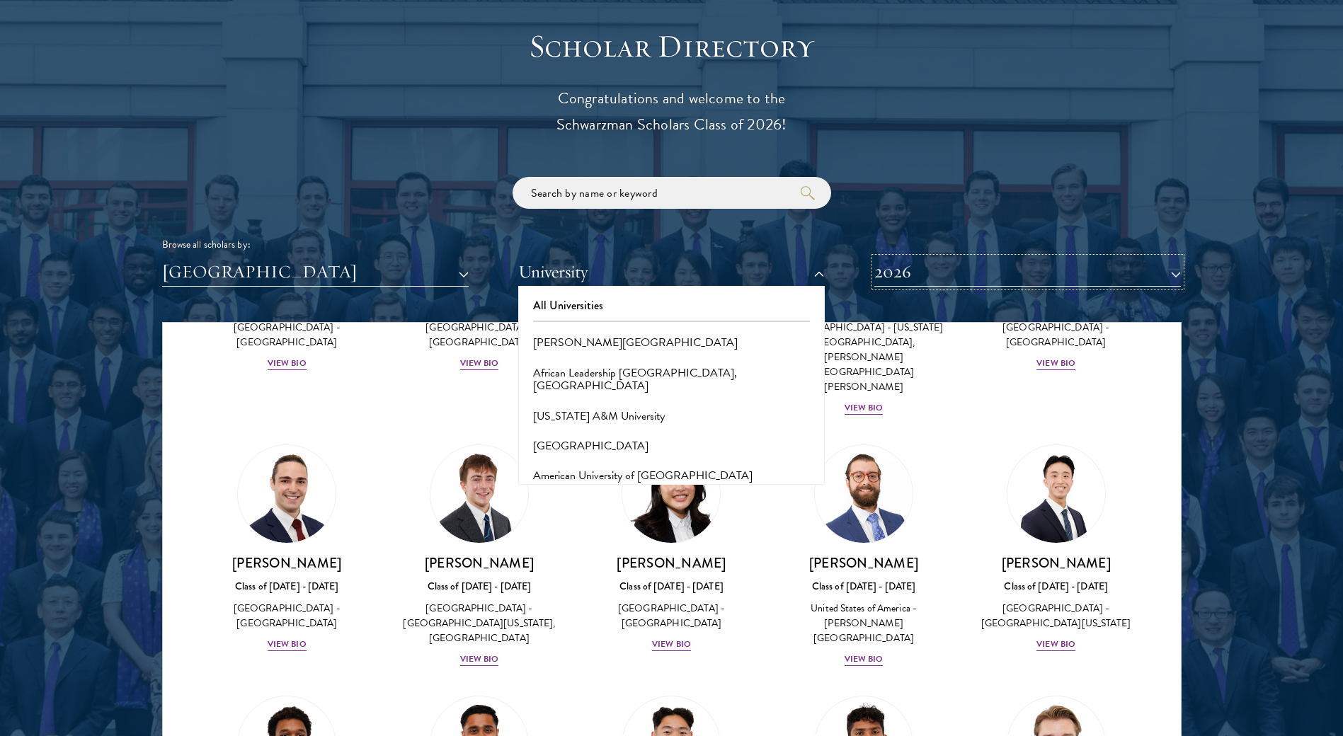
click at [897, 272] on button "2026" at bounding box center [1027, 272] width 306 height 29
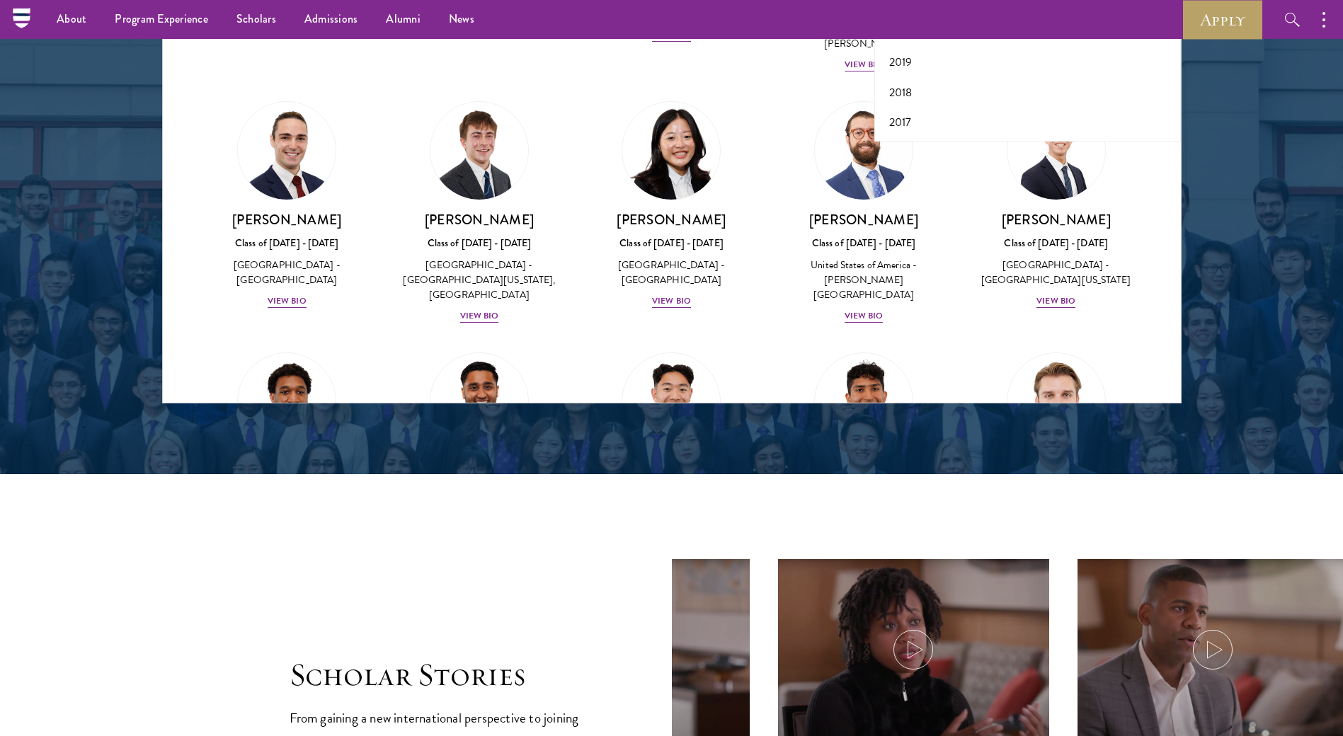
scroll to position [1769, 0]
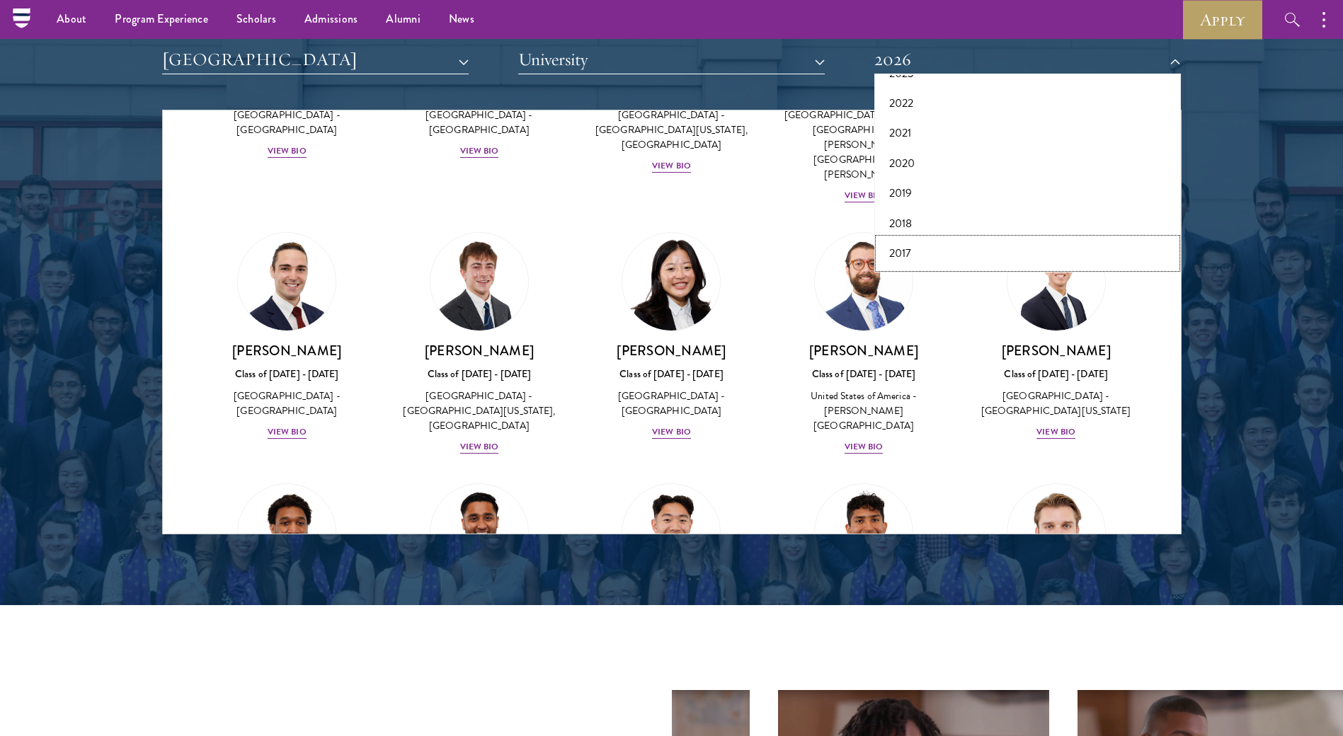
click at [911, 254] on button "2017" at bounding box center [1027, 253] width 298 height 30
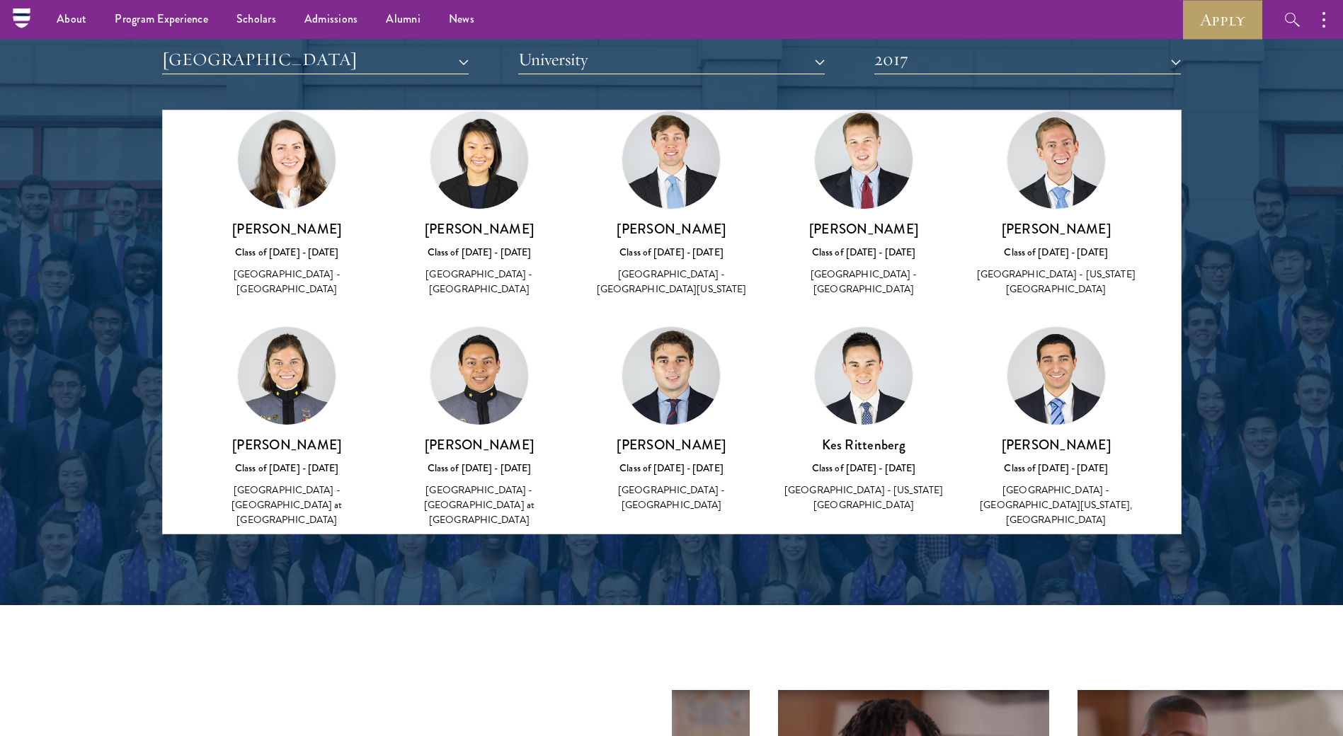
scroll to position [1474, 0]
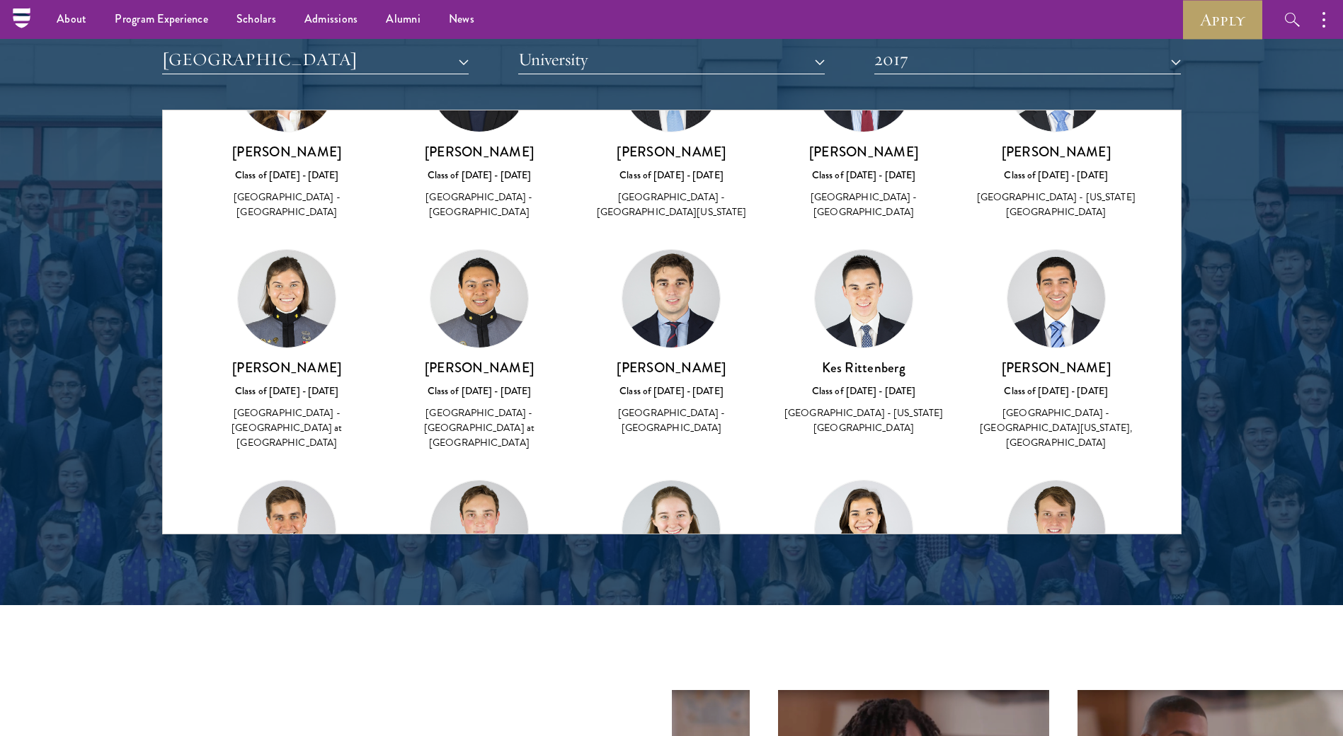
click at [476, 311] on img at bounding box center [479, 299] width 98 height 98
click at [486, 359] on h3 "[PERSON_NAME]" at bounding box center [479, 368] width 164 height 18
click at [674, 58] on button "University" at bounding box center [671, 59] width 306 height 29
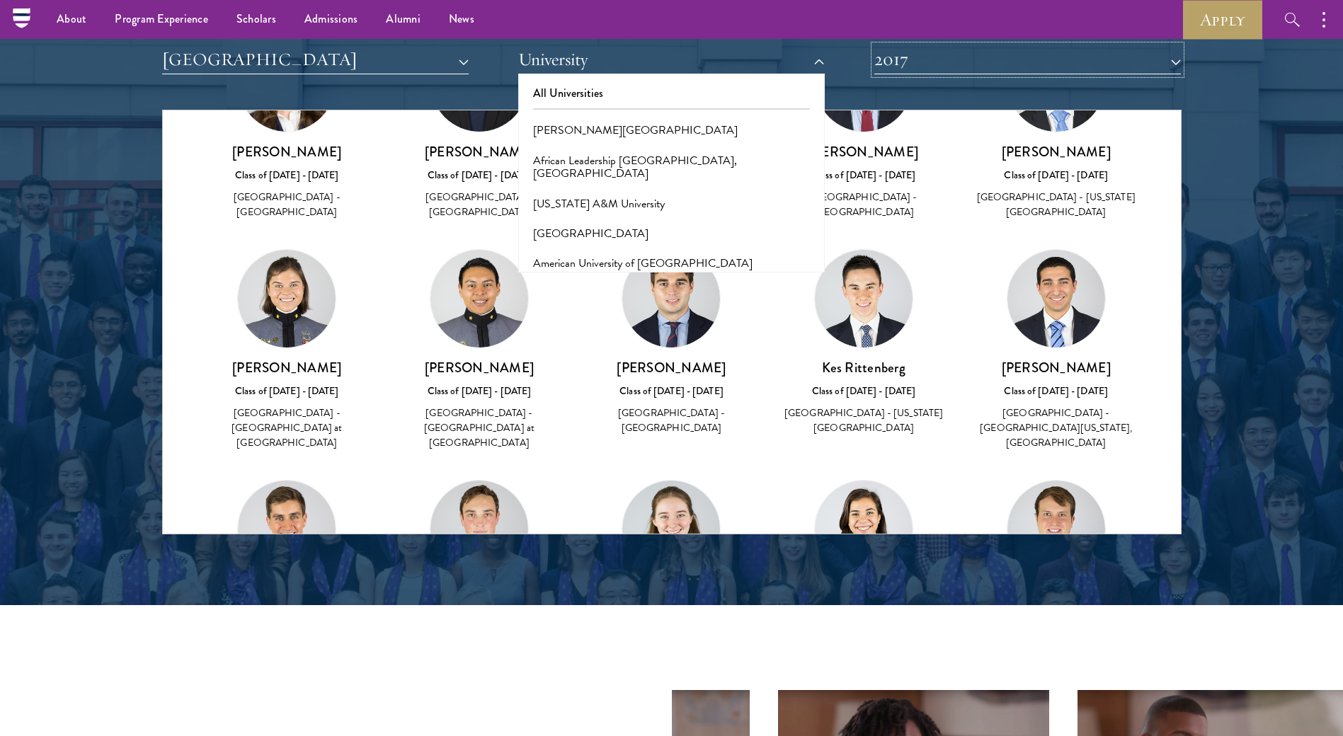
click at [952, 51] on button "2017" at bounding box center [1027, 59] width 306 height 29
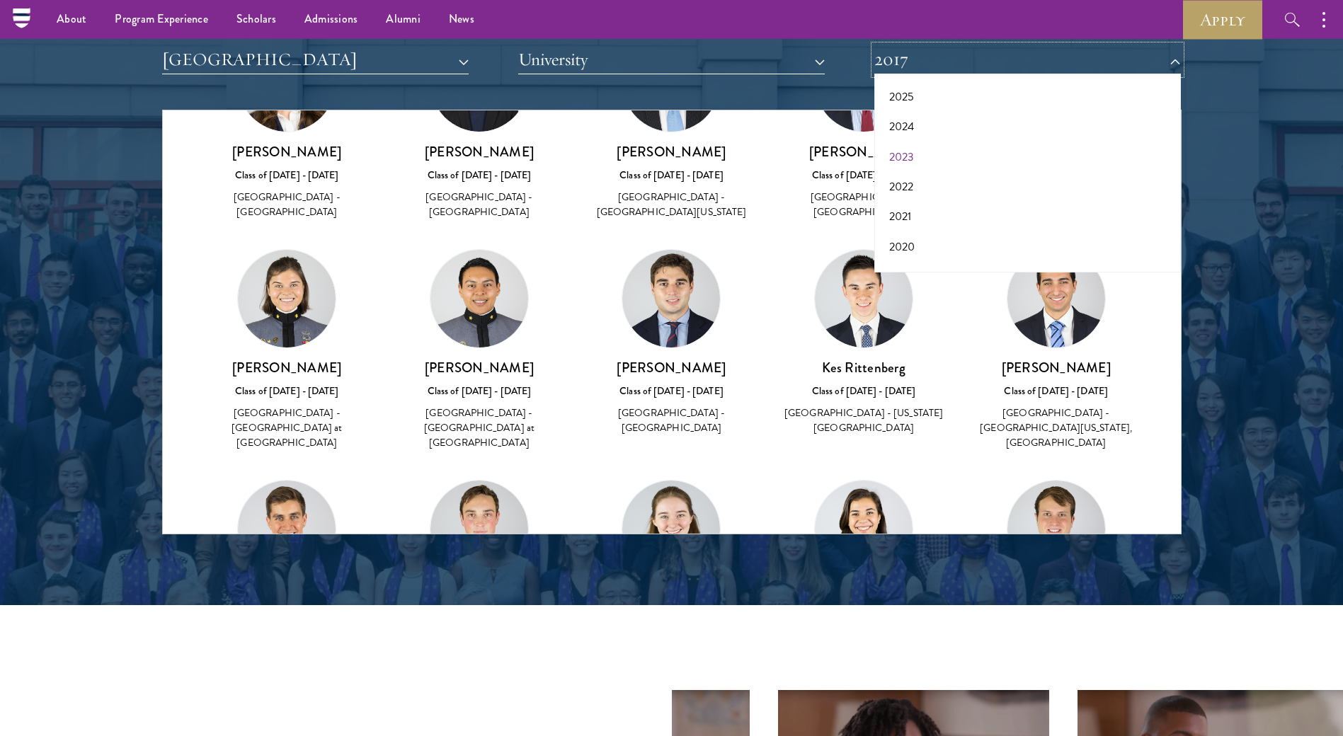
scroll to position [0, 0]
click at [920, 128] on button "2026" at bounding box center [1027, 130] width 298 height 30
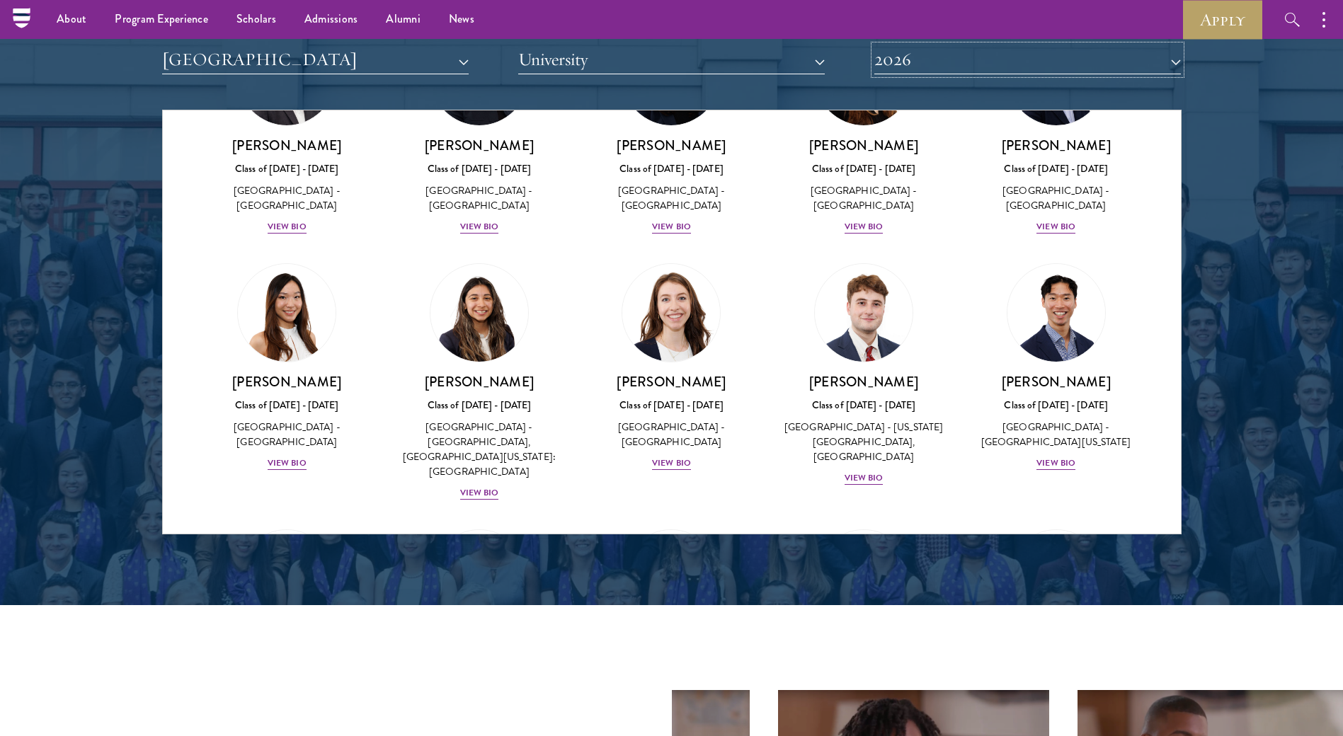
click at [926, 62] on button "2026" at bounding box center [1027, 59] width 306 height 29
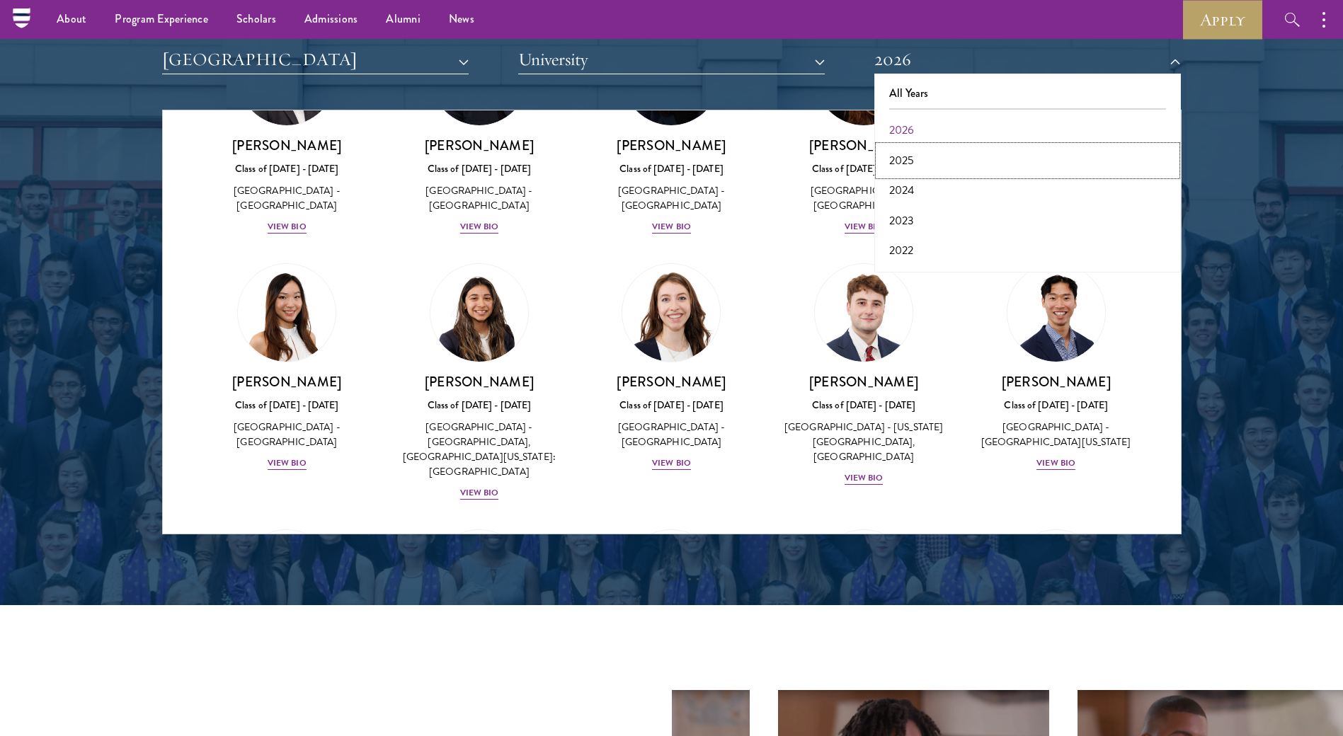
drag, startPoint x: 926, startPoint y: 62, endPoint x: 899, endPoint y: 159, distance: 100.4
click at [899, 159] on button "2025" at bounding box center [1027, 161] width 298 height 30
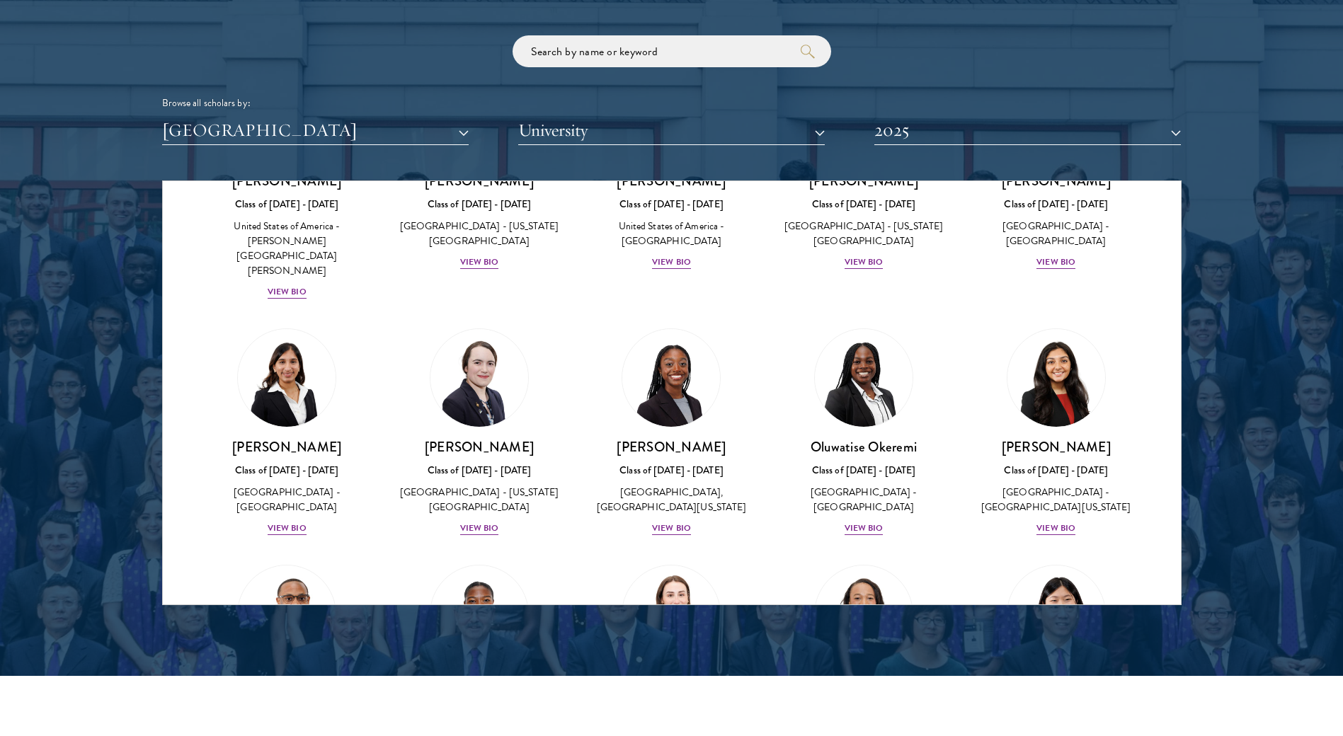
scroll to position [1415, 0]
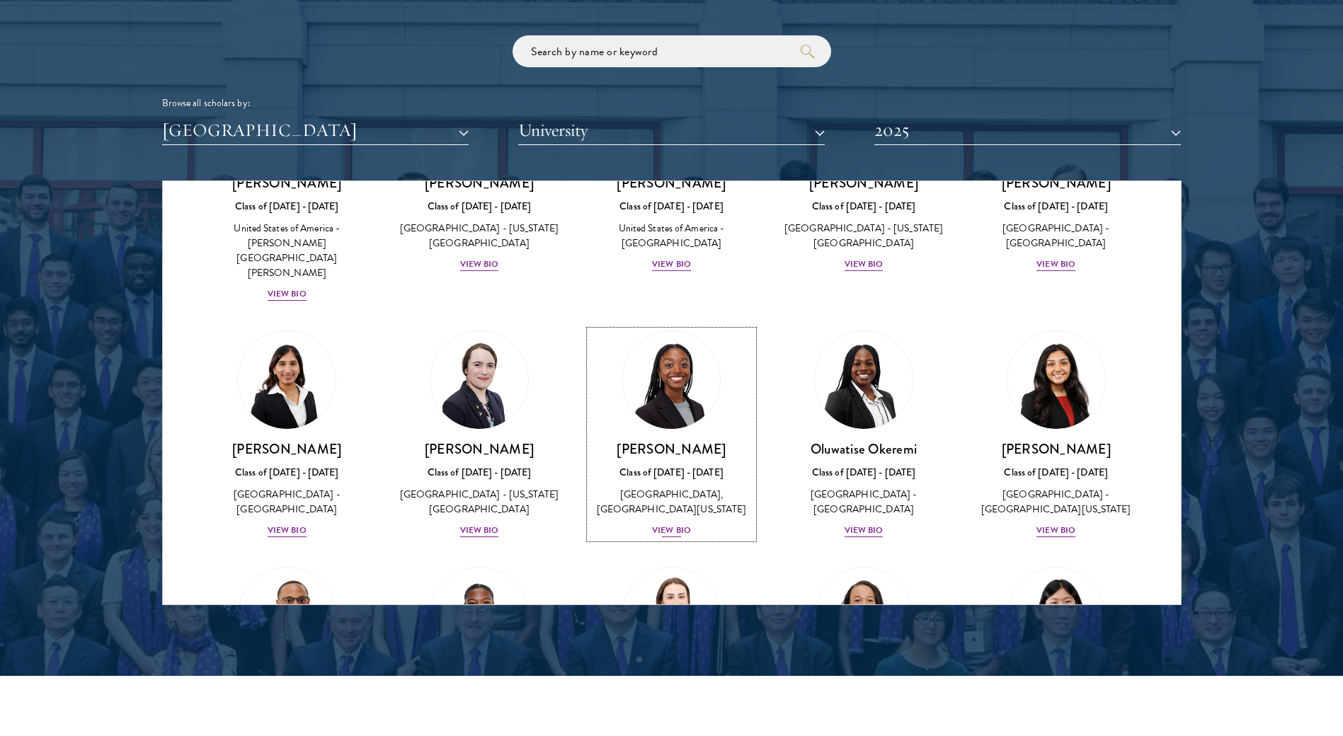
click at [674, 524] on div "View Bio" at bounding box center [671, 530] width 39 height 13
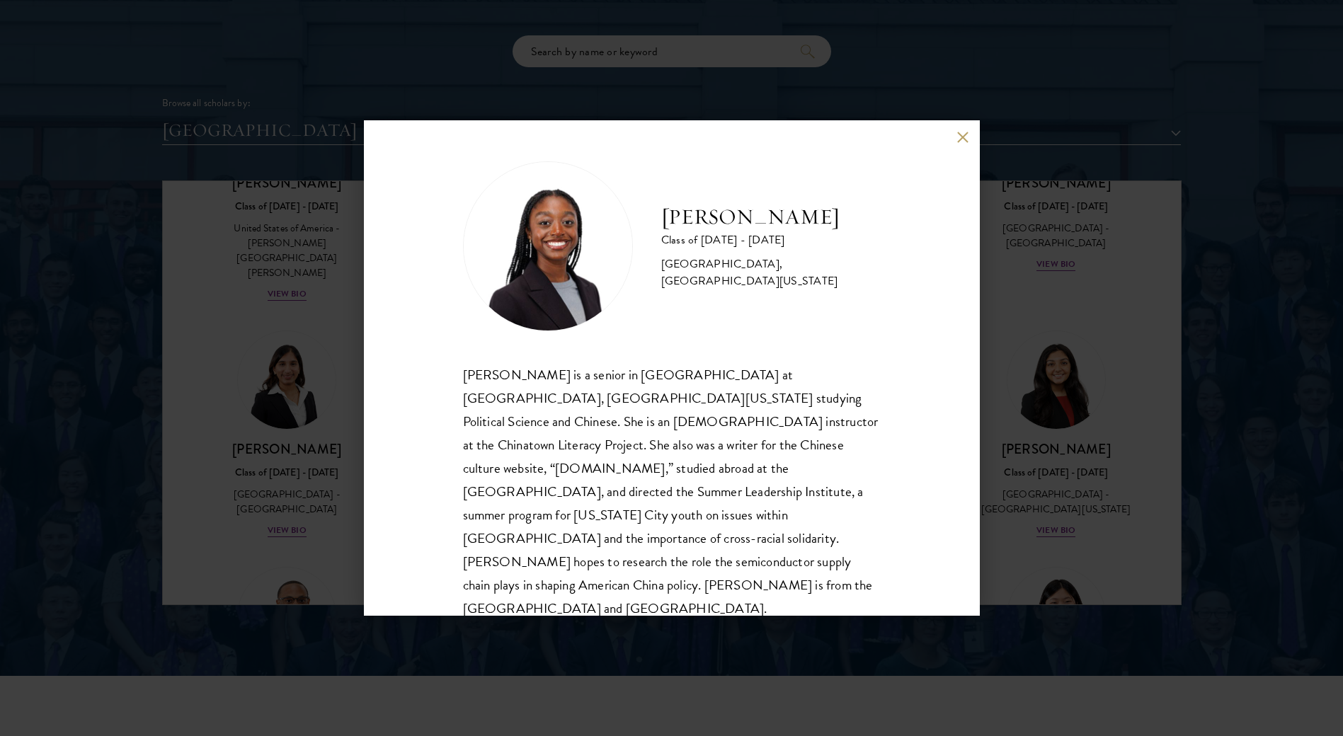
scroll to position [2052, 0]
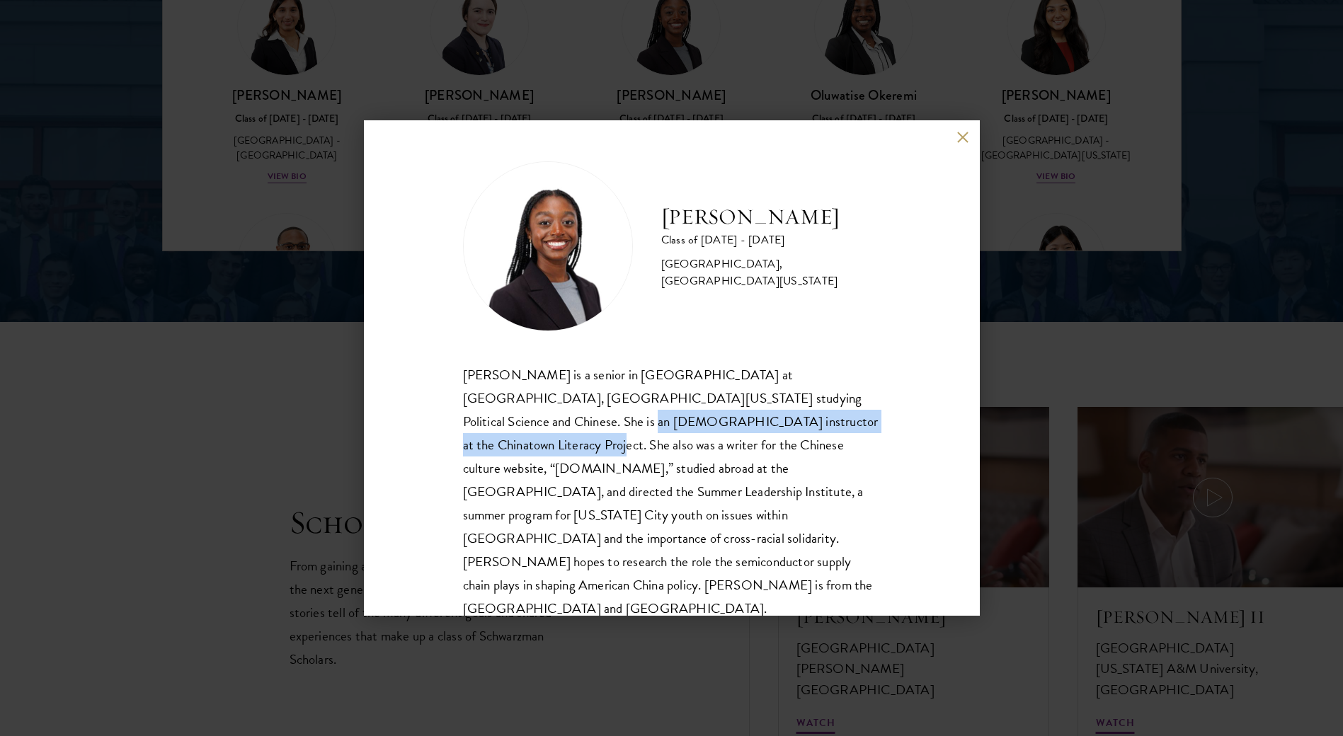
drag, startPoint x: 502, startPoint y: 415, endPoint x: 831, endPoint y: 428, distance: 329.3
click at [831, 428] on div "Jennelle Ohene-Agyei is a senior in Macaulay Honors College at Hunter College, …" at bounding box center [672, 492] width 418 height 258
click at [844, 418] on div "Jennelle Ohene-Agyei is a senior in Macaulay Honors College at Hunter College, …" at bounding box center [672, 492] width 418 height 258
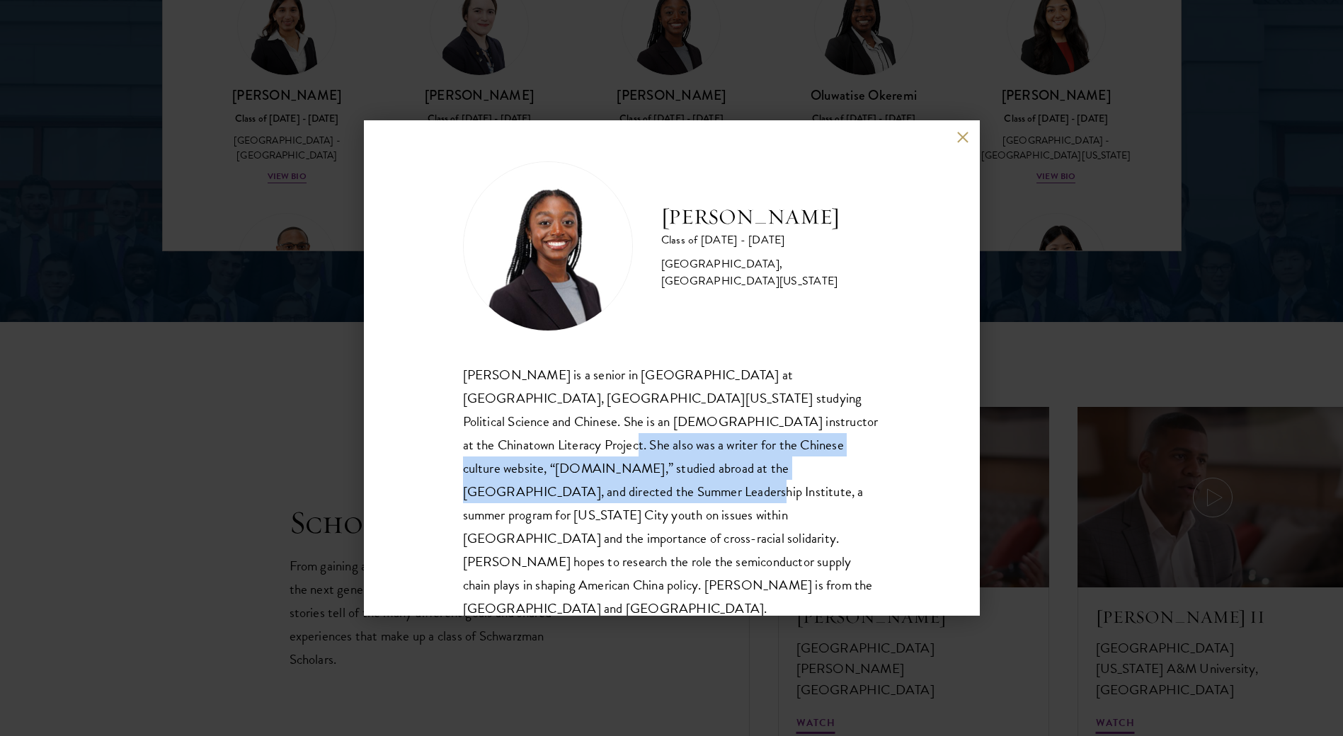
drag, startPoint x: 841, startPoint y: 430, endPoint x: 858, endPoint y: 473, distance: 46.0
click at [858, 473] on div "Jennelle Ohene-Agyei is a senior in Macaulay Honors College at Hunter College, …" at bounding box center [672, 492] width 418 height 258
click at [861, 478] on div "Jennelle Ohene-Agyei is a senior in Macaulay Honors College at Hunter College, …" at bounding box center [672, 492] width 418 height 258
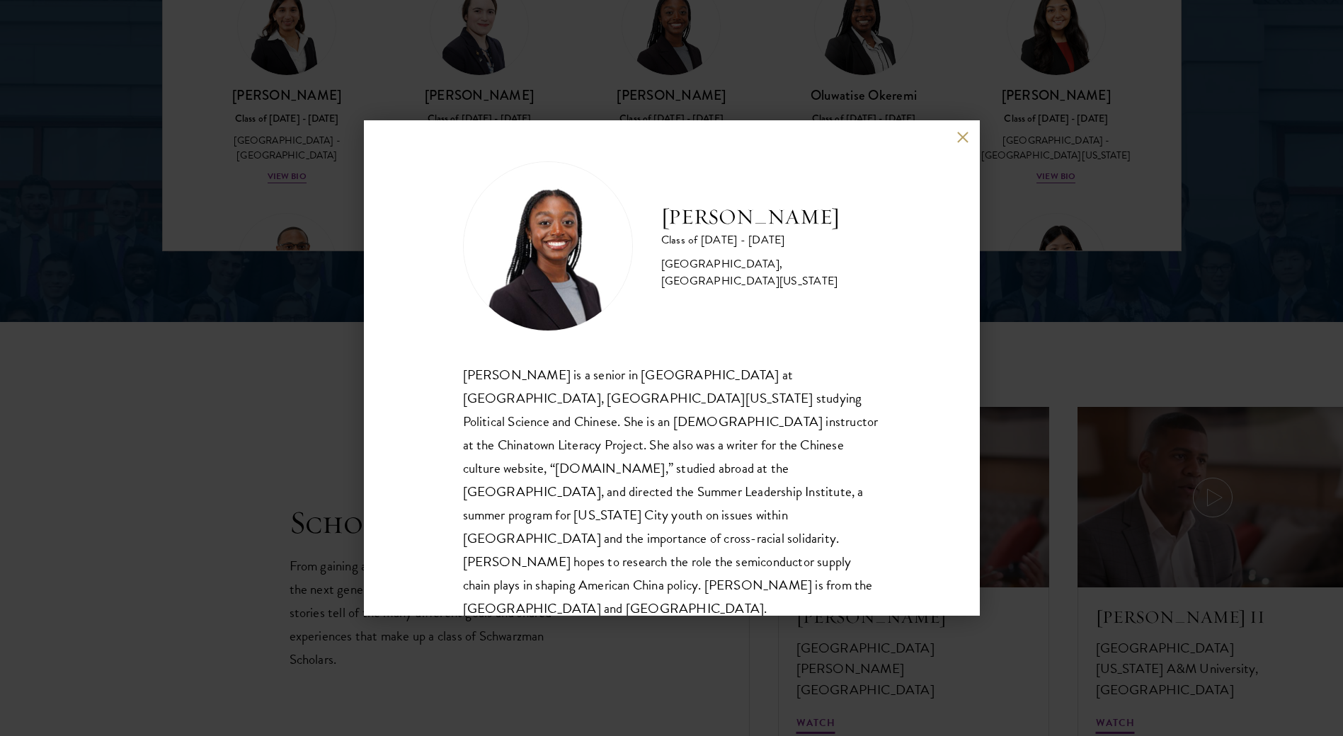
click at [1044, 245] on div "Jennelle Ohene-Agyei Class of 2024 - 2025 United States of America - Hunter Col…" at bounding box center [671, 368] width 1343 height 736
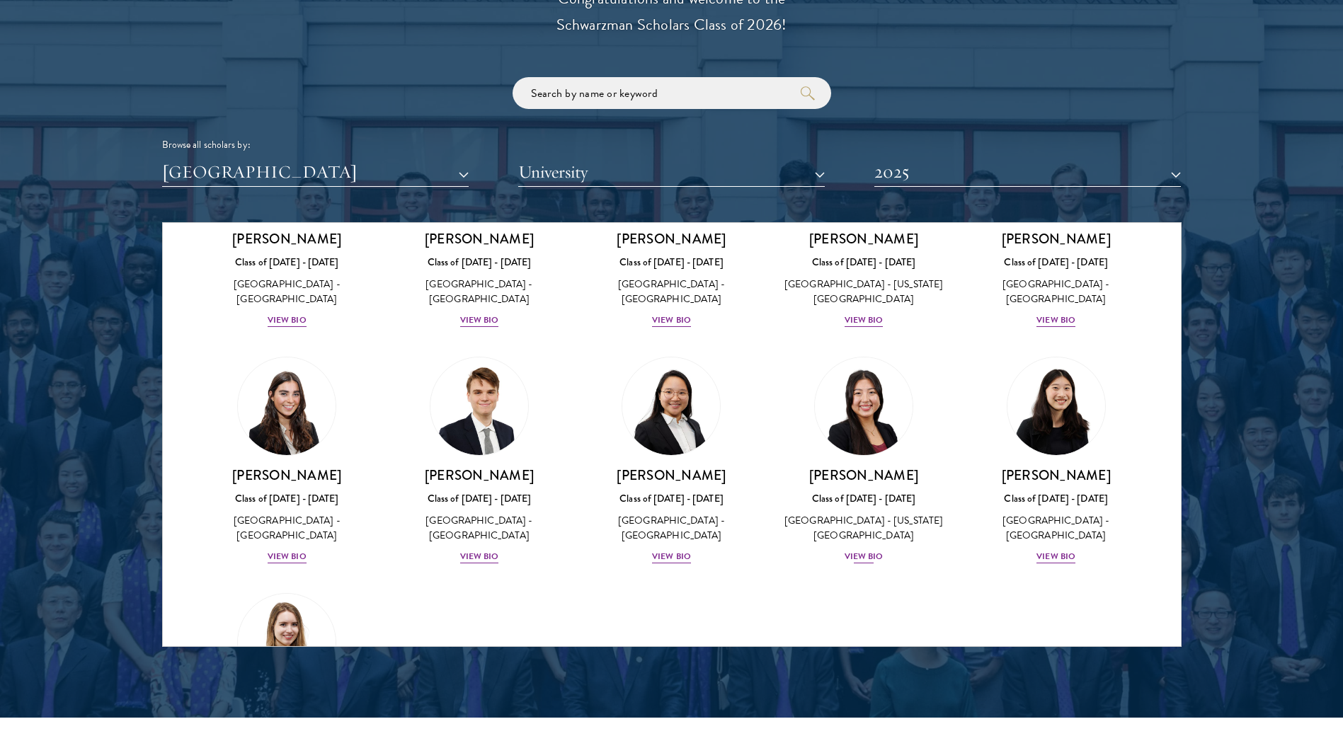
scroll to position [2514, 0]
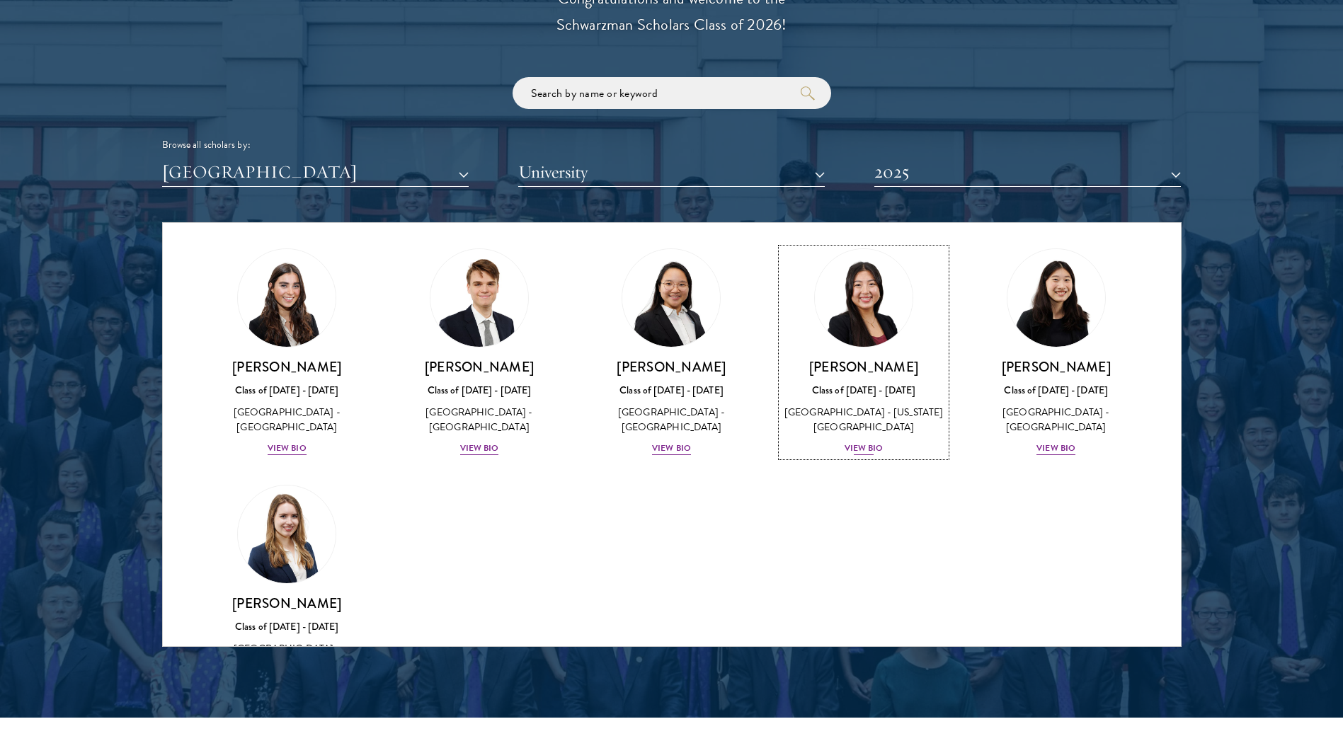
click at [866, 442] on div "View Bio" at bounding box center [863, 448] width 39 height 13
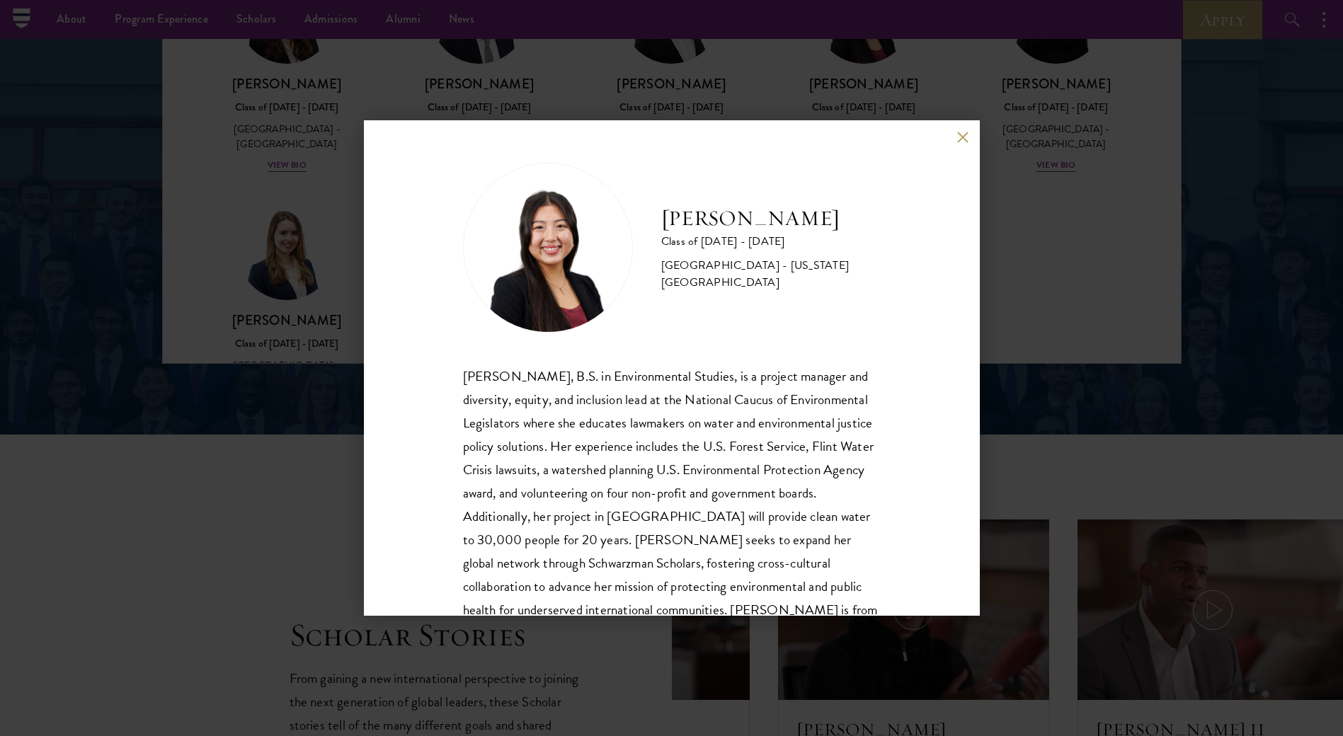
scroll to position [1657, 0]
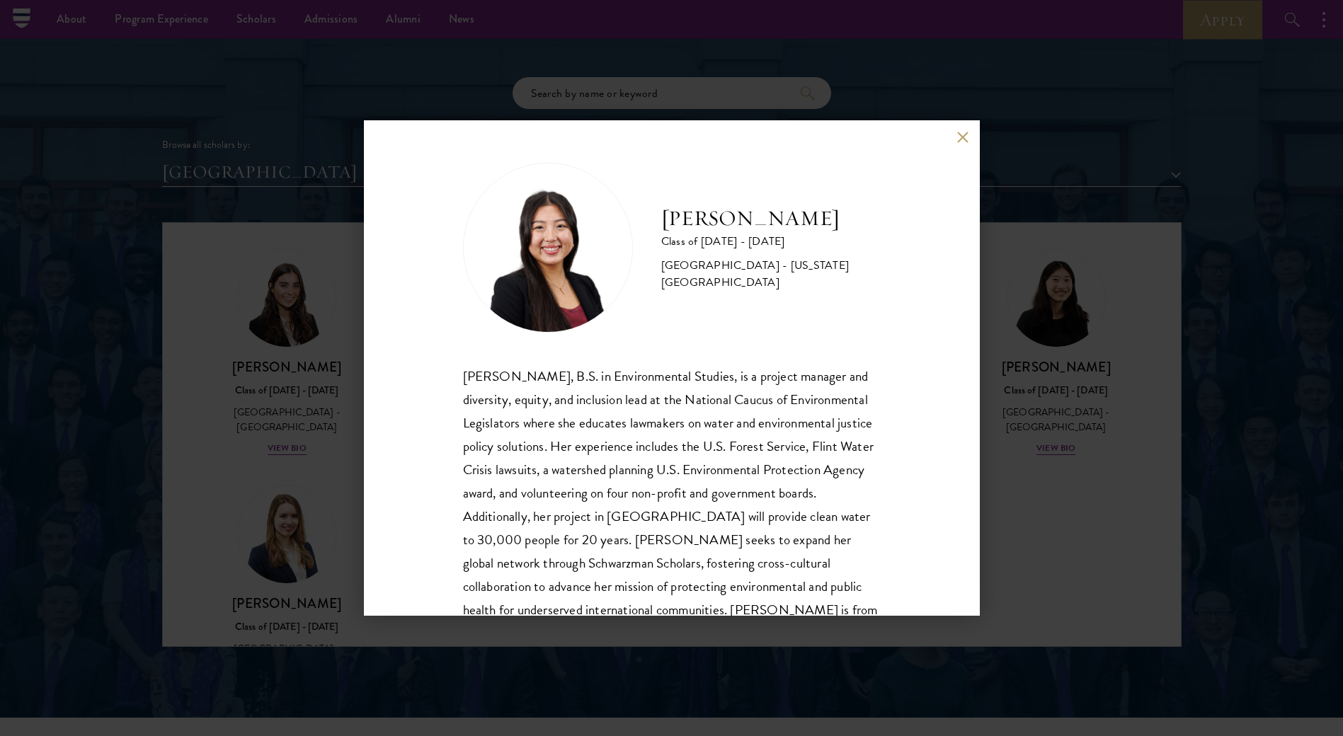
click at [960, 134] on button at bounding box center [963, 137] width 12 height 12
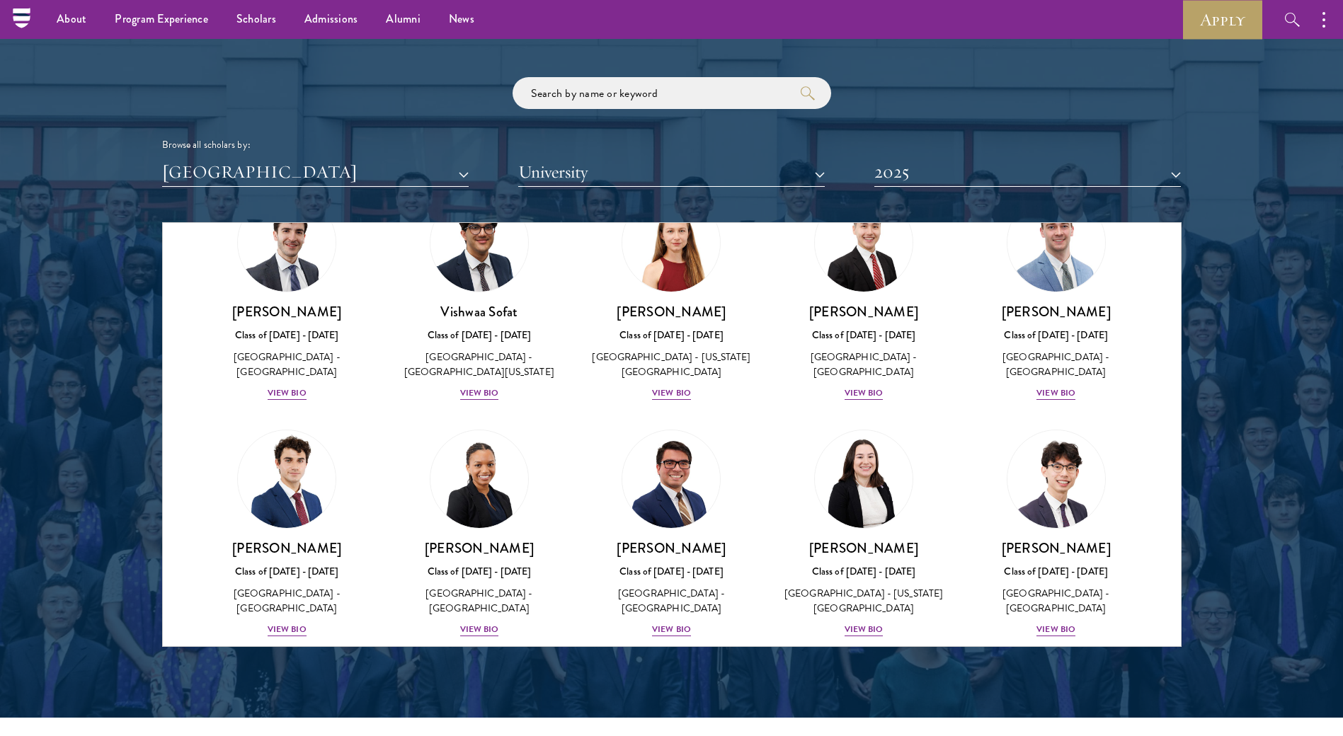
scroll to position [2309, 0]
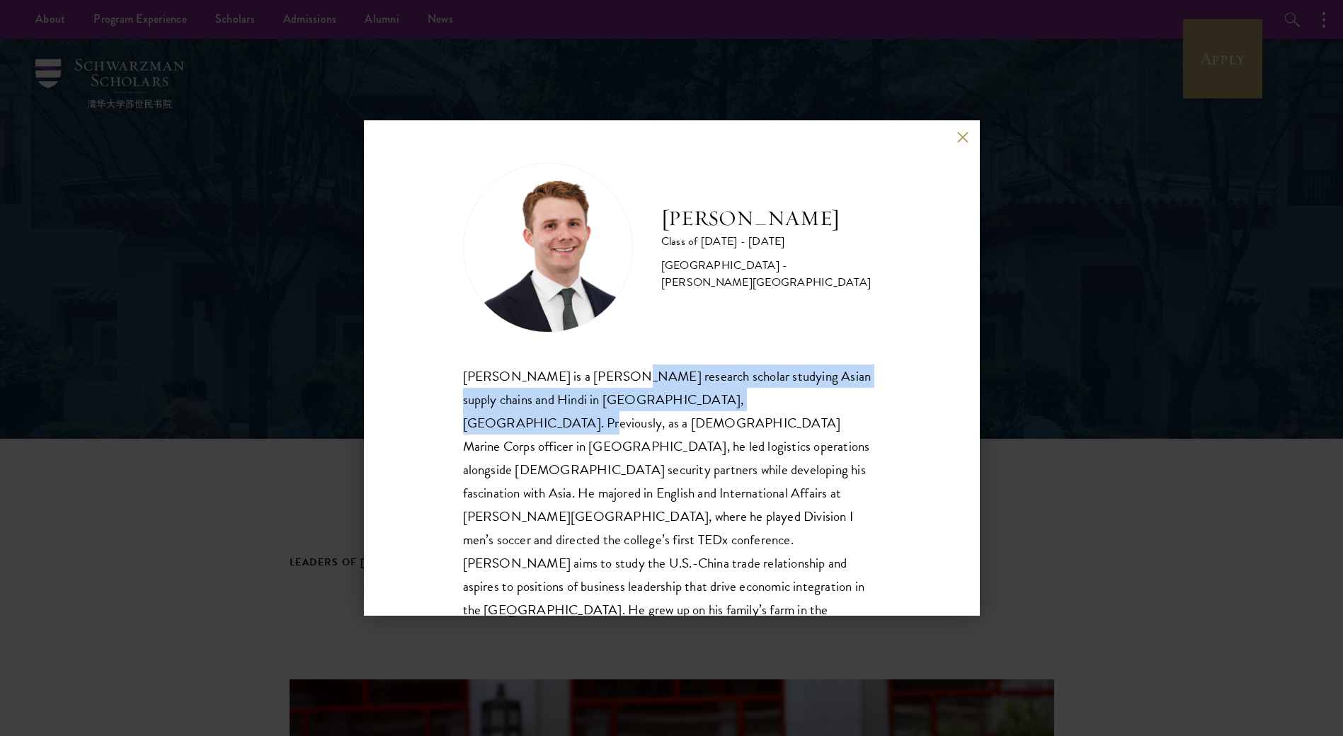
drag, startPoint x: 631, startPoint y: 381, endPoint x: 782, endPoint y: 406, distance: 152.8
click at [782, 406] on div "Chandler Compton is a Fulbright research scholar studying Asian supply chains a…" at bounding box center [672, 504] width 418 height 281
click at [783, 406] on div "Chandler Compton is a Fulbright research scholar studying Asian supply chains a…" at bounding box center [672, 504] width 418 height 281
click at [569, 405] on div "Chandler Compton is a Fulbright research scholar studying Asian supply chains a…" at bounding box center [672, 504] width 418 height 281
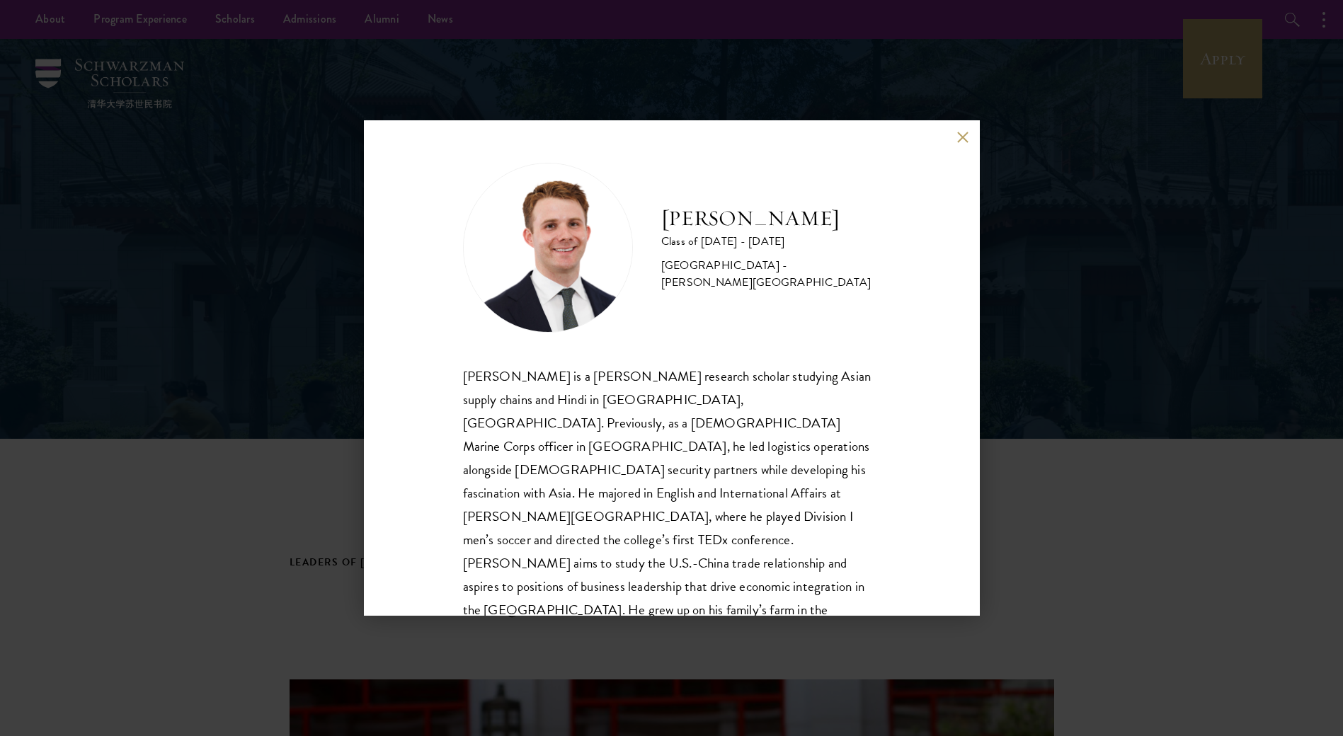
click at [521, 384] on div "Chandler Compton is a Fulbright research scholar studying Asian supply chains a…" at bounding box center [672, 504] width 418 height 281
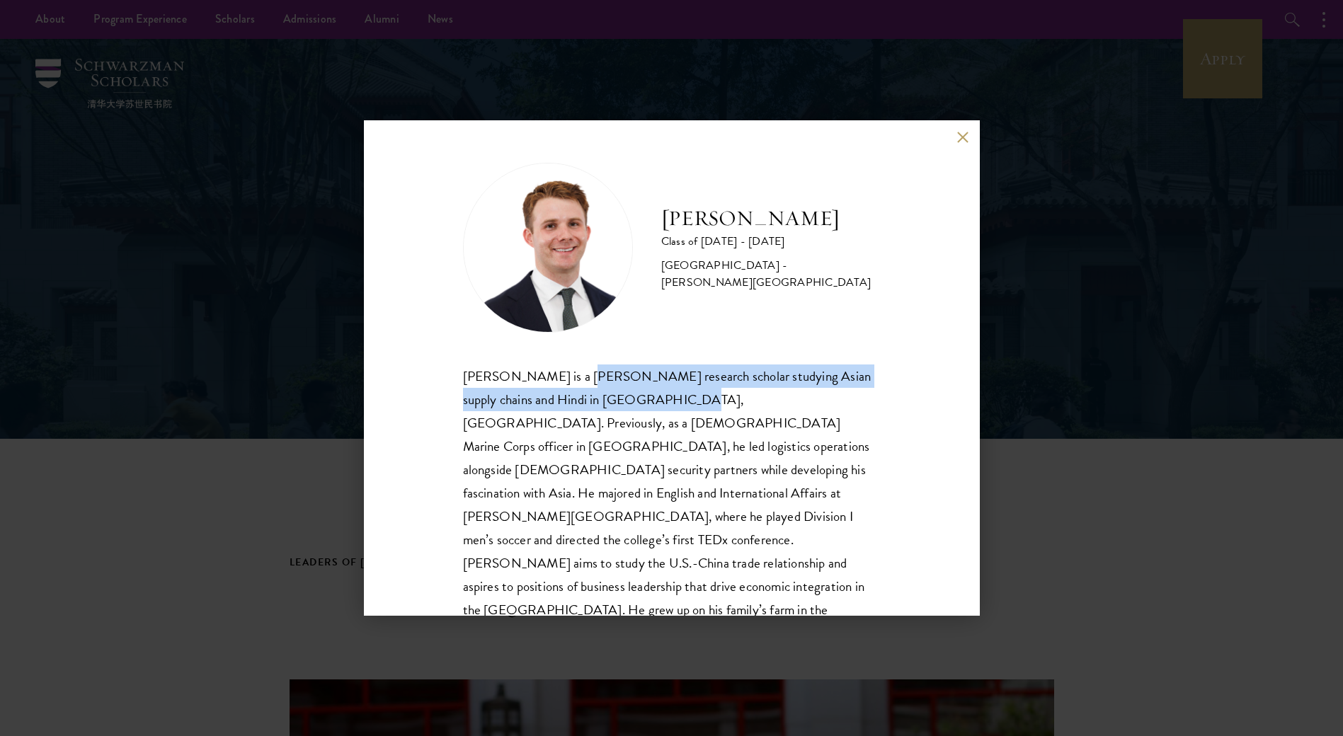
drag, startPoint x: 583, startPoint y: 382, endPoint x: 674, endPoint y: 391, distance: 91.7
click at [674, 391] on div "Chandler Compton is a Fulbright research scholar studying Asian supply chains a…" at bounding box center [672, 504] width 418 height 281
click at [547, 401] on div "Chandler Compton is a Fulbright research scholar studying Asian supply chains a…" at bounding box center [672, 504] width 418 height 281
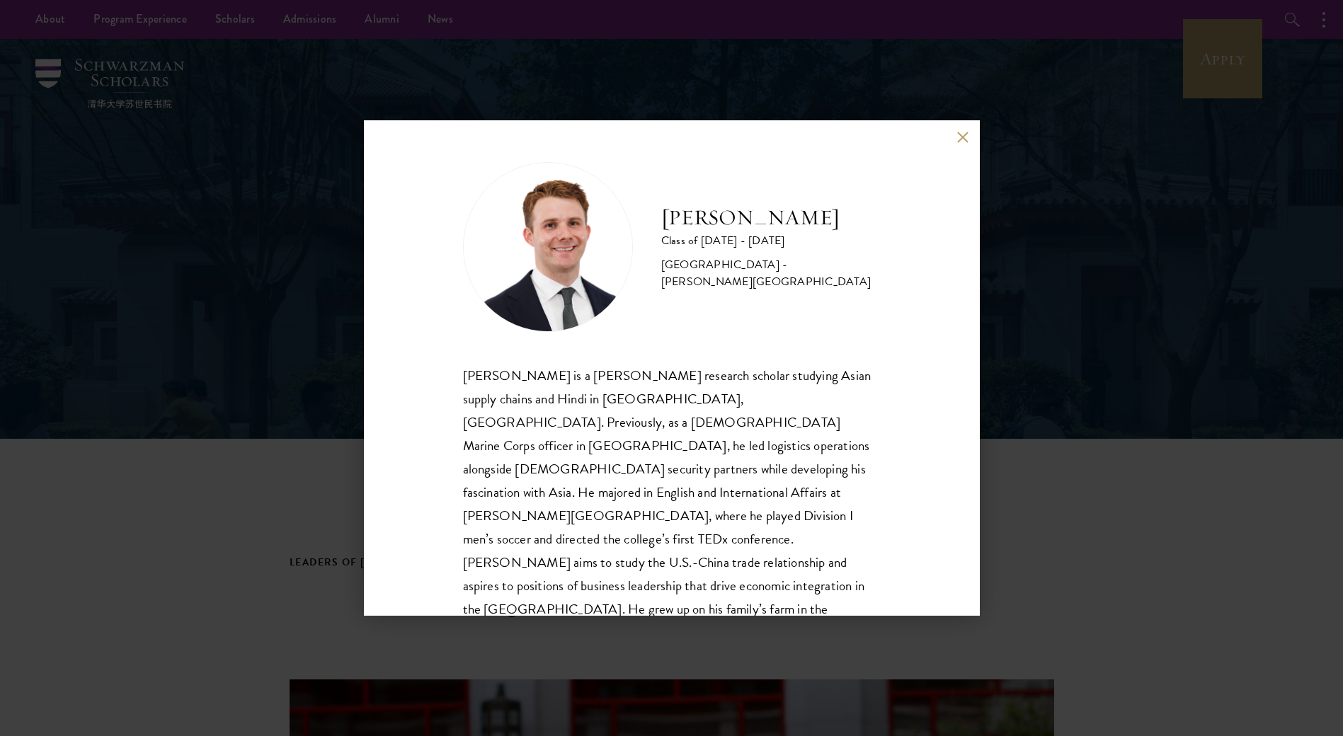
scroll to position [1, 0]
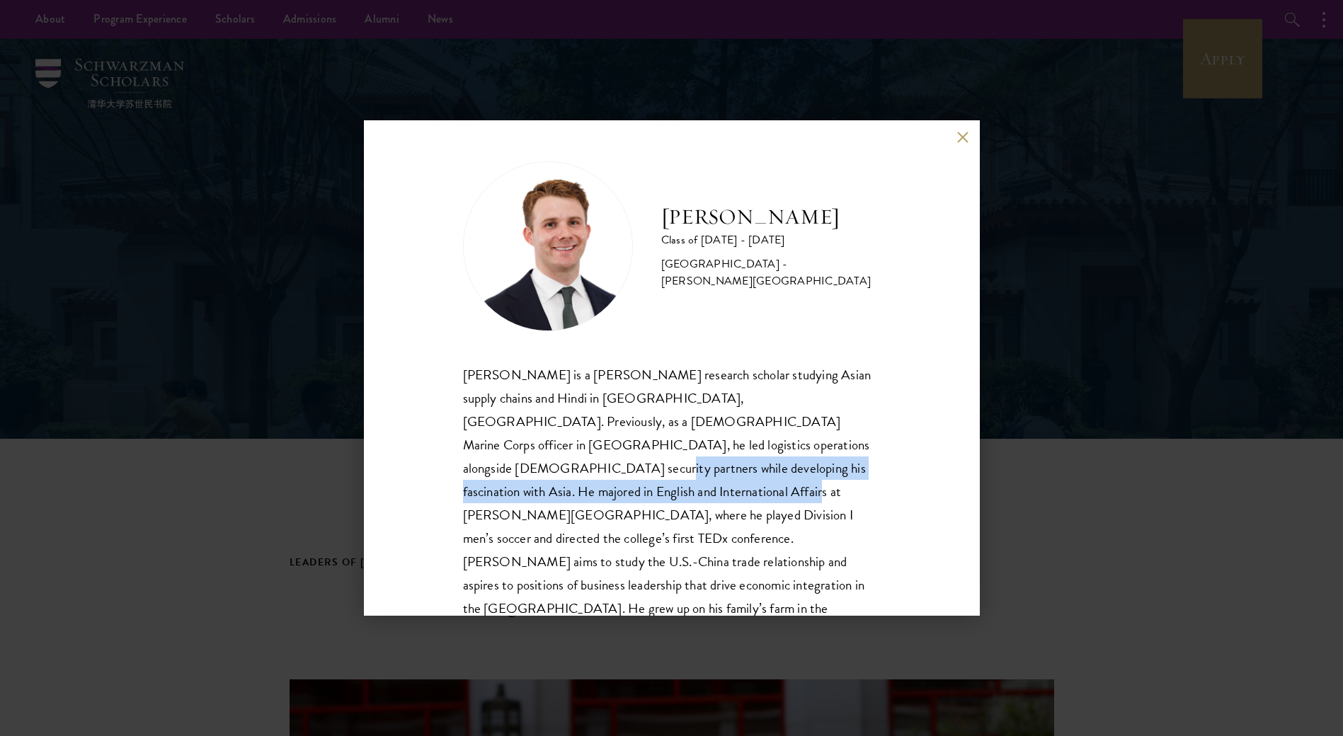
drag, startPoint x: 735, startPoint y: 442, endPoint x: 511, endPoint y: 493, distance: 229.9
click at [511, 493] on div "Chandler Compton is a Fulbright research scholar studying Asian supply chains a…" at bounding box center [672, 503] width 418 height 281
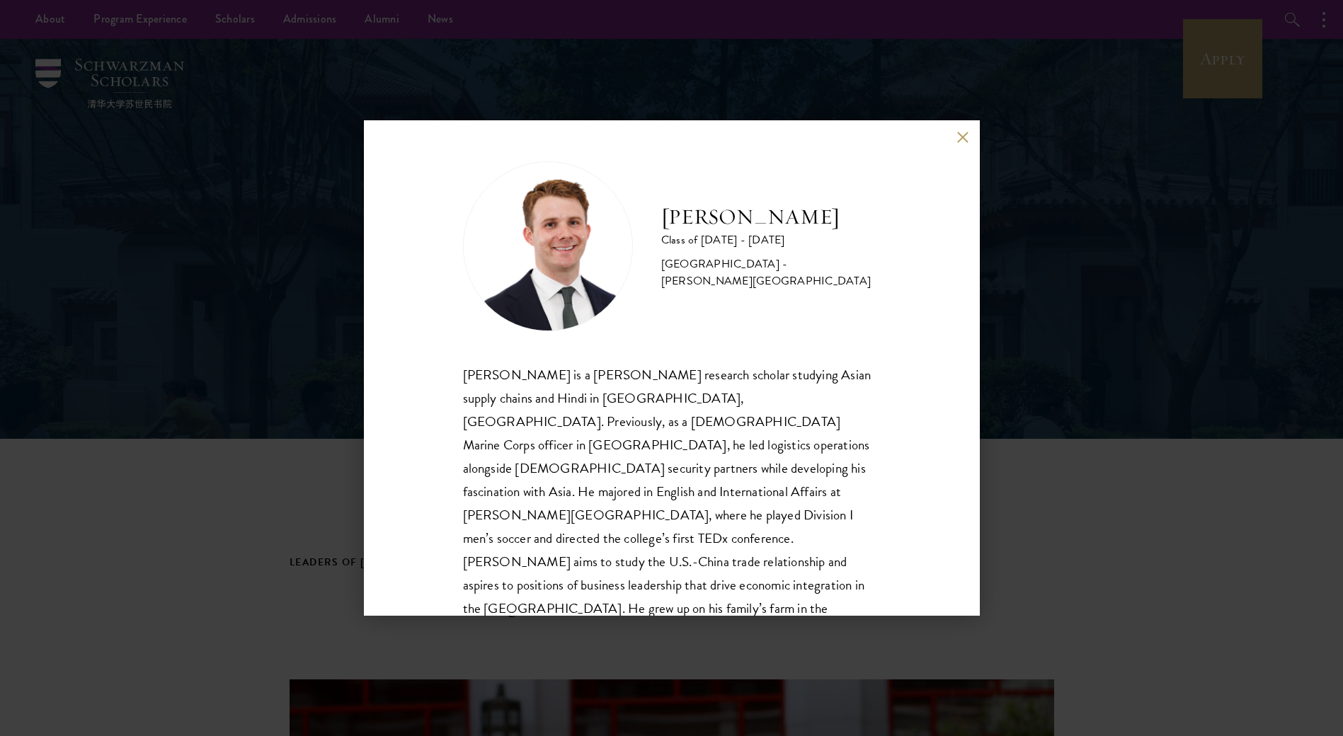
drag, startPoint x: 511, startPoint y: 493, endPoint x: 551, endPoint y: 497, distance: 40.6
click at [551, 497] on div "Chandler Compton is a Fulbright research scholar studying Asian supply chains a…" at bounding box center [672, 503] width 418 height 281
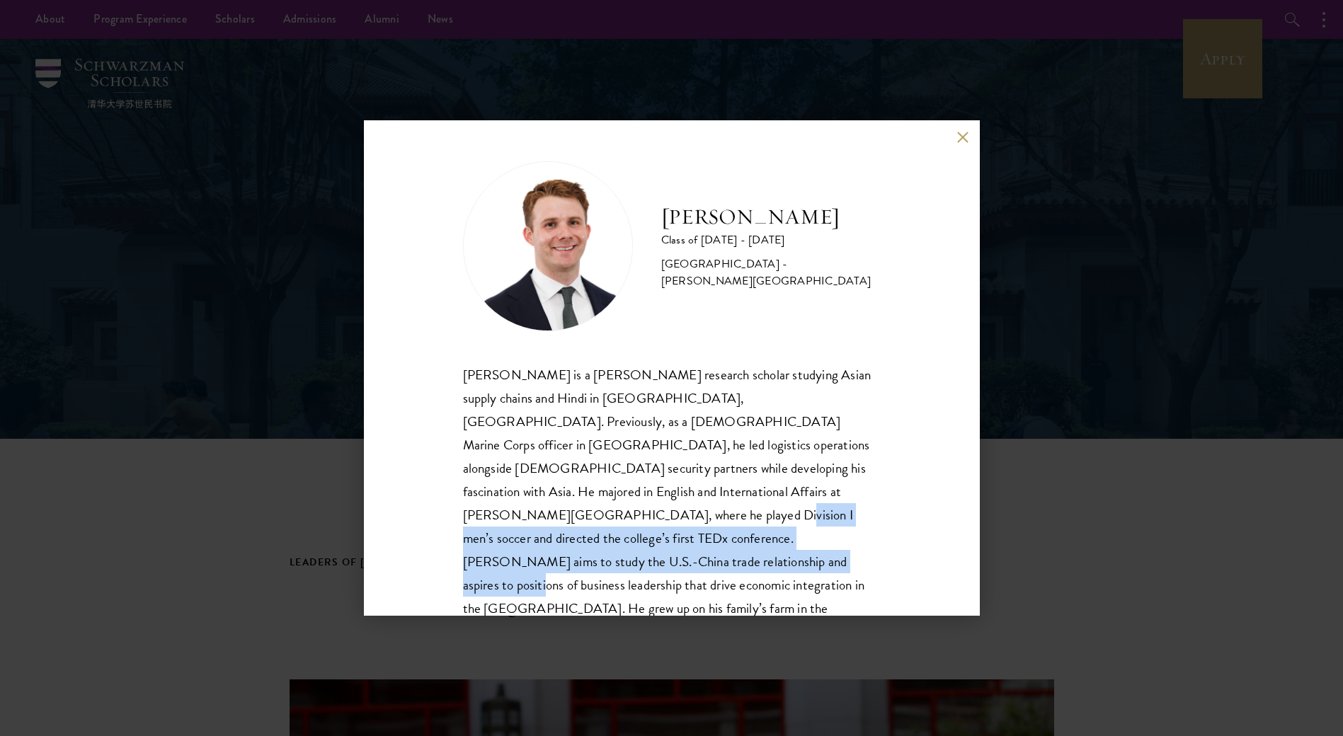
drag, startPoint x: 800, startPoint y: 491, endPoint x: 834, endPoint y: 528, distance: 50.1
click at [834, 528] on div "Chandler Compton is a Fulbright research scholar studying Asian supply chains a…" at bounding box center [672, 503] width 418 height 281
click at [771, 512] on div "Chandler Compton is a Fulbright research scholar studying Asian supply chains a…" at bounding box center [672, 503] width 418 height 281
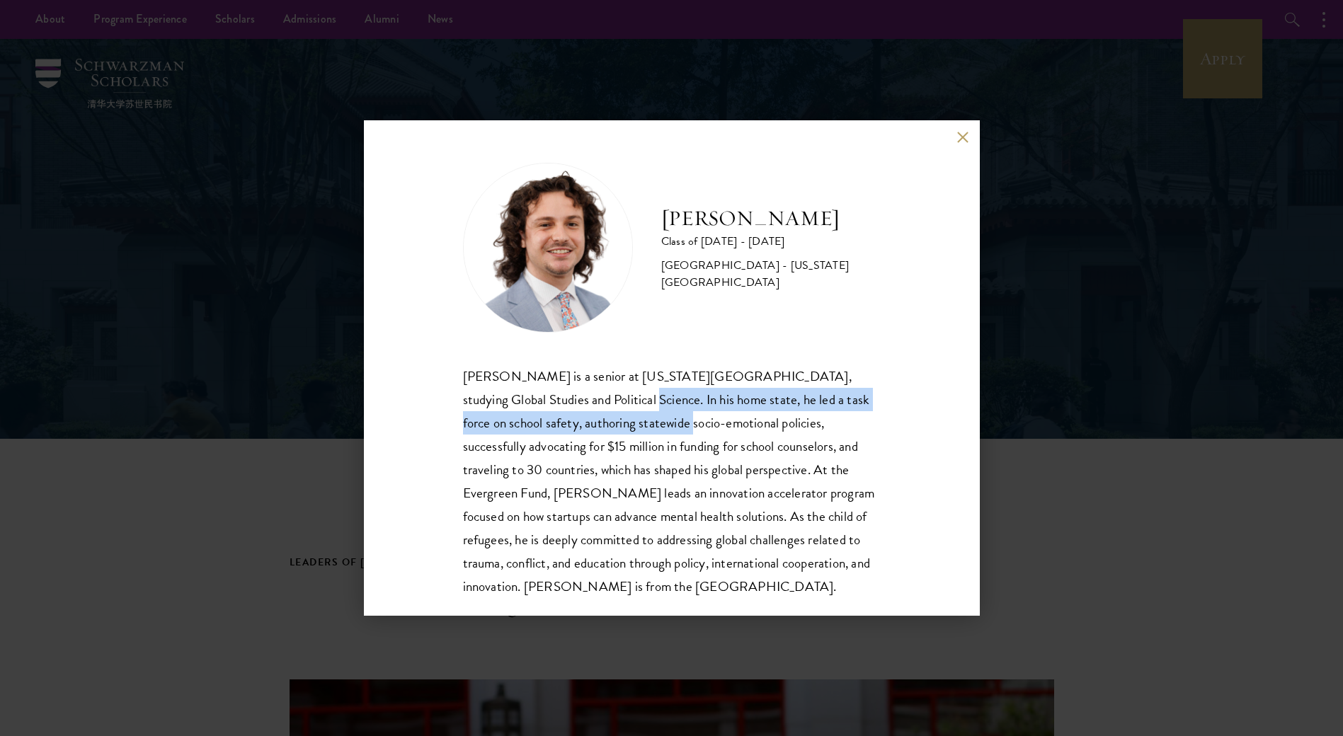
drag, startPoint x: 561, startPoint y: 390, endPoint x: 597, endPoint y: 422, distance: 48.1
click at [597, 422] on div "Jordan Harb is a senior at Arizona State University, studying Global Studies an…" at bounding box center [672, 481] width 418 height 234
click at [598, 422] on div "Jordan Harb is a senior at Arizona State University, studying Global Studies an…" at bounding box center [672, 481] width 418 height 234
click at [605, 409] on div "Jordan Harb is a senior at Arizona State University, studying Global Studies an…" at bounding box center [672, 481] width 418 height 234
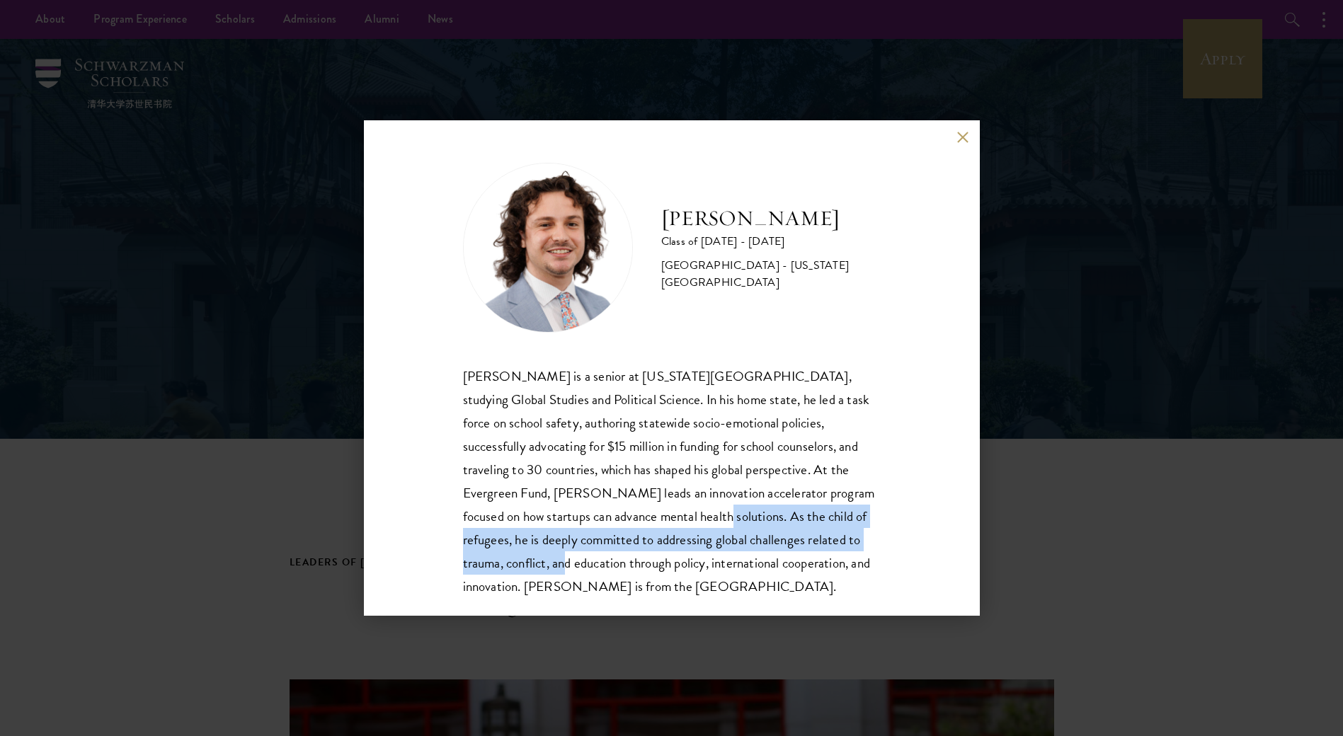
drag, startPoint x: 638, startPoint y: 520, endPoint x: 517, endPoint y: 561, distance: 127.8
click at [517, 561] on div "Jordan Harb is a senior at Arizona State University, studying Global Studies an…" at bounding box center [672, 481] width 418 height 234
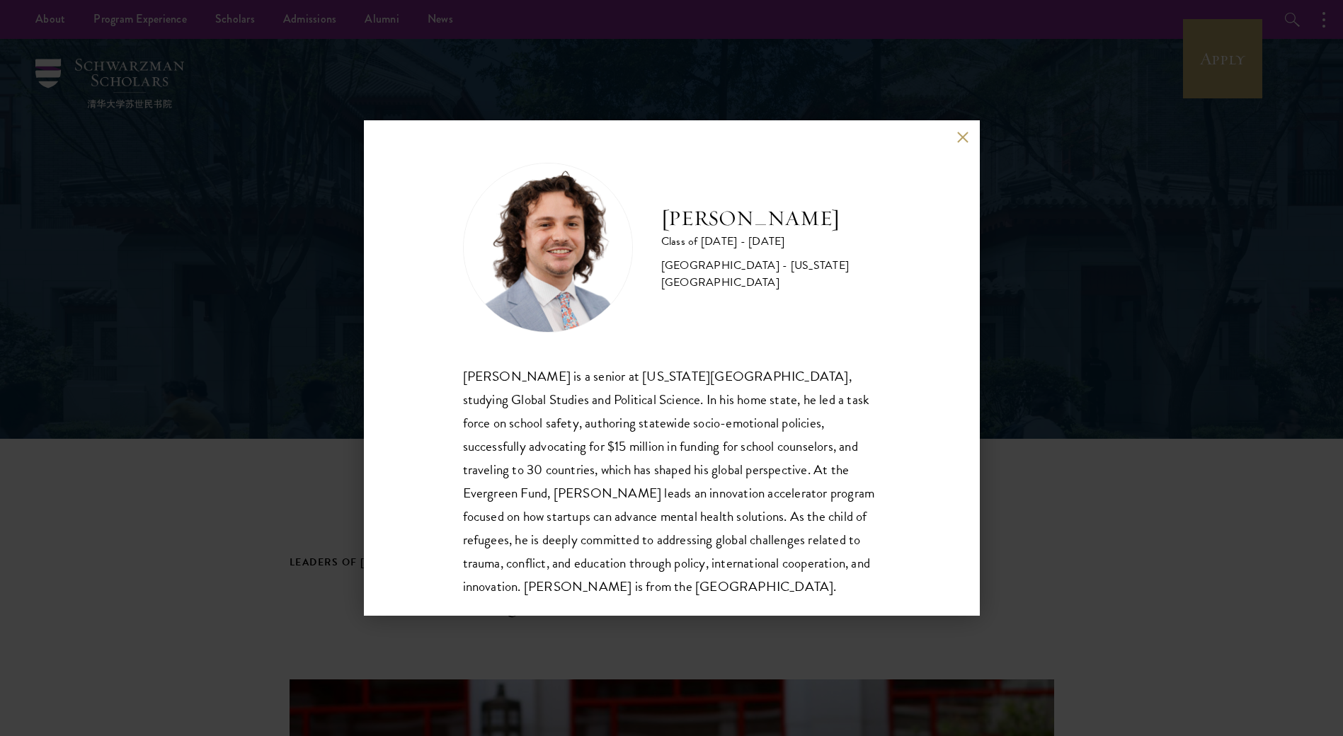
drag, startPoint x: 1037, startPoint y: 196, endPoint x: 1069, endPoint y: 199, distance: 32.7
click at [1037, 196] on div "Jordan Harb Class of 2025 - 2026 United States of America - Arizona State Unive…" at bounding box center [671, 368] width 1343 height 736
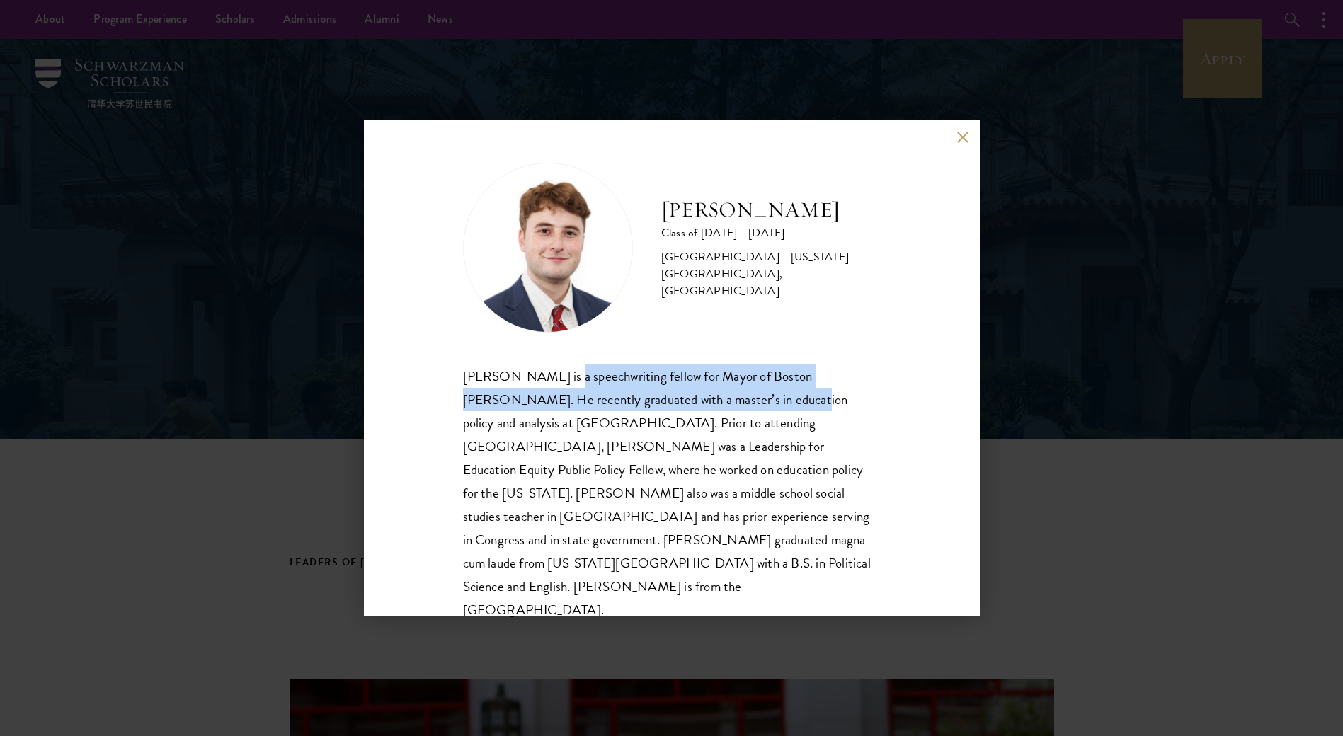
drag, startPoint x: 576, startPoint y: 383, endPoint x: 720, endPoint y: 410, distance: 146.2
click at [720, 410] on div "[PERSON_NAME] is a speechwriting fellow for Mayor of Boston [PERSON_NAME]. He r…" at bounding box center [672, 493] width 418 height 258
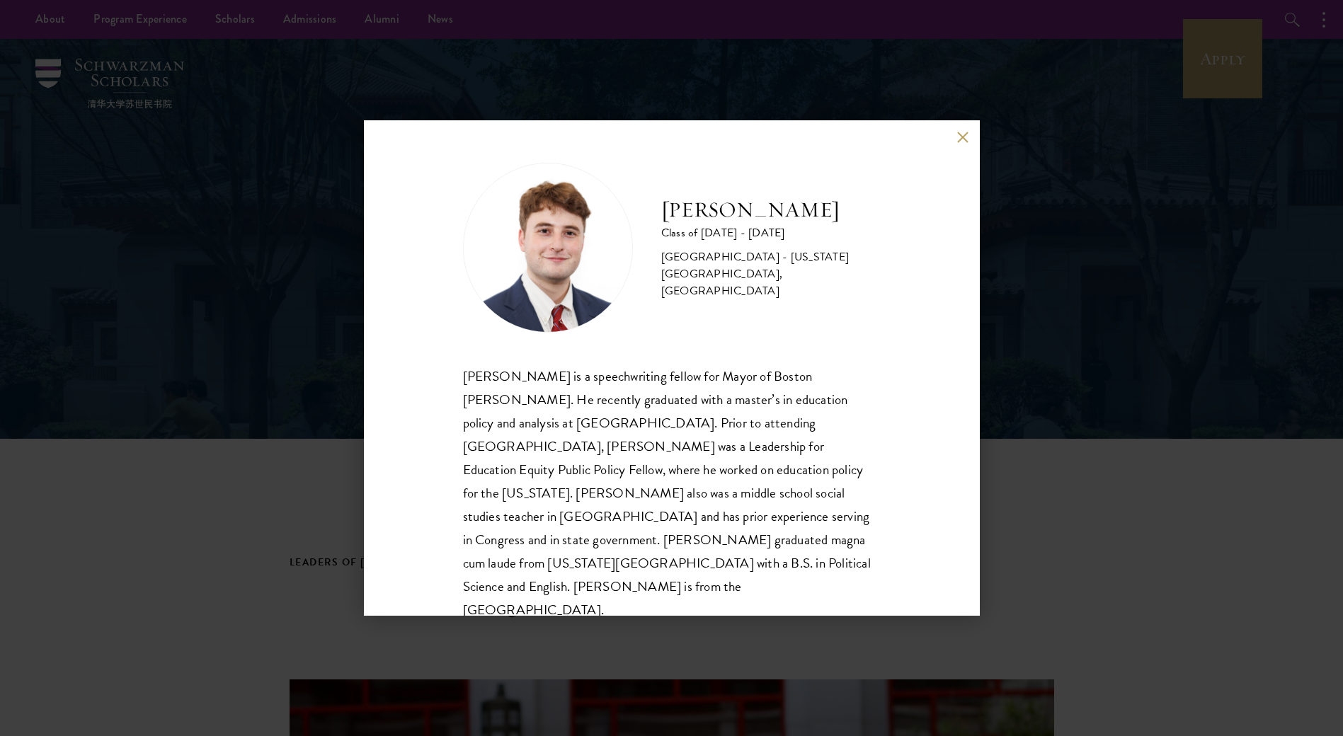
click at [680, 417] on div "[PERSON_NAME] is a speechwriting fellow for Mayor of Boston [PERSON_NAME]. He r…" at bounding box center [672, 493] width 418 height 258
drag, startPoint x: 570, startPoint y: 370, endPoint x: 781, endPoint y: 374, distance: 210.2
click at [781, 374] on div "[PERSON_NAME] is a speechwriting fellow for Mayor of Boston [PERSON_NAME]. He r…" at bounding box center [672, 493] width 418 height 258
drag, startPoint x: 781, startPoint y: 374, endPoint x: 778, endPoint y: 398, distance: 24.2
click at [778, 398] on div "[PERSON_NAME] is a speechwriting fellow for Mayor of Boston [PERSON_NAME]. He r…" at bounding box center [672, 493] width 418 height 258
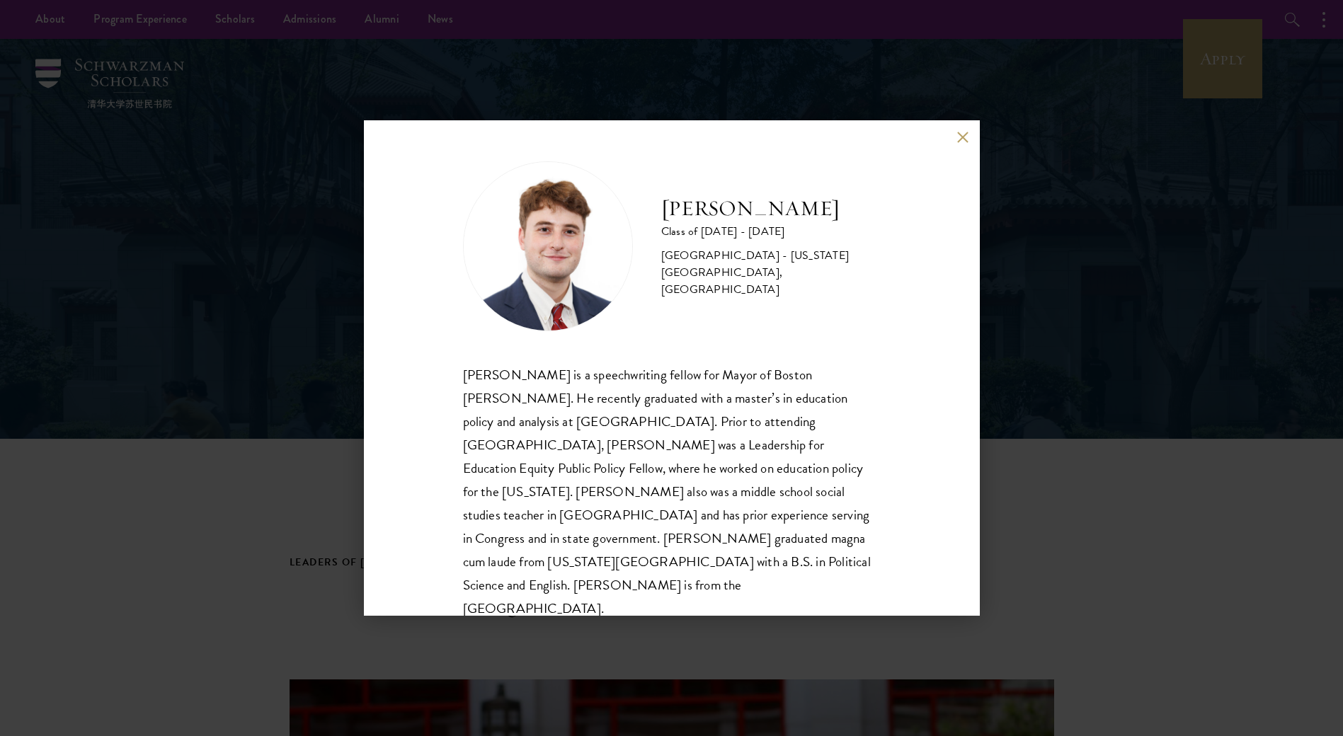
scroll to position [1, 0]
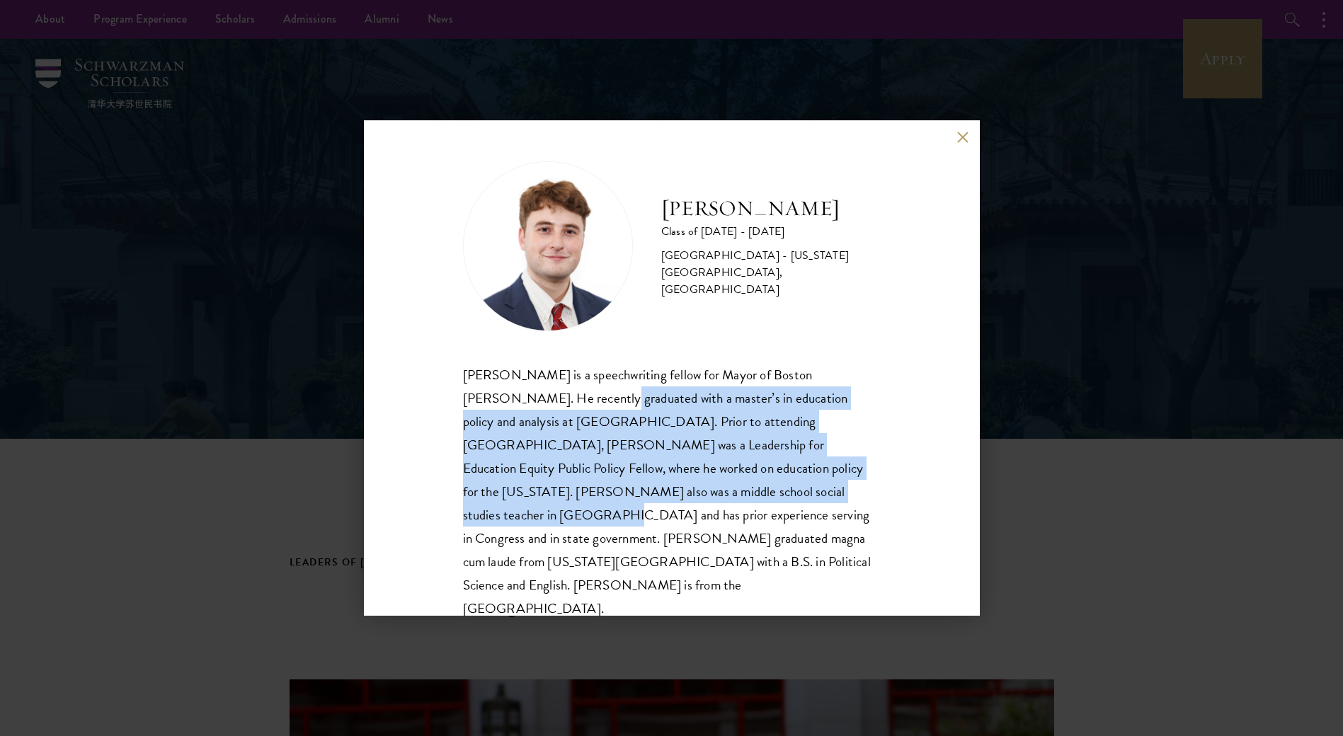
drag, startPoint x: 558, startPoint y: 407, endPoint x: 735, endPoint y: 482, distance: 192.2
click at [735, 482] on div "[PERSON_NAME] is a speechwriting fellow for Mayor of Boston [PERSON_NAME]. He r…" at bounding box center [672, 492] width 418 height 258
drag, startPoint x: 735, startPoint y: 482, endPoint x: 701, endPoint y: 486, distance: 34.9
click at [701, 484] on div "[PERSON_NAME] is a speechwriting fellow for Mayor of Boston [PERSON_NAME]. He r…" at bounding box center [672, 492] width 418 height 258
click at [581, 473] on div "[PERSON_NAME] is a speechwriting fellow for Mayor of Boston [PERSON_NAME]. He r…" at bounding box center [672, 492] width 418 height 258
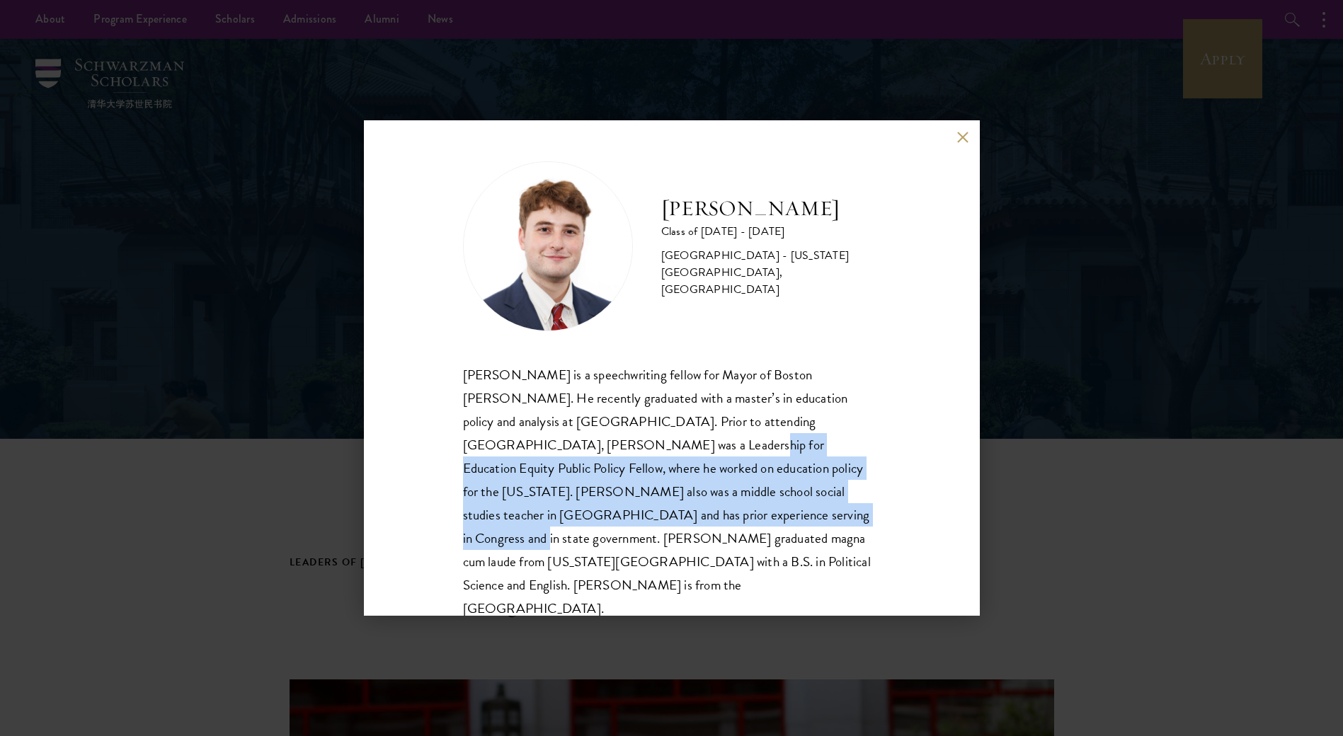
drag, startPoint x: 541, startPoint y: 444, endPoint x: 686, endPoint y: 507, distance: 159.1
click at [686, 507] on div "[PERSON_NAME] is a speechwriting fellow for Mayor of Boston [PERSON_NAME]. He r…" at bounding box center [672, 492] width 418 height 258
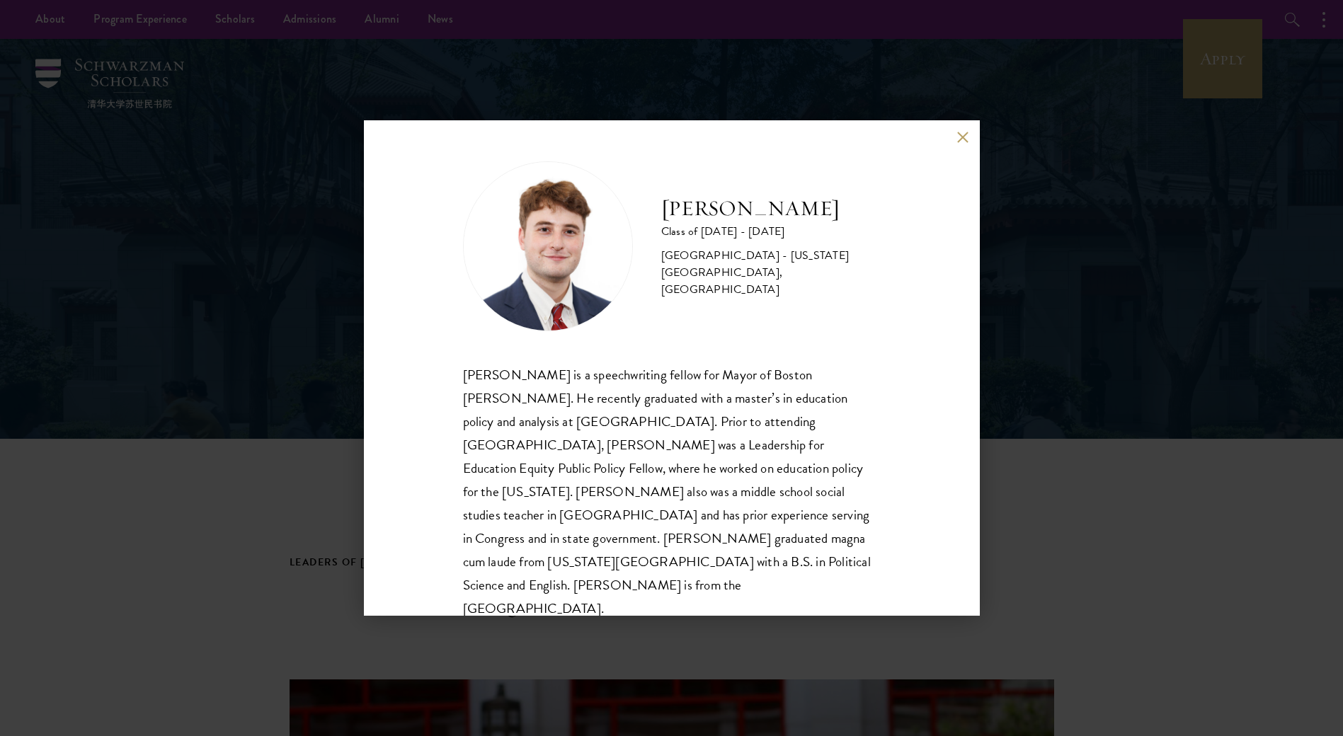
click at [689, 510] on div "[PERSON_NAME] is a speechwriting fellow for Mayor of Boston [PERSON_NAME]. He r…" at bounding box center [672, 492] width 418 height 258
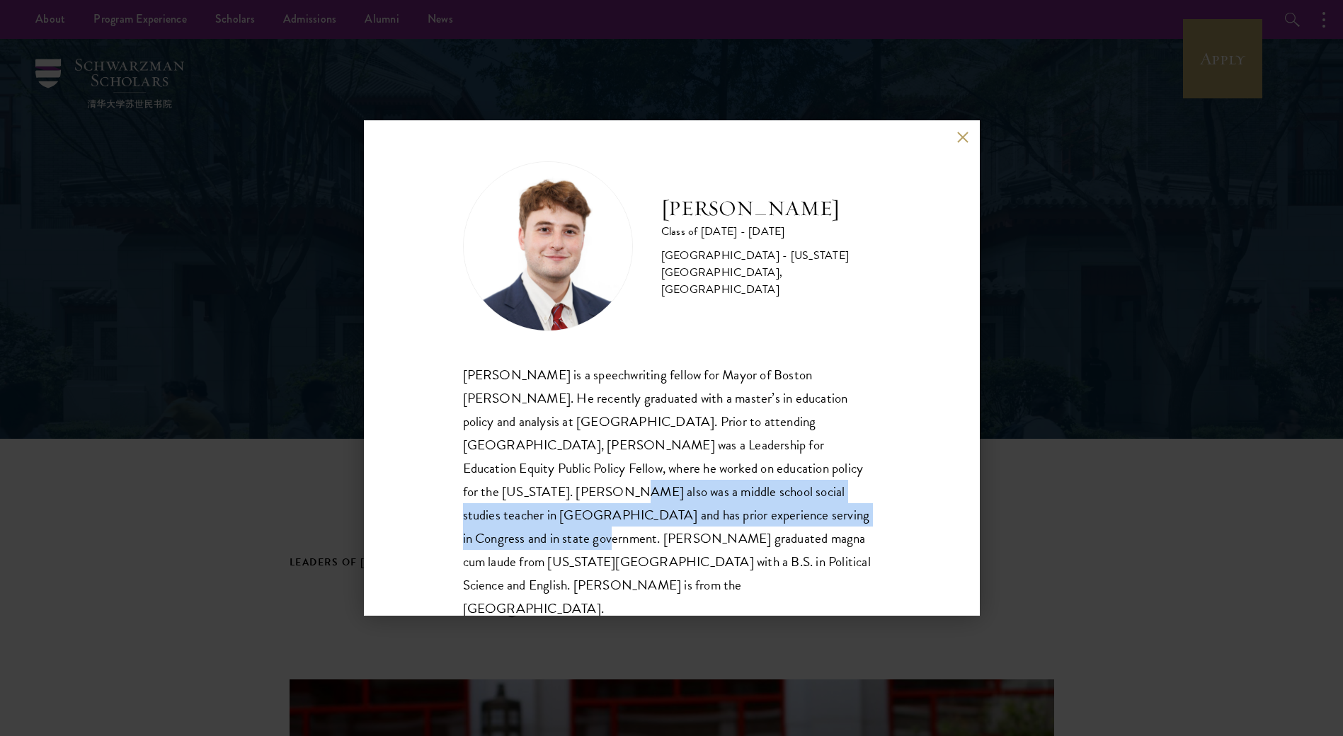
drag, startPoint x: 795, startPoint y: 477, endPoint x: 752, endPoint y: 509, distance: 53.6
click at [752, 509] on div "[PERSON_NAME] is a speechwriting fellow for Mayor of Boston [PERSON_NAME]. He r…" at bounding box center [672, 492] width 418 height 258
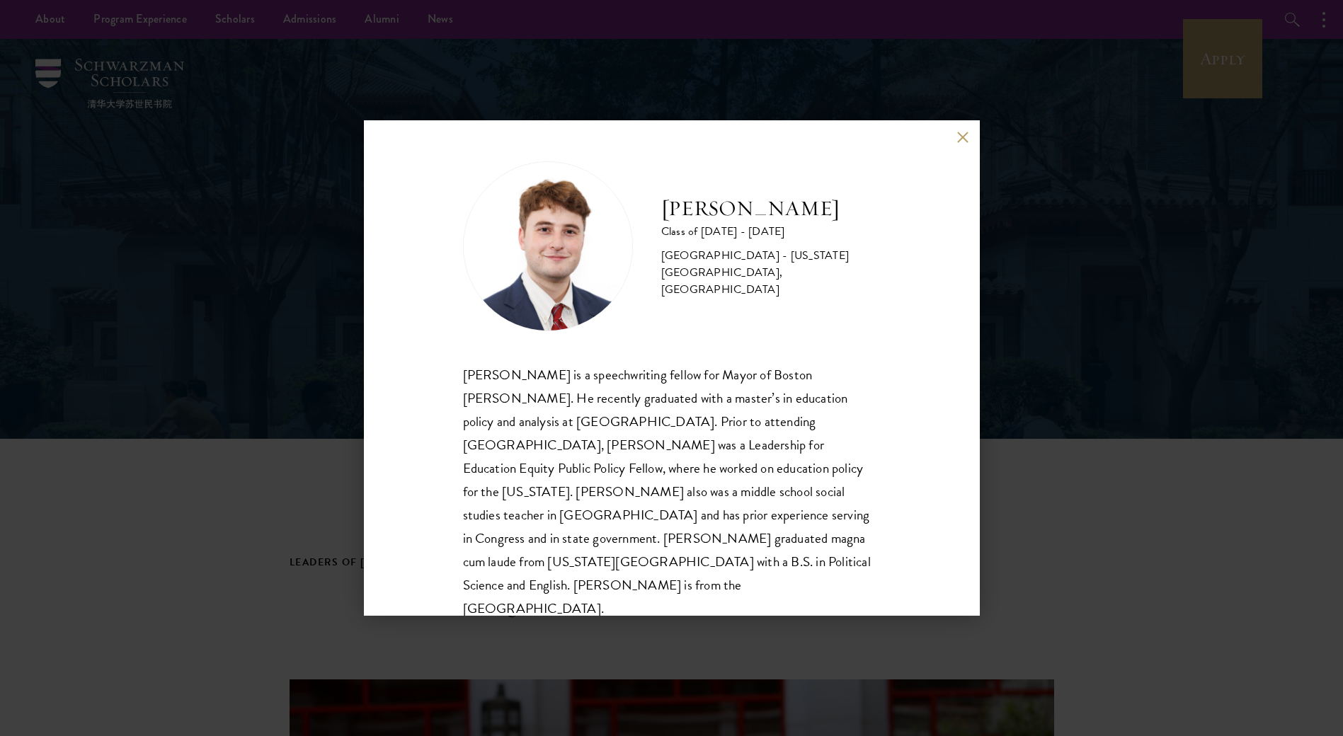
click at [750, 389] on div "[PERSON_NAME] is a speechwriting fellow for Mayor of Boston [PERSON_NAME]. He r…" at bounding box center [672, 492] width 418 height 258
click at [959, 134] on button at bounding box center [963, 137] width 12 height 12
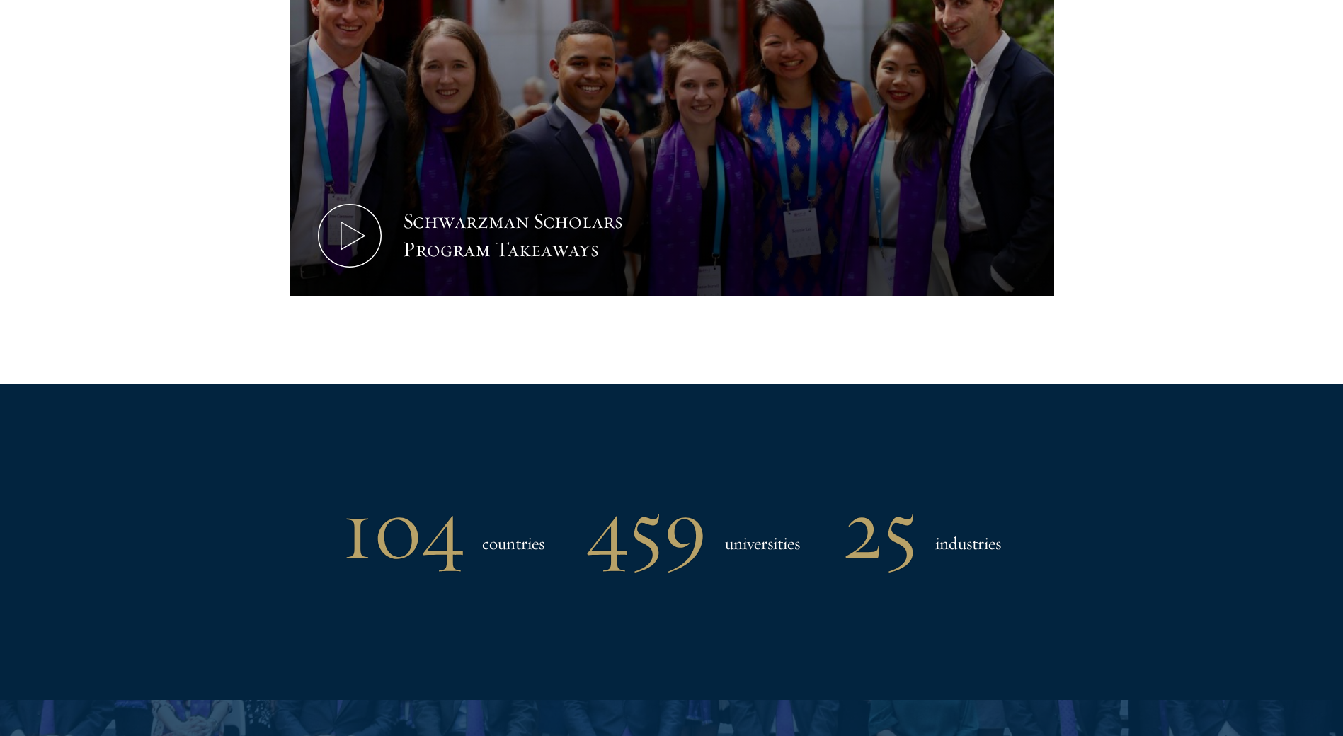
scroll to position [791, 0]
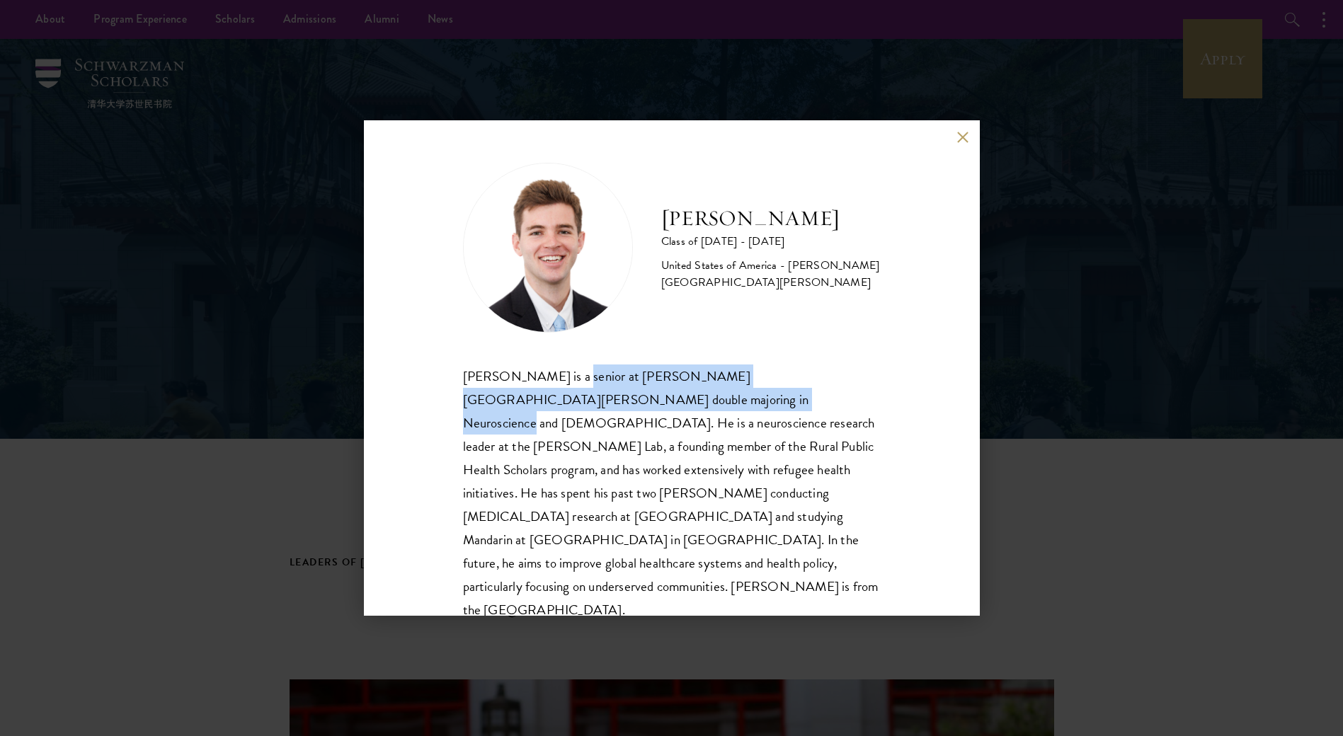
drag, startPoint x: 565, startPoint y: 387, endPoint x: 635, endPoint y: 407, distance: 72.8
click at [635, 407] on div "Zachary Valentine is a senior at Brigham Young University double majoring in Ne…" at bounding box center [672, 493] width 418 height 258
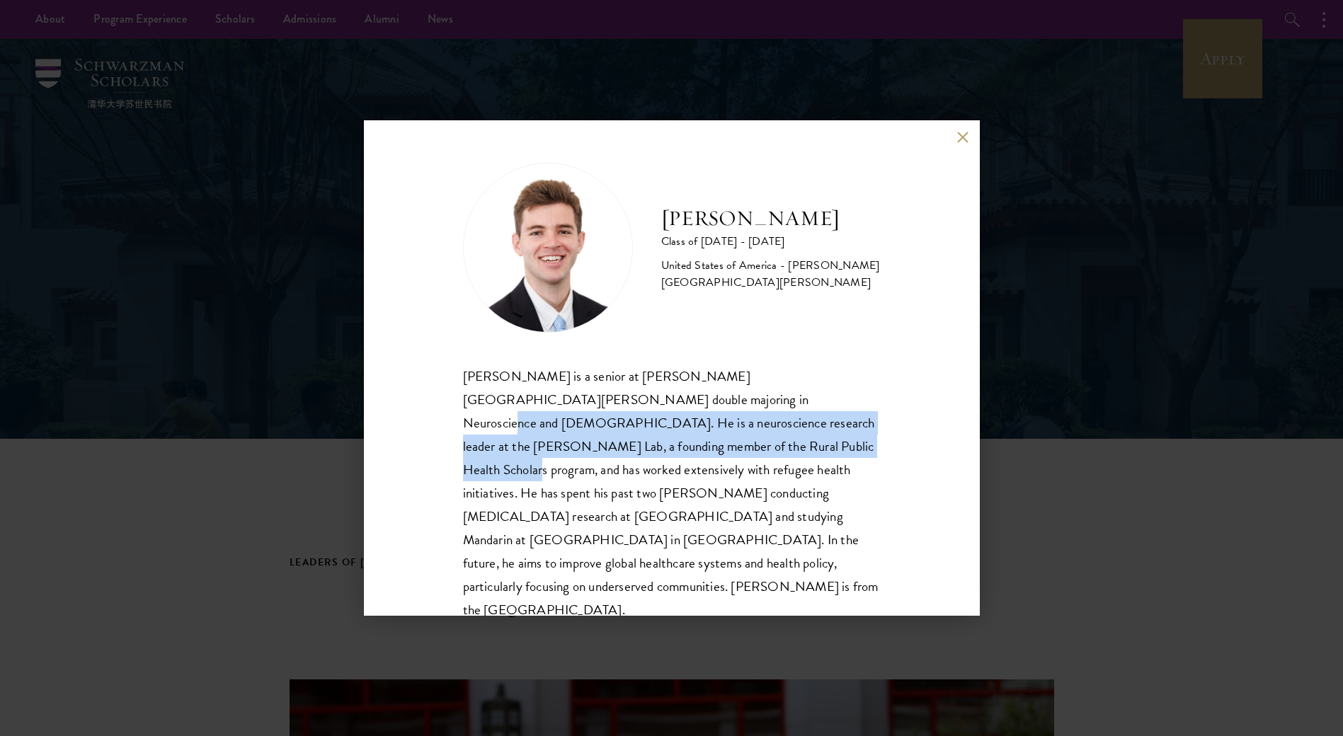
drag, startPoint x: 620, startPoint y: 399, endPoint x: 631, endPoint y: 456, distance: 58.3
click at [631, 456] on div "Zachary Valentine is a senior at Brigham Young University double majoring in Ne…" at bounding box center [672, 493] width 418 height 258
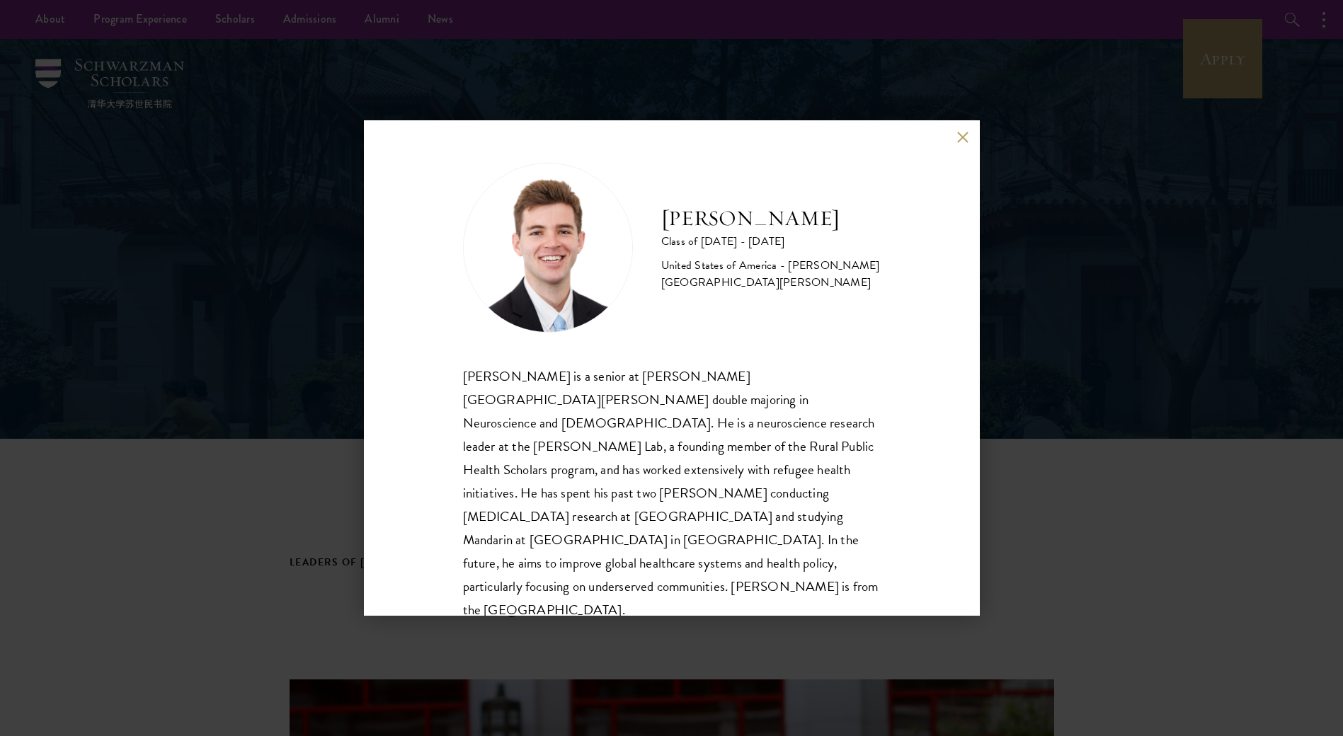
drag, startPoint x: 631, startPoint y: 456, endPoint x: 841, endPoint y: 475, distance: 211.7
click at [841, 475] on div "Zachary Valentine is a senior at Brigham Young University double majoring in Ne…" at bounding box center [672, 493] width 418 height 258
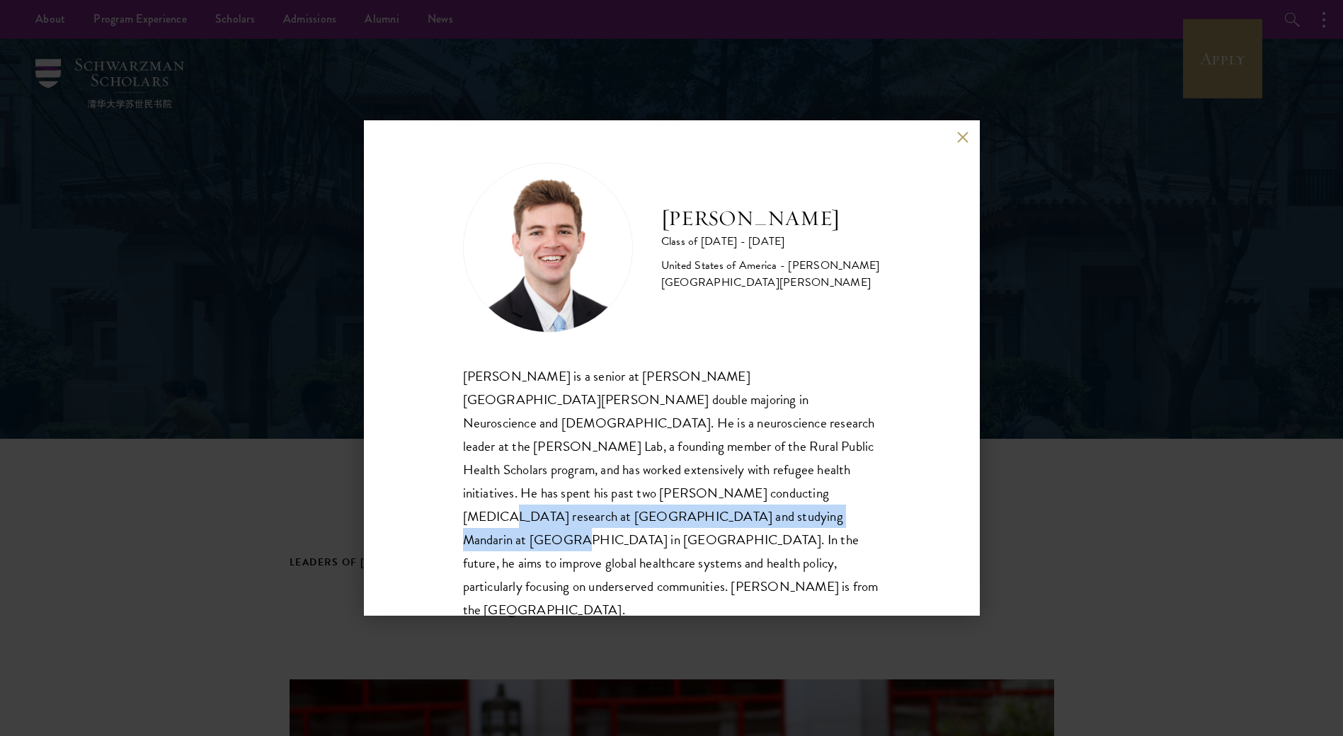
drag, startPoint x: 540, startPoint y: 495, endPoint x: 514, endPoint y: 522, distance: 37.5
click at [514, 522] on div "Zachary Valentine is a senior at Brigham Young University double majoring in Ne…" at bounding box center [672, 493] width 418 height 258
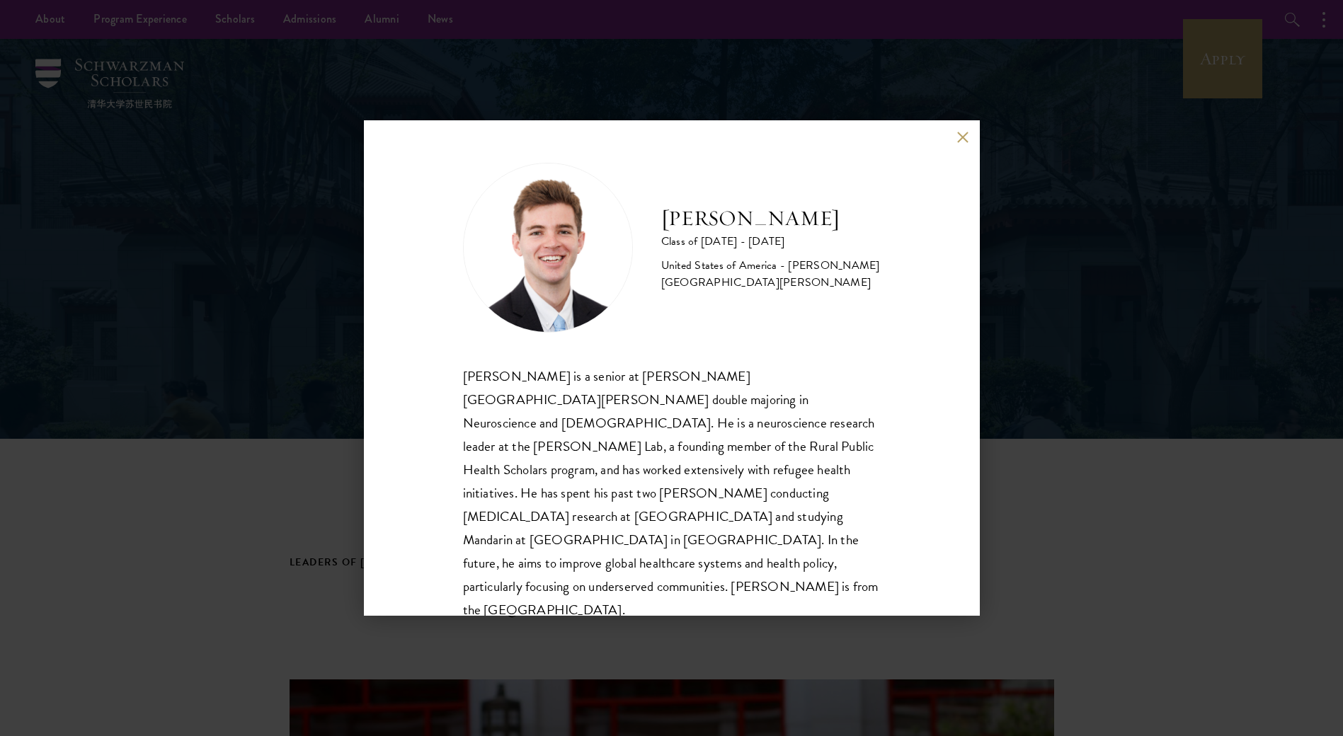
click at [590, 541] on div "Zachary Valentine is a senior at Brigham Young University double majoring in Ne…" at bounding box center [672, 493] width 418 height 258
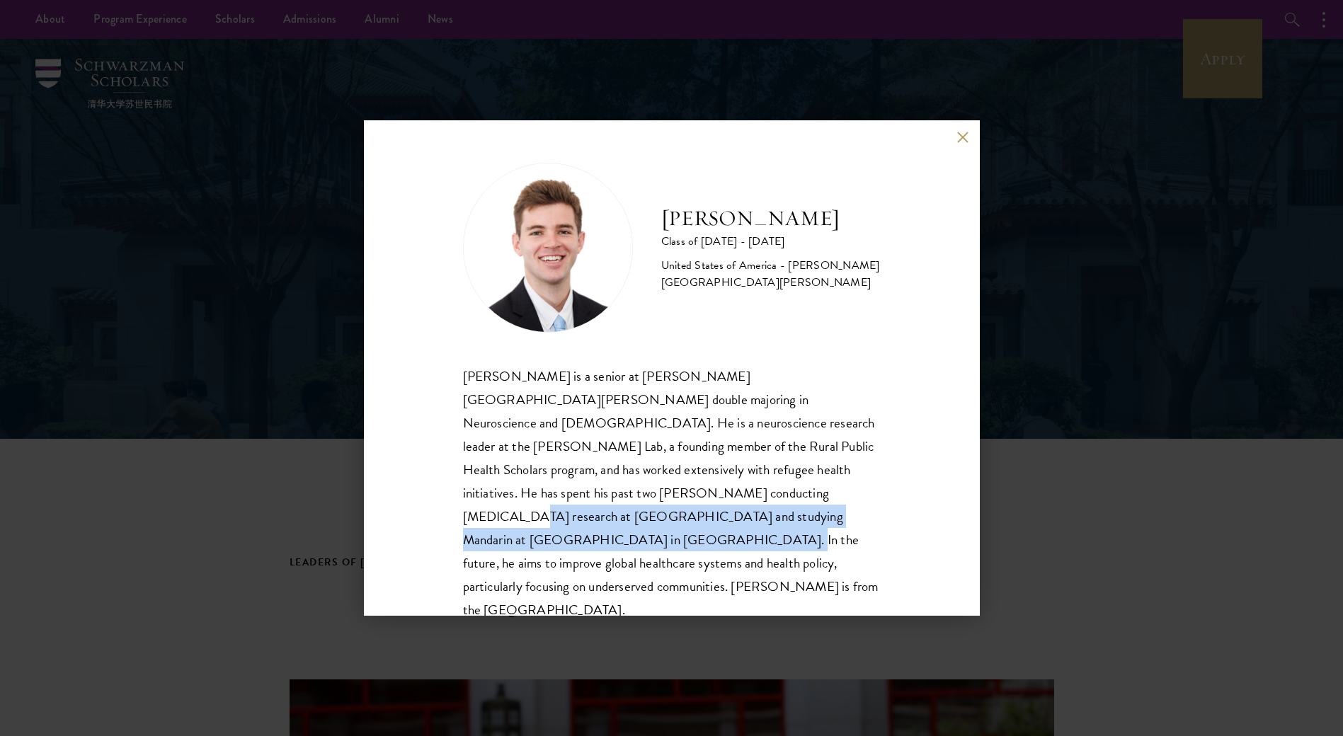
drag, startPoint x: 597, startPoint y: 490, endPoint x: 701, endPoint y: 531, distance: 111.8
click at [701, 531] on div "Zachary Valentine is a senior at Brigham Young University double majoring in Ne…" at bounding box center [672, 493] width 418 height 258
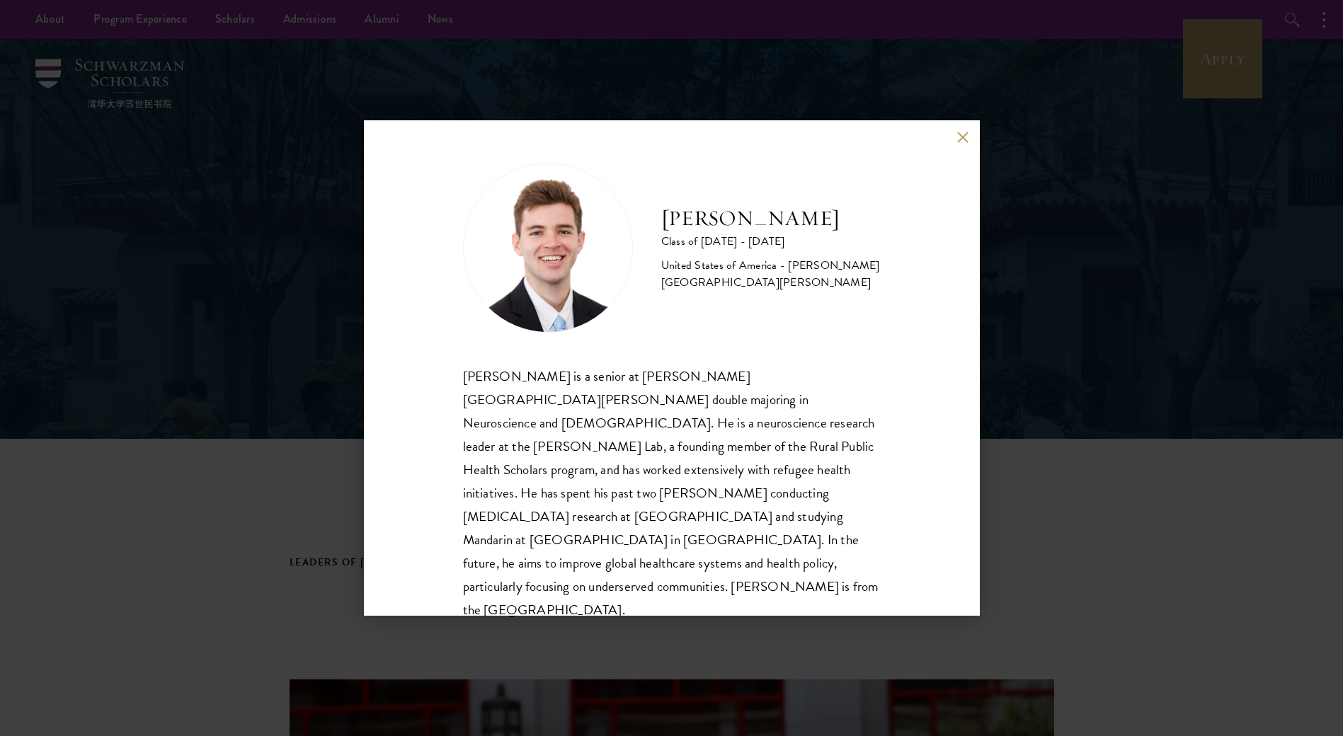
drag, startPoint x: 701, startPoint y: 531, endPoint x: 751, endPoint y: 538, distance: 50.0
click at [750, 538] on div "Zachary Valentine is a senior at Brigham Young University double majoring in Ne…" at bounding box center [672, 493] width 418 height 258
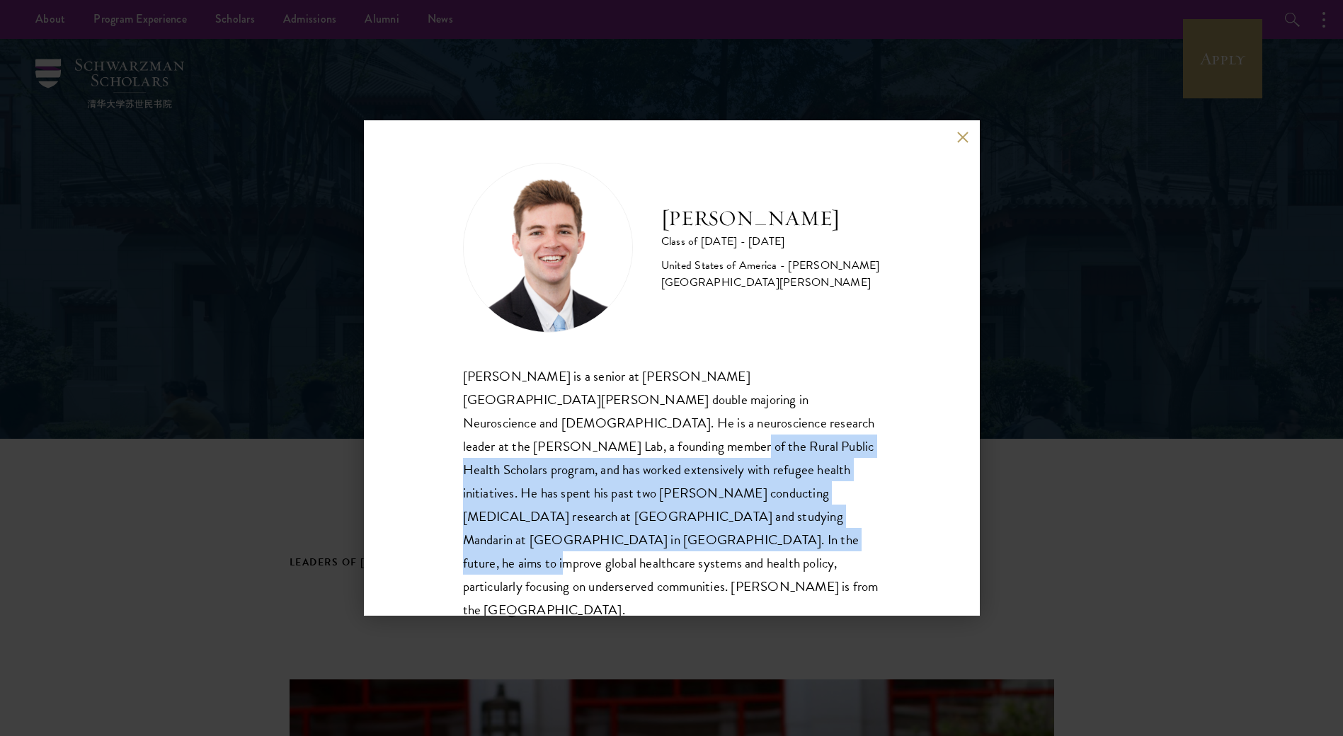
drag, startPoint x: 834, startPoint y: 484, endPoint x: 856, endPoint y: 512, distance: 35.3
click at [856, 512] on div "Zachary Valentine is a senior at Brigham Young University double majoring in Ne…" at bounding box center [672, 493] width 418 height 258
click at [853, 513] on div "Zachary Valentine is a senior at Brigham Young University double majoring in Ne…" at bounding box center [672, 493] width 418 height 258
click at [796, 493] on div "Zachary Valentine is a senior at Brigham Young University double majoring in Ne…" at bounding box center [672, 493] width 418 height 258
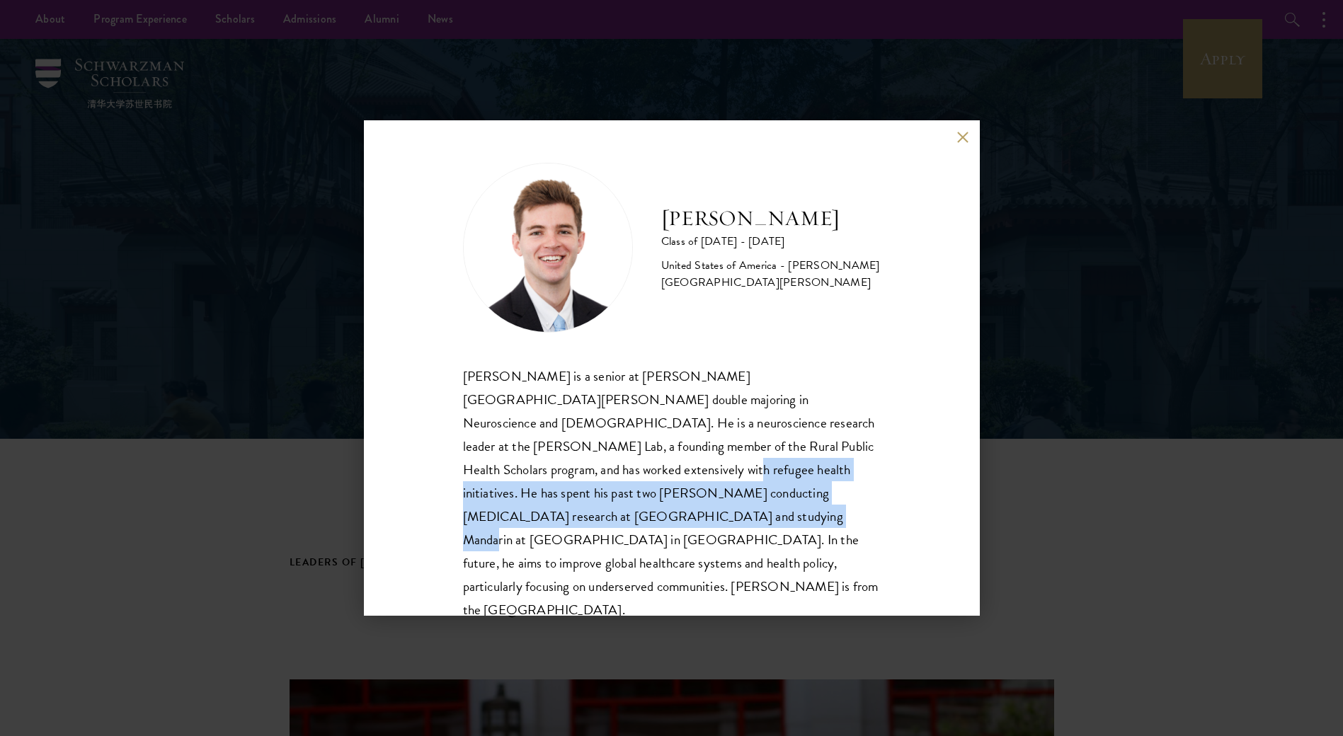
drag, startPoint x: 832, startPoint y: 444, endPoint x: 849, endPoint y: 485, distance: 44.2
click at [849, 485] on div "Zachary Valentine is a senior at Brigham Young University double majoring in Ne…" at bounding box center [672, 493] width 418 height 258
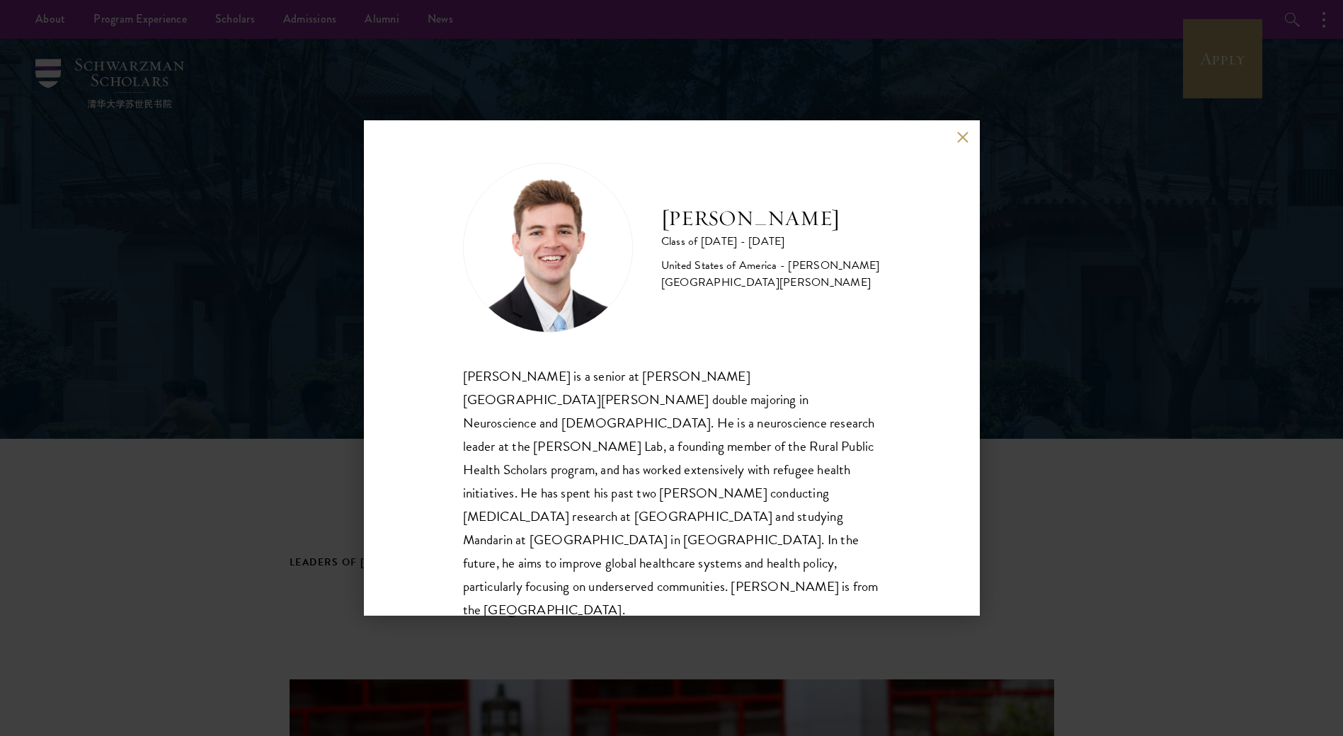
drag, startPoint x: 849, startPoint y: 485, endPoint x: 718, endPoint y: 525, distance: 136.1
click at [719, 523] on div "Zachary Valentine is a senior at Brigham Young University double majoring in Ne…" at bounding box center [672, 493] width 418 height 258
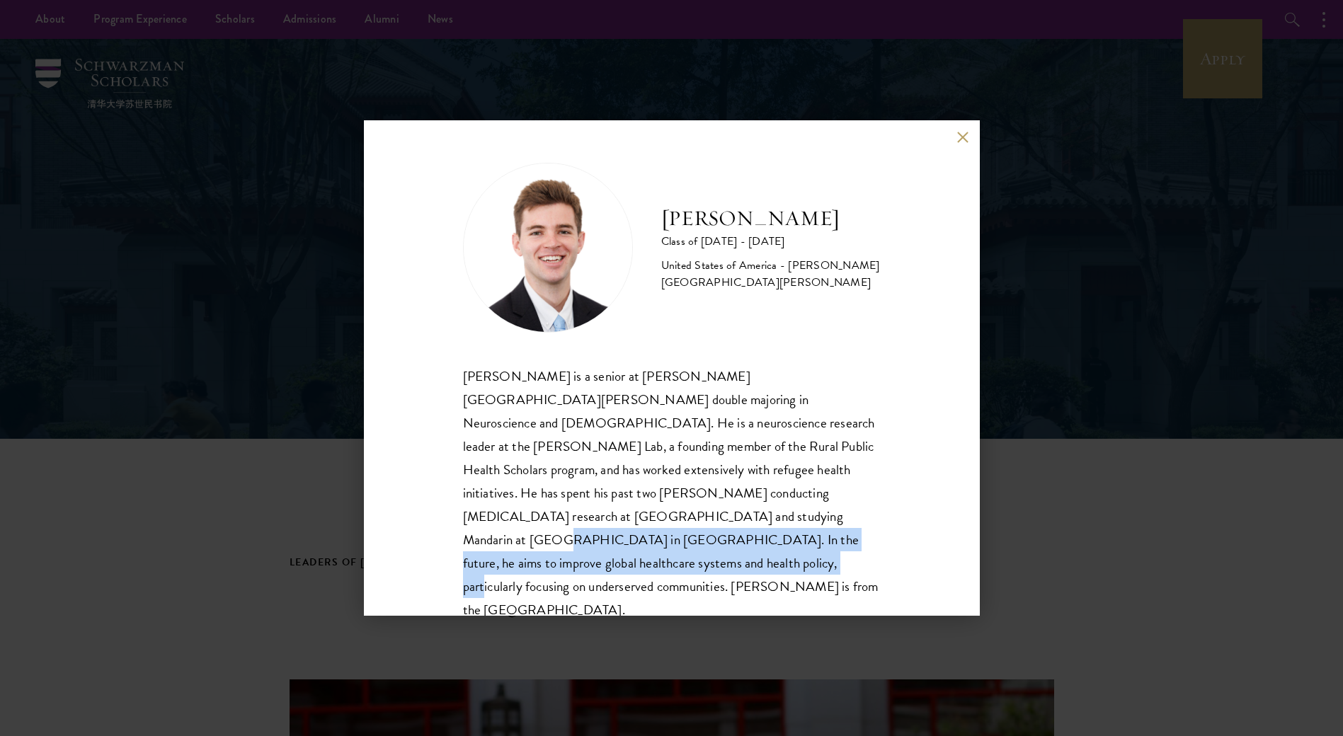
drag, startPoint x: 502, startPoint y: 513, endPoint x: 799, endPoint y: 561, distance: 300.3
click at [799, 561] on div "Zachary Valentine is a senior at Brigham Young University double majoring in Ne…" at bounding box center [672, 493] width 418 height 258
click at [734, 562] on div "Zachary Valentine is a senior at Brigham Young University double majoring in Ne…" at bounding box center [672, 493] width 418 height 258
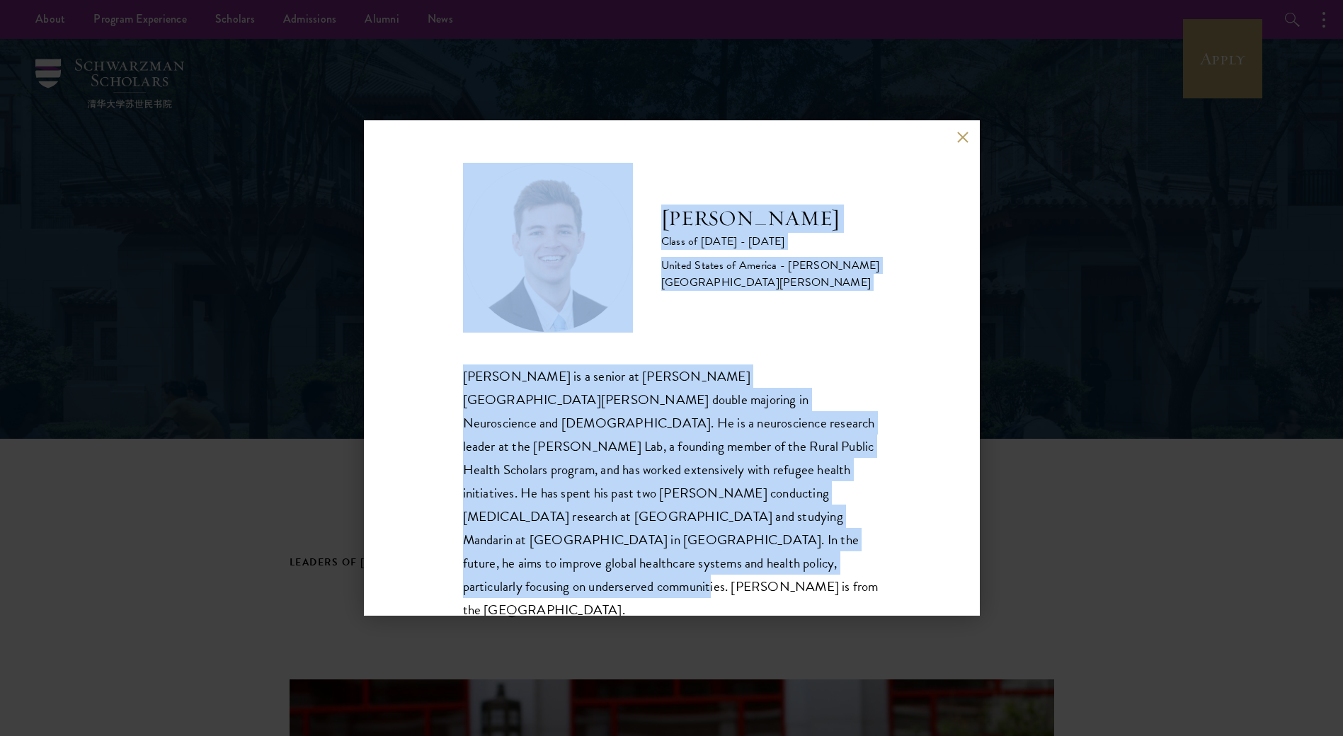
drag, startPoint x: 696, startPoint y: 566, endPoint x: 299, endPoint y: 539, distance: 398.0
click at [99, 549] on div "Zach Valentine Class of 2025 - 2026 United States of America - Brigham Young Un…" at bounding box center [671, 368] width 1343 height 736
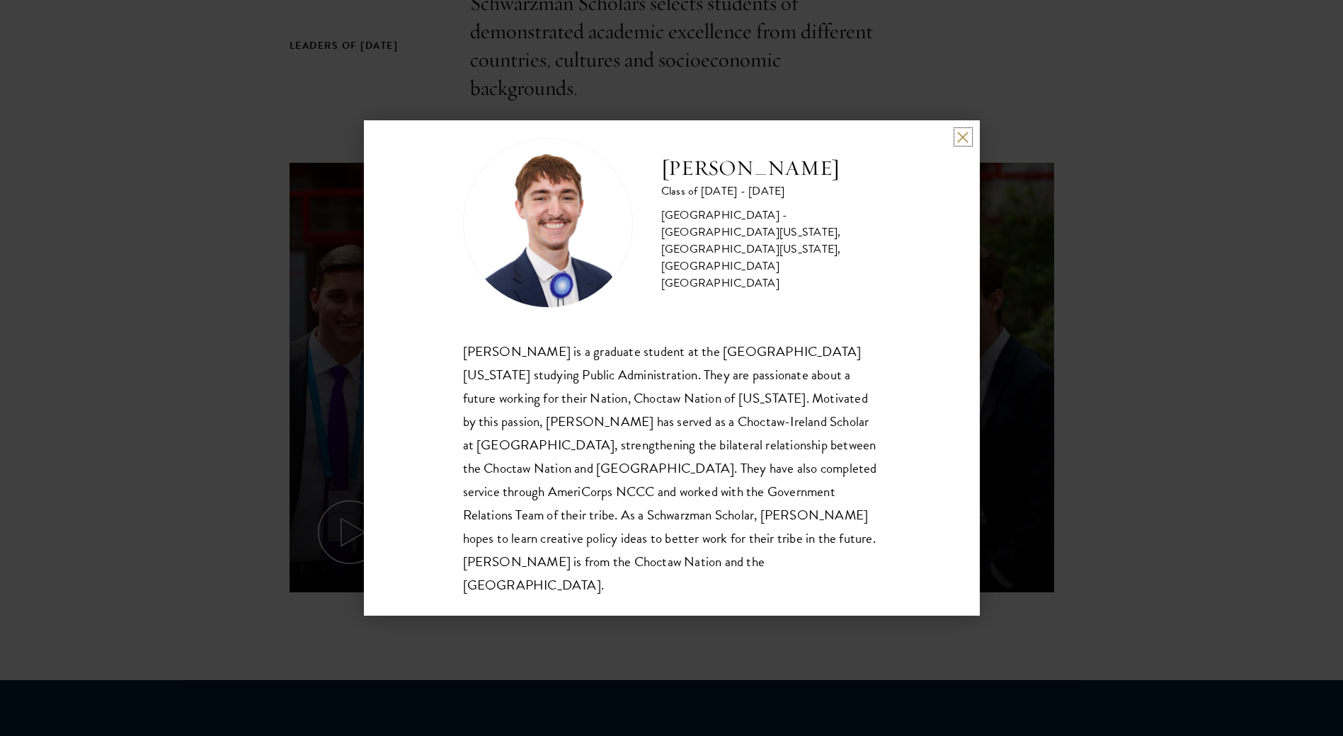
scroll to position [566, 0]
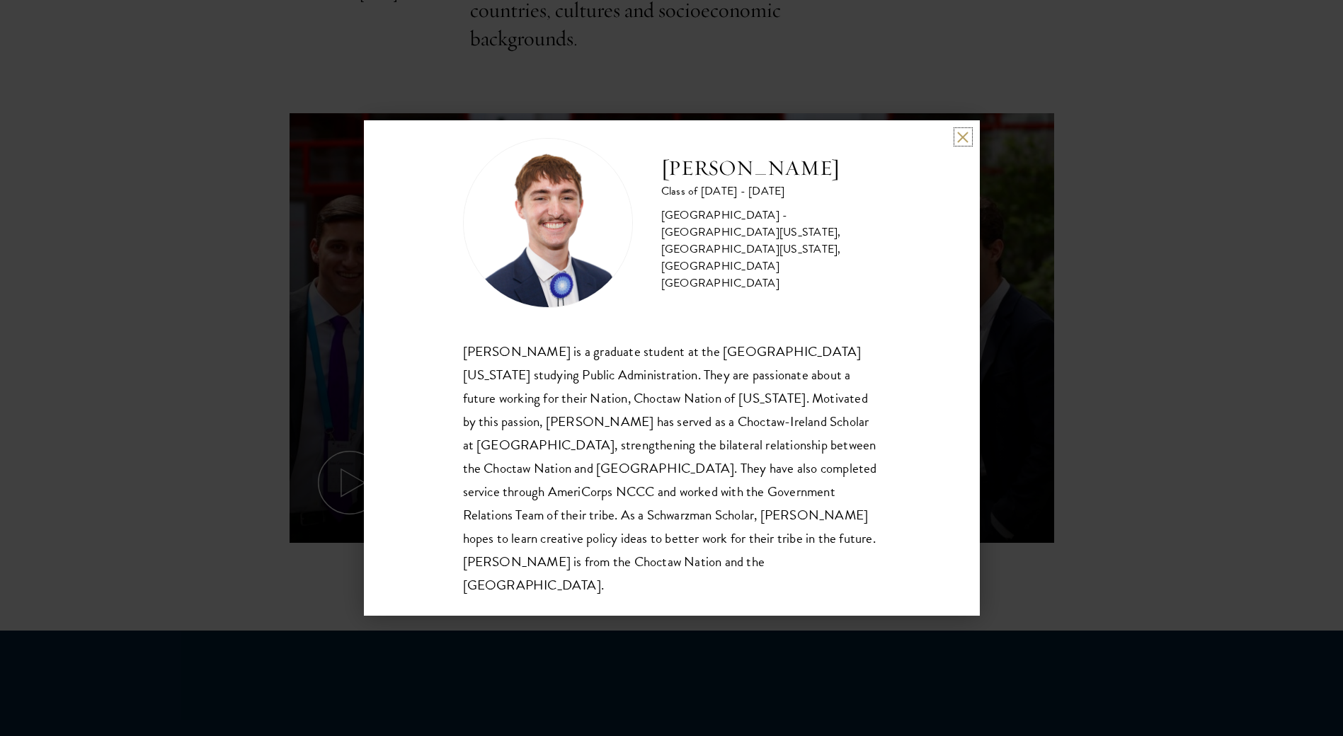
click at [960, 135] on button at bounding box center [963, 137] width 12 height 12
